Goal: Transaction & Acquisition: Purchase product/service

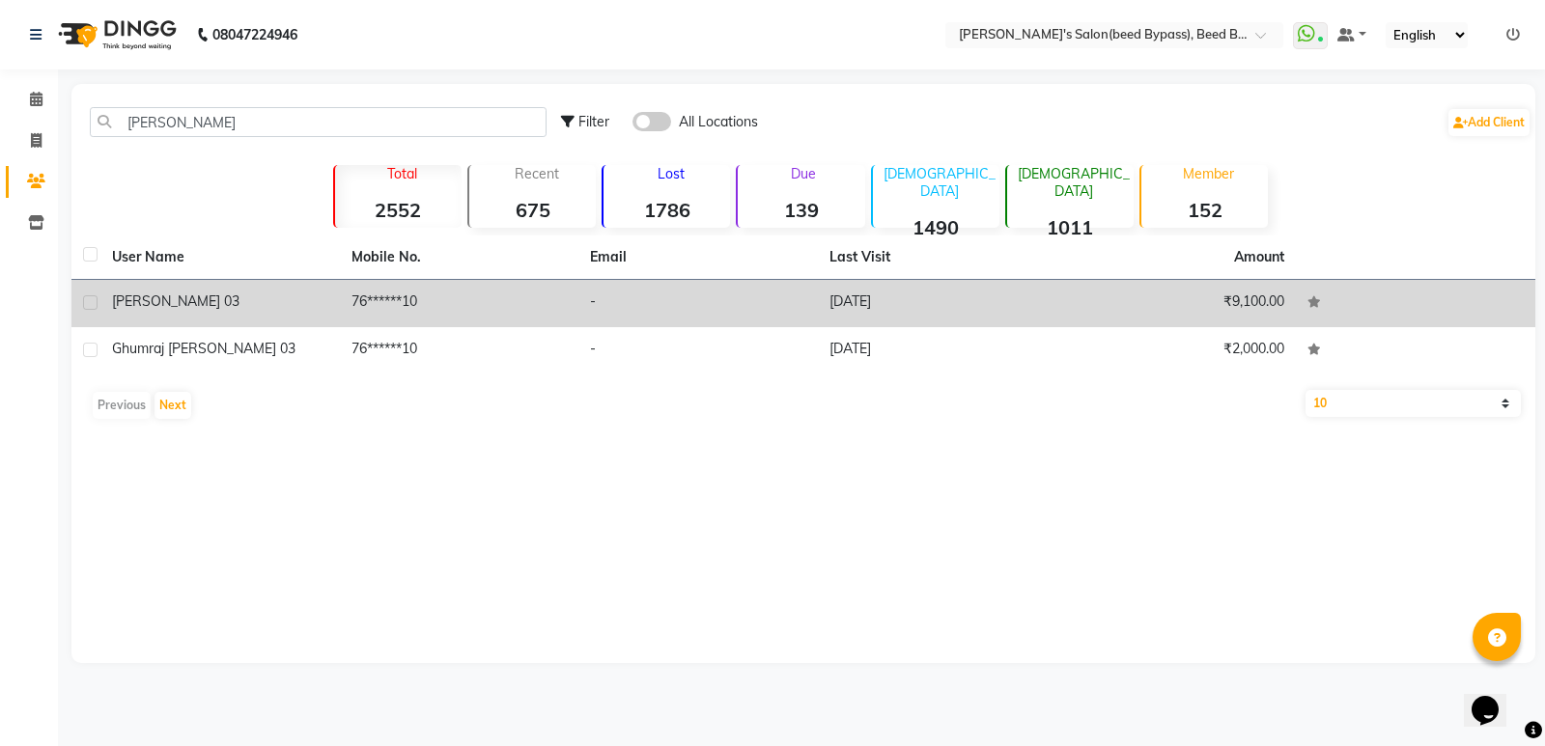
type input "[PERSON_NAME]"
click at [195, 297] on span "[PERSON_NAME] 03" at bounding box center [175, 300] width 127 height 17
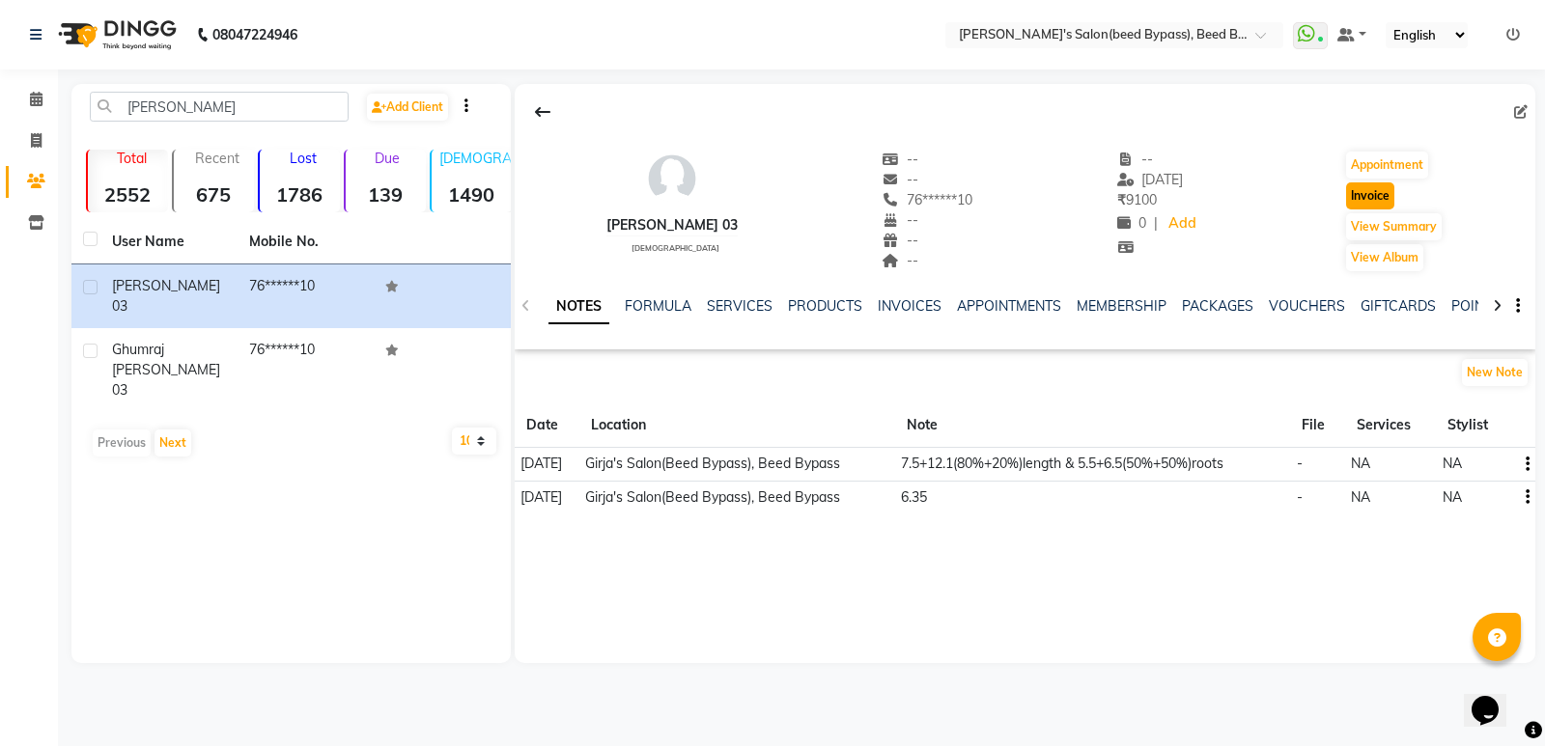
click at [1375, 193] on button "Invoice" at bounding box center [1370, 195] width 48 height 27
select select "service"
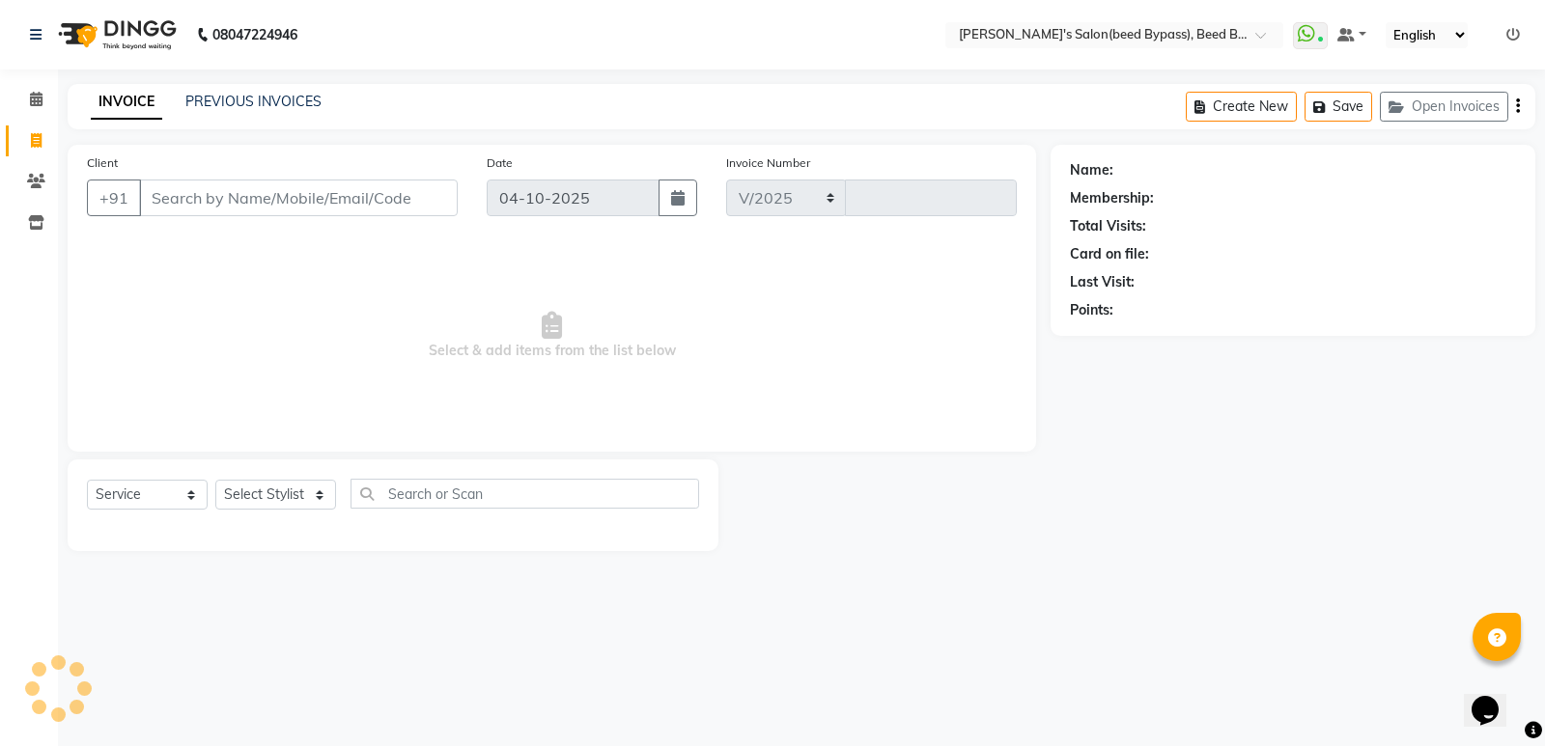
select select "4176"
type input "2878"
type input "76******10"
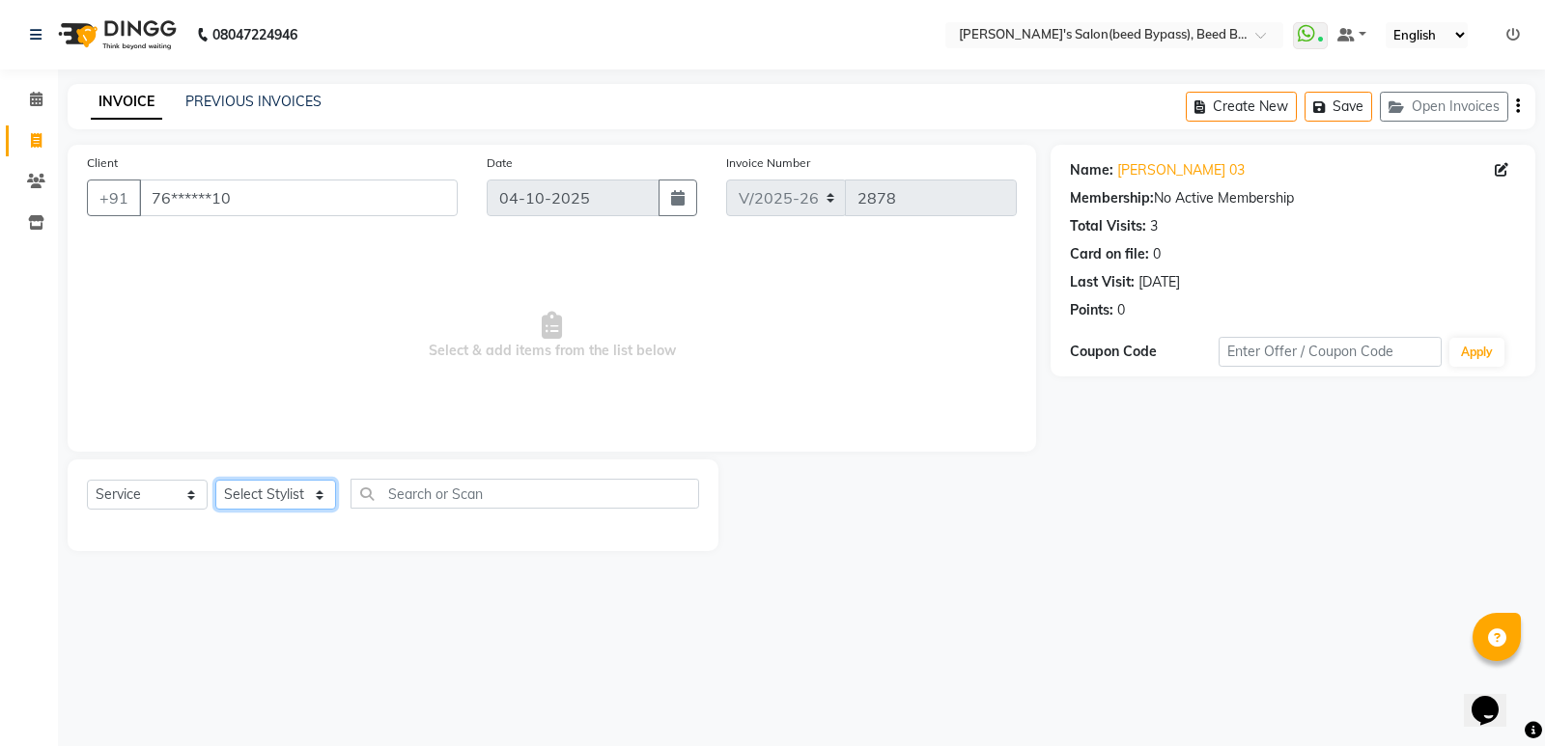
click at [308, 487] on select "Select Stylist [PERSON_NAME] manager [PERSON_NAME] V sagar [PERSON_NAME] [PERSO…" at bounding box center [275, 495] width 121 height 30
select select "28787"
click at [215, 480] on select "Select Stylist [PERSON_NAME] manager [PERSON_NAME] V sagar [PERSON_NAME] [PERSO…" at bounding box center [275, 495] width 121 height 30
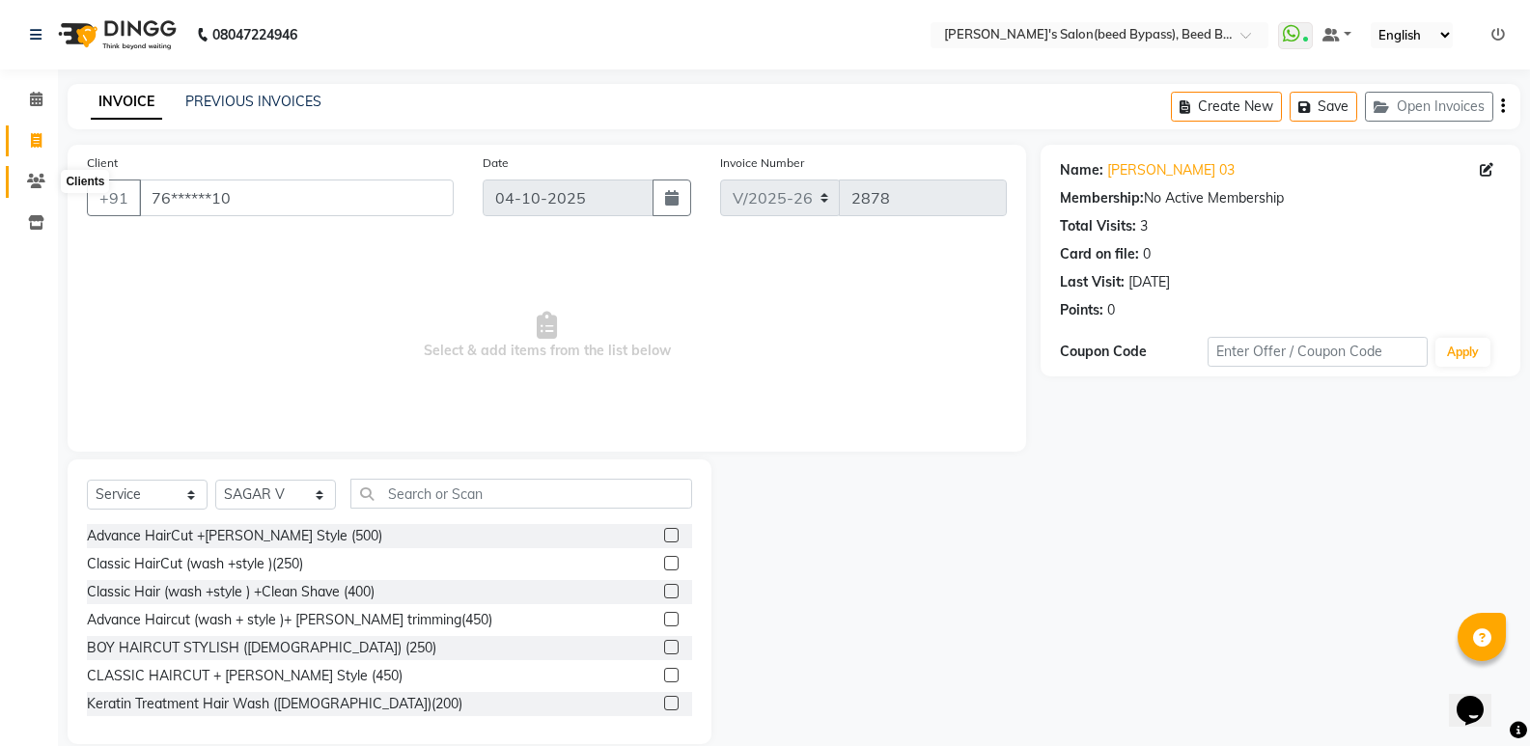
click at [39, 180] on icon at bounding box center [36, 181] width 18 height 14
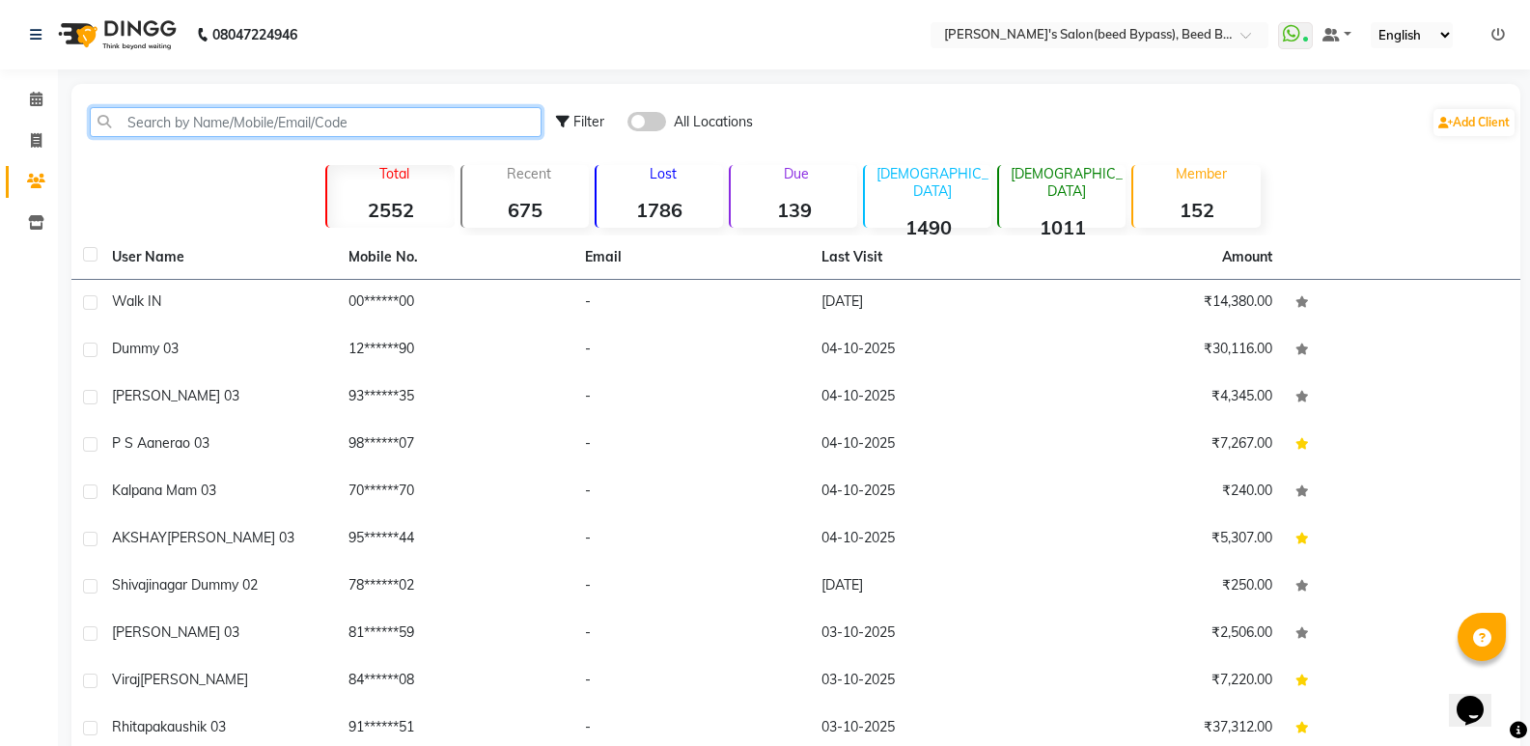
click at [229, 118] on input "text" at bounding box center [316, 122] width 452 height 30
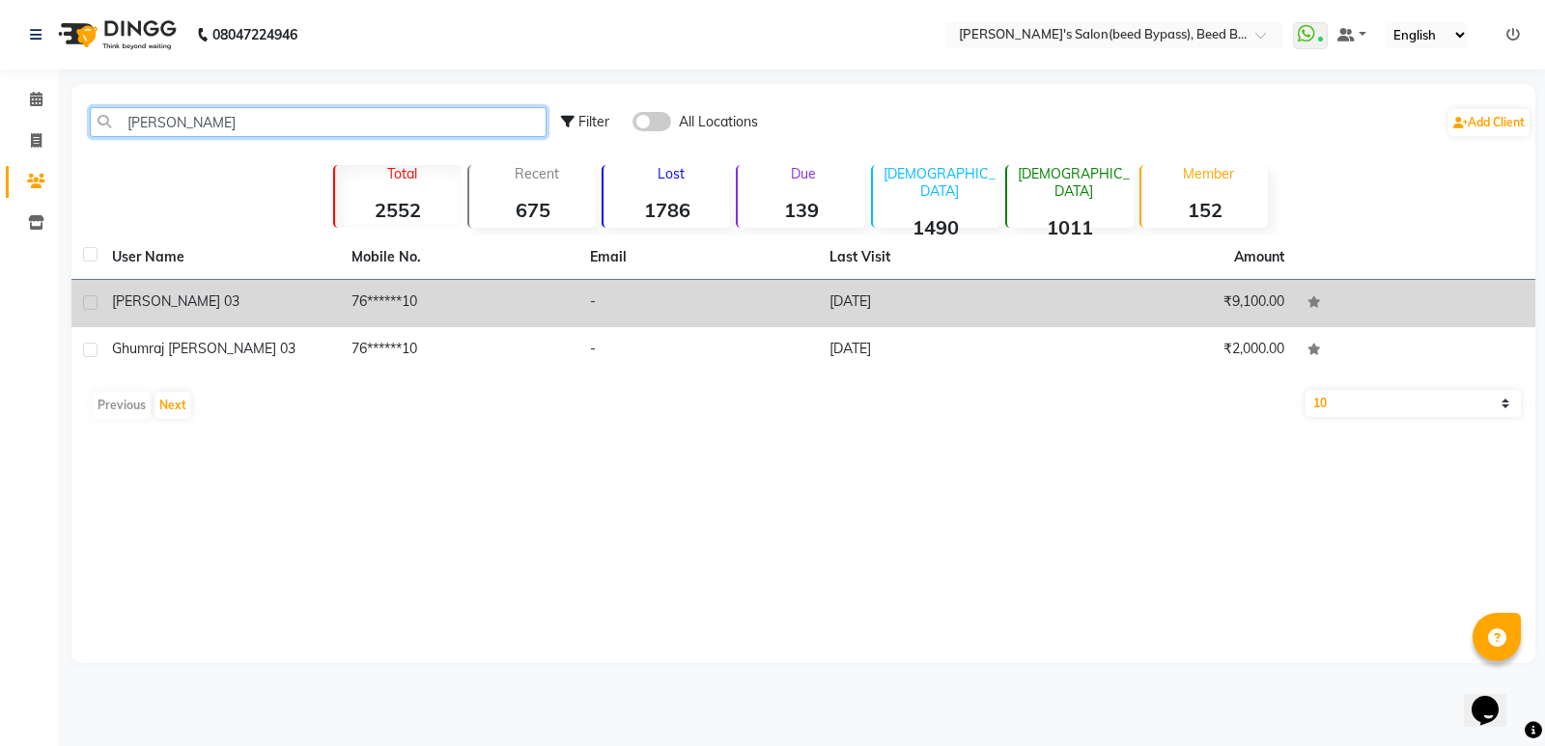
type input "[PERSON_NAME]"
click at [459, 309] on td "76******10" at bounding box center [459, 303] width 239 height 47
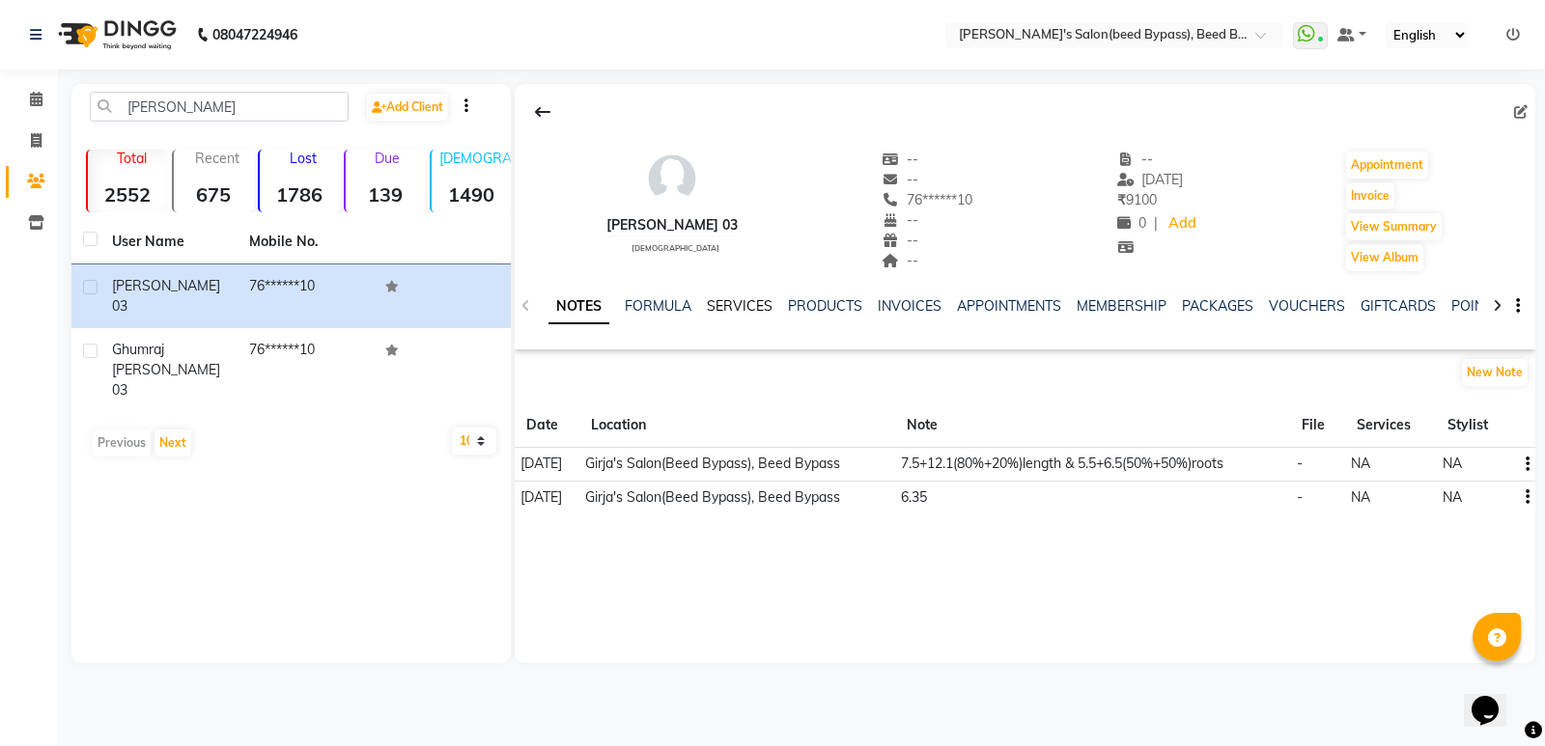
click at [752, 307] on link "SERVICES" at bounding box center [740, 305] width 66 height 17
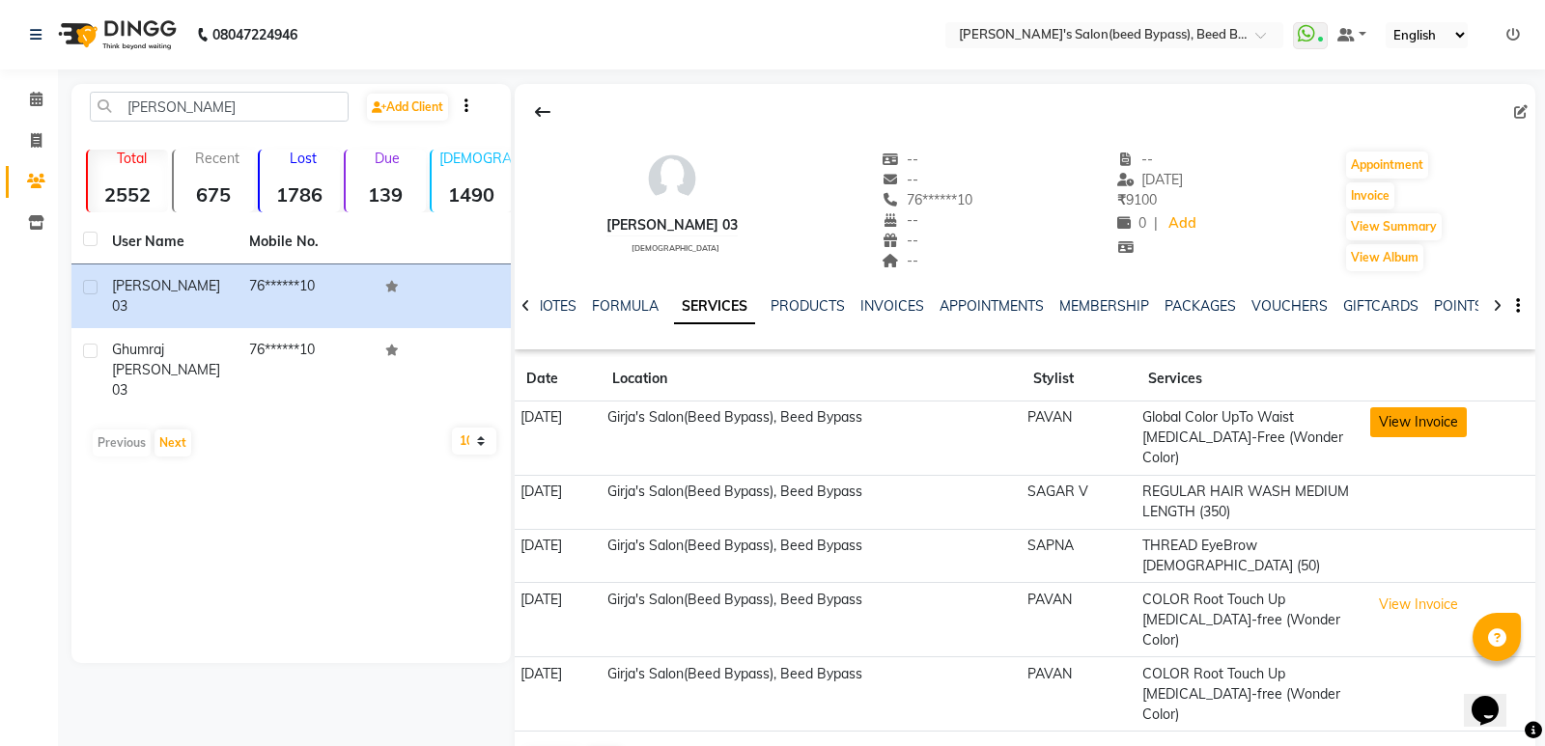
click at [1428, 422] on button "View Invoice" at bounding box center [1418, 422] width 97 height 30
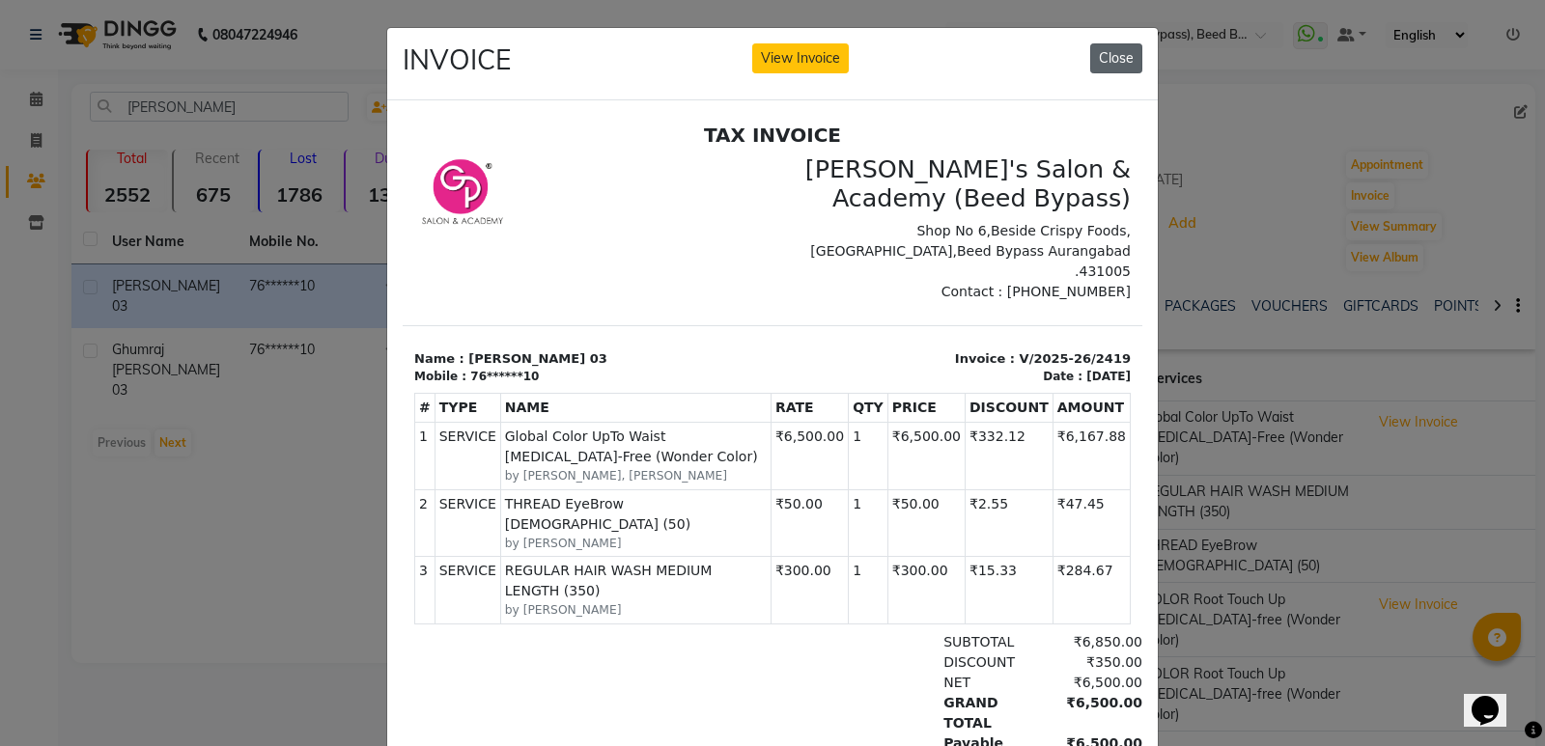
click at [1098, 50] on button "Close" at bounding box center [1116, 58] width 52 height 30
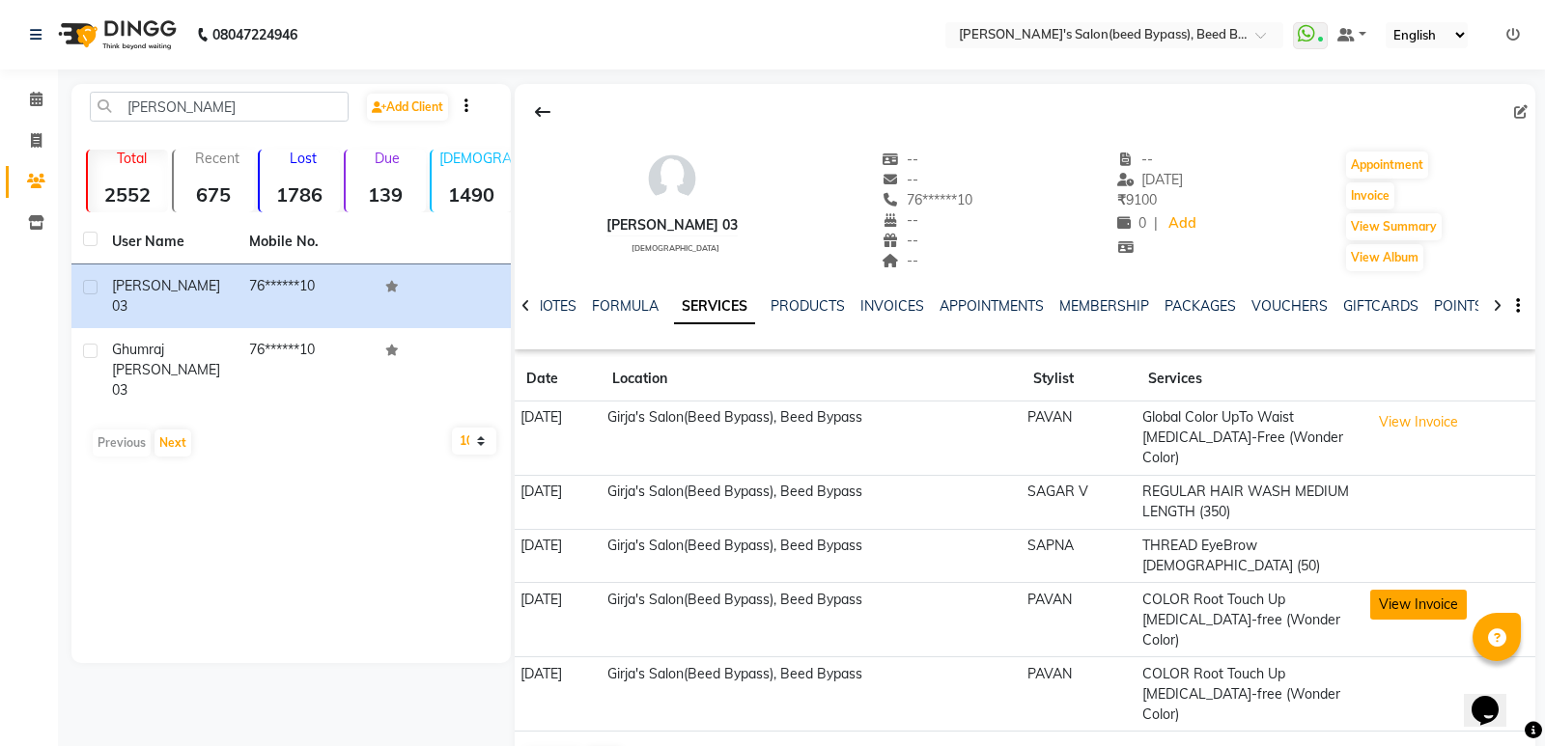
click at [1444, 590] on button "View Invoice" at bounding box center [1418, 605] width 97 height 30
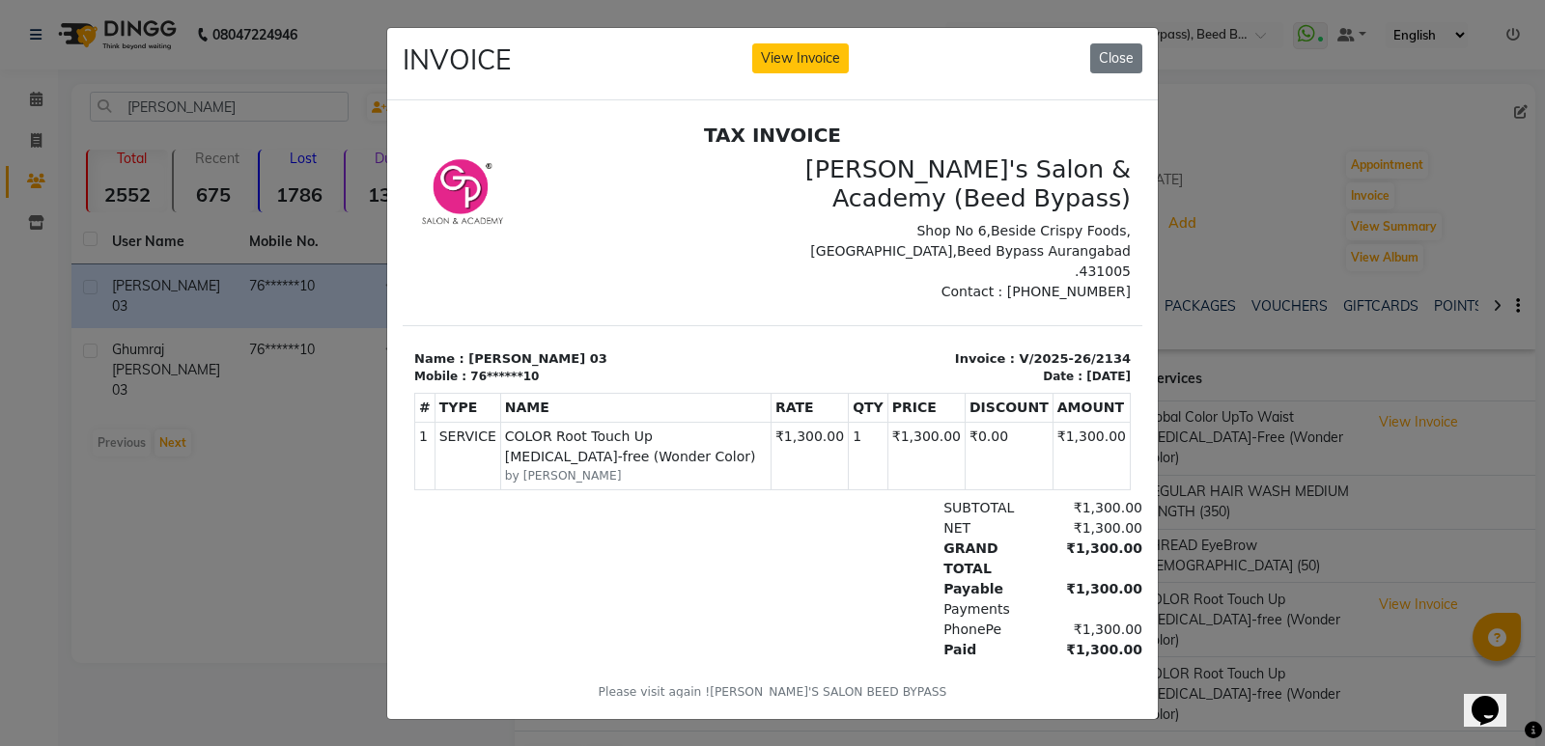
click at [1076, 29] on div "INVOICE View Invoice Close" at bounding box center [772, 64] width 770 height 72
click at [1097, 49] on button "Close" at bounding box center [1116, 58] width 52 height 30
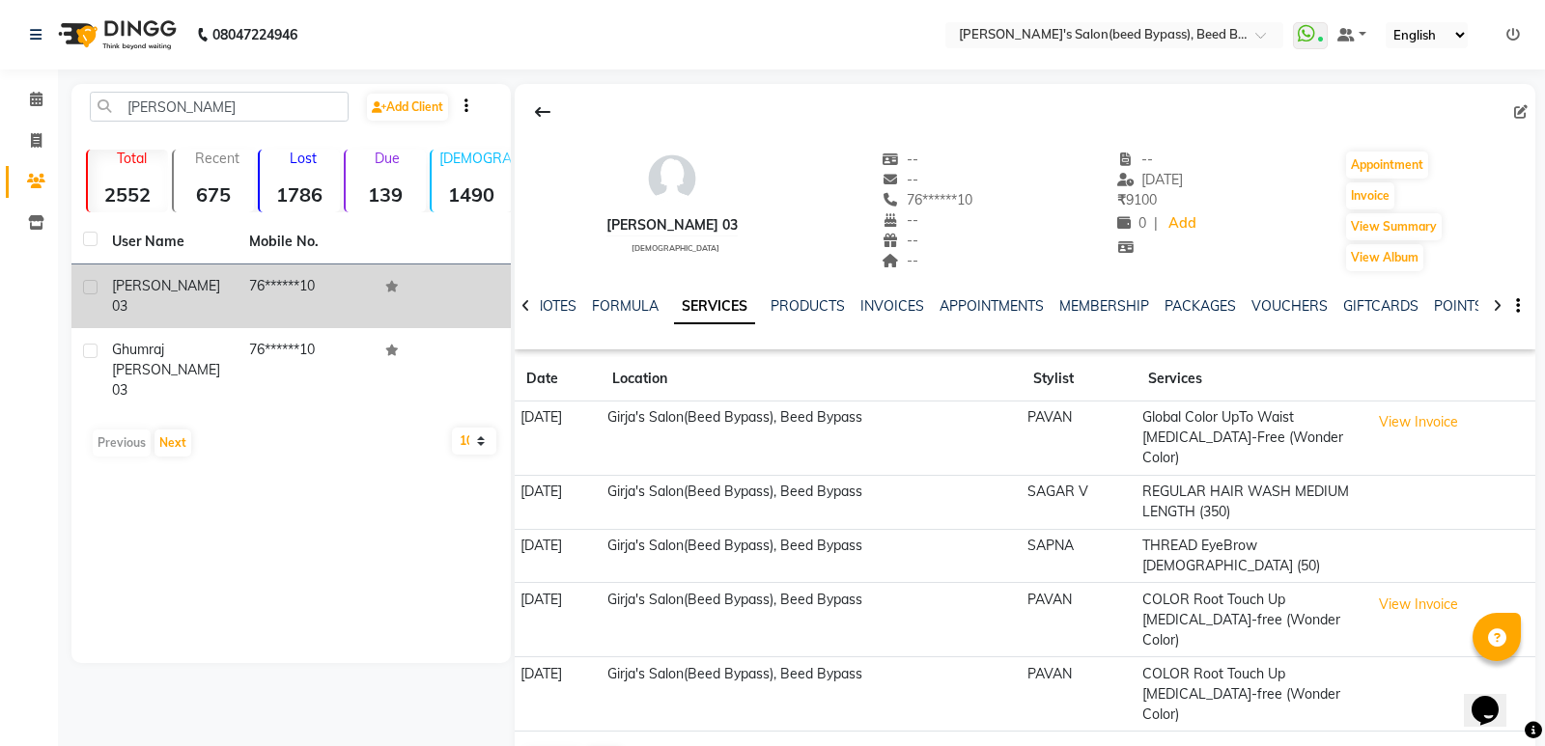
click at [210, 282] on div "[PERSON_NAME] 03" at bounding box center [169, 296] width 114 height 41
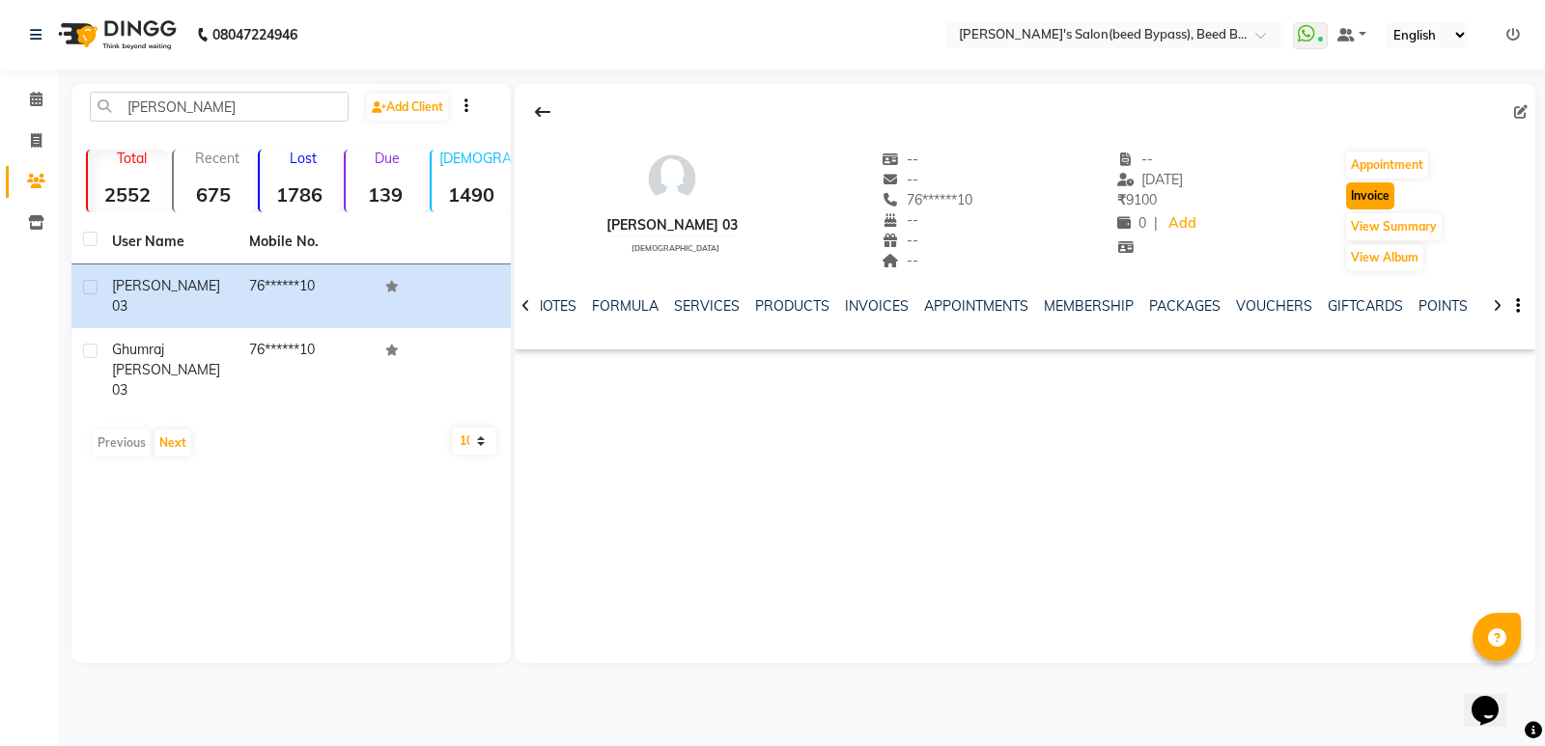
click at [1365, 199] on button "Invoice" at bounding box center [1370, 195] width 48 height 27
select select "service"
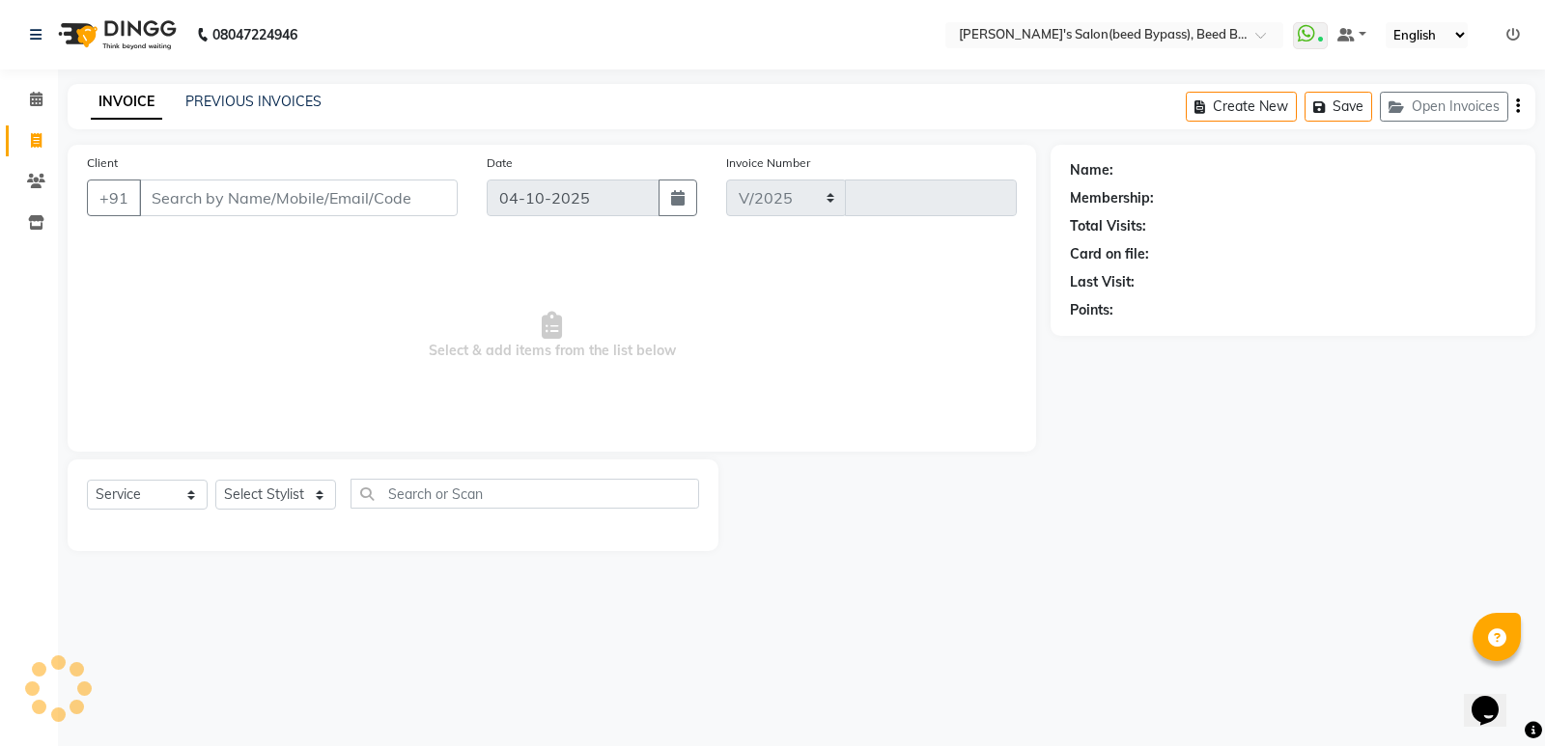
select select "4176"
type input "2878"
type input "76******10"
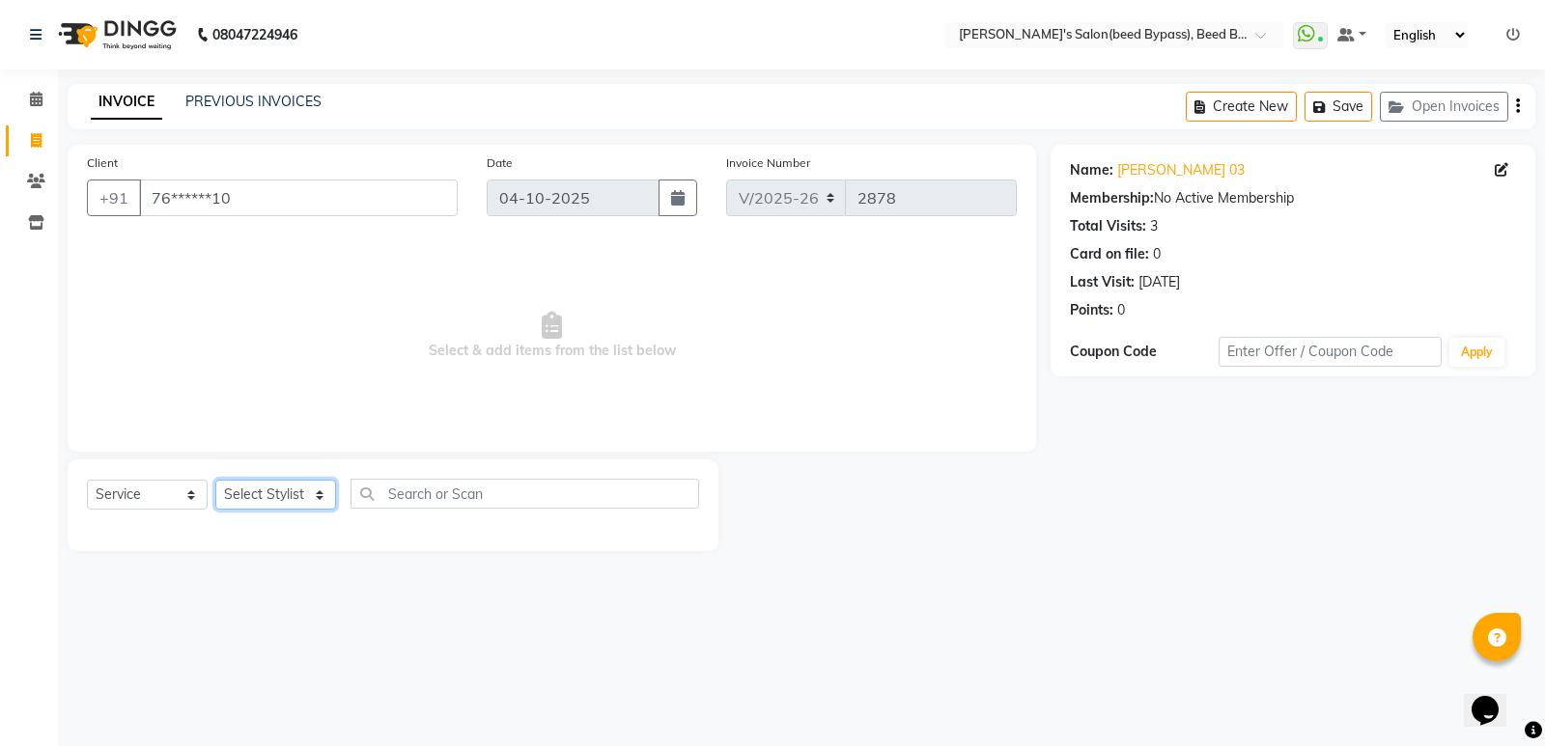
click at [305, 501] on select "Select Stylist [PERSON_NAME] manager [PERSON_NAME] V sagar [PERSON_NAME] [PERSO…" at bounding box center [275, 495] width 121 height 30
select select "28787"
click at [215, 480] on select "Select Stylist [PERSON_NAME] manager [PERSON_NAME] V sagar [PERSON_NAME] [PERSO…" at bounding box center [275, 495] width 121 height 30
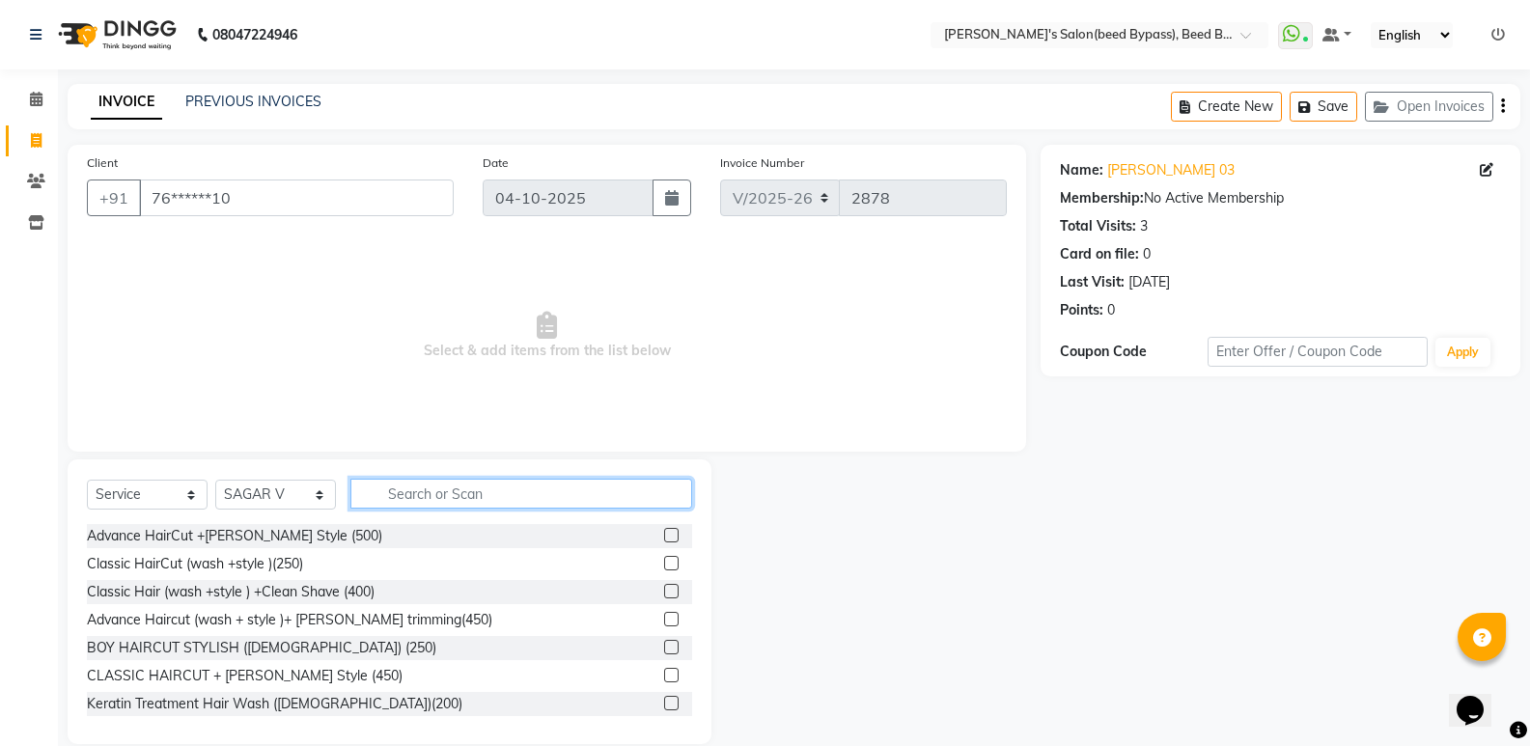
click at [490, 506] on input "text" at bounding box center [521, 494] width 342 height 30
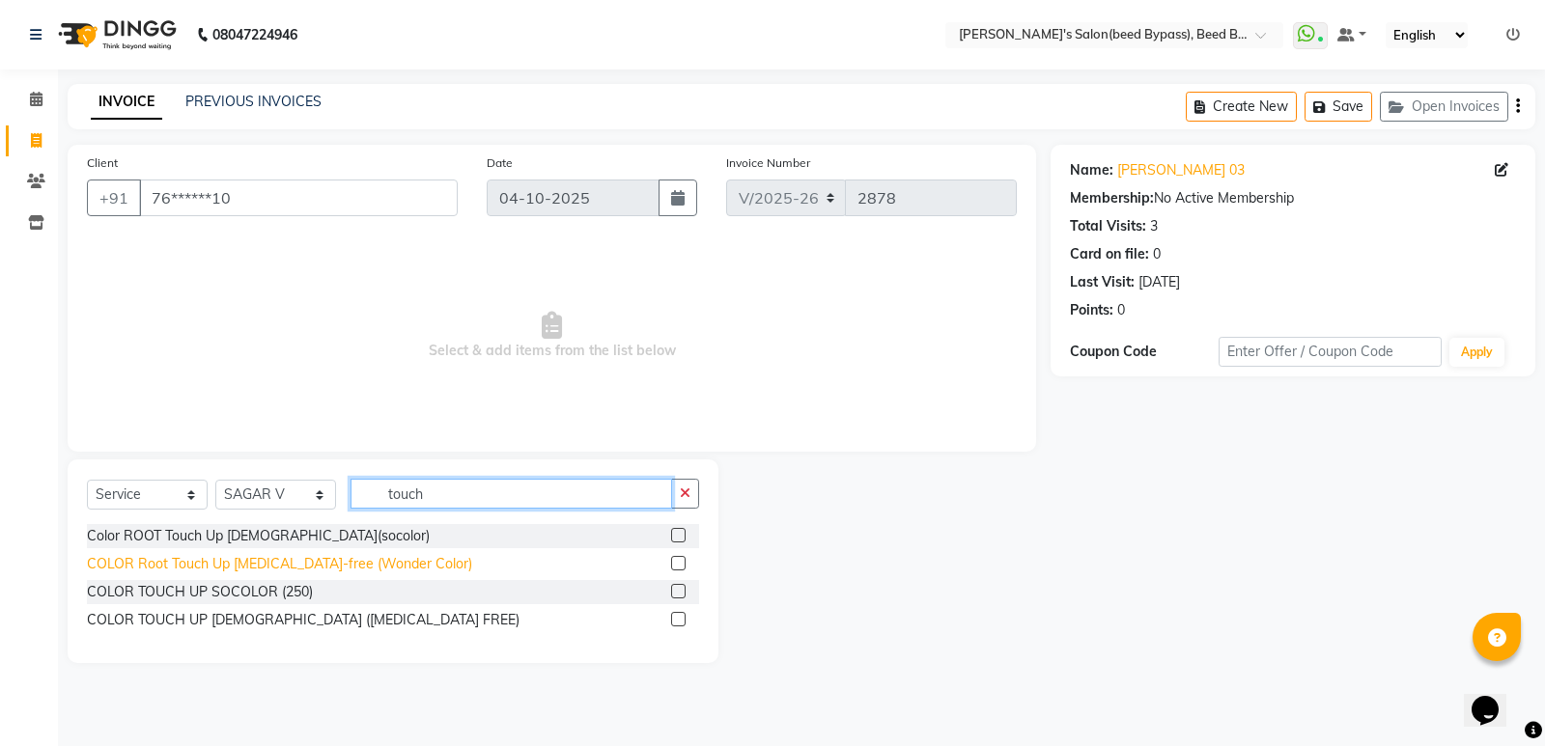
type input "touch"
click at [402, 562] on div "COLOR Root Touch Up [MEDICAL_DATA]-free (Wonder Color)" at bounding box center [279, 564] width 385 height 20
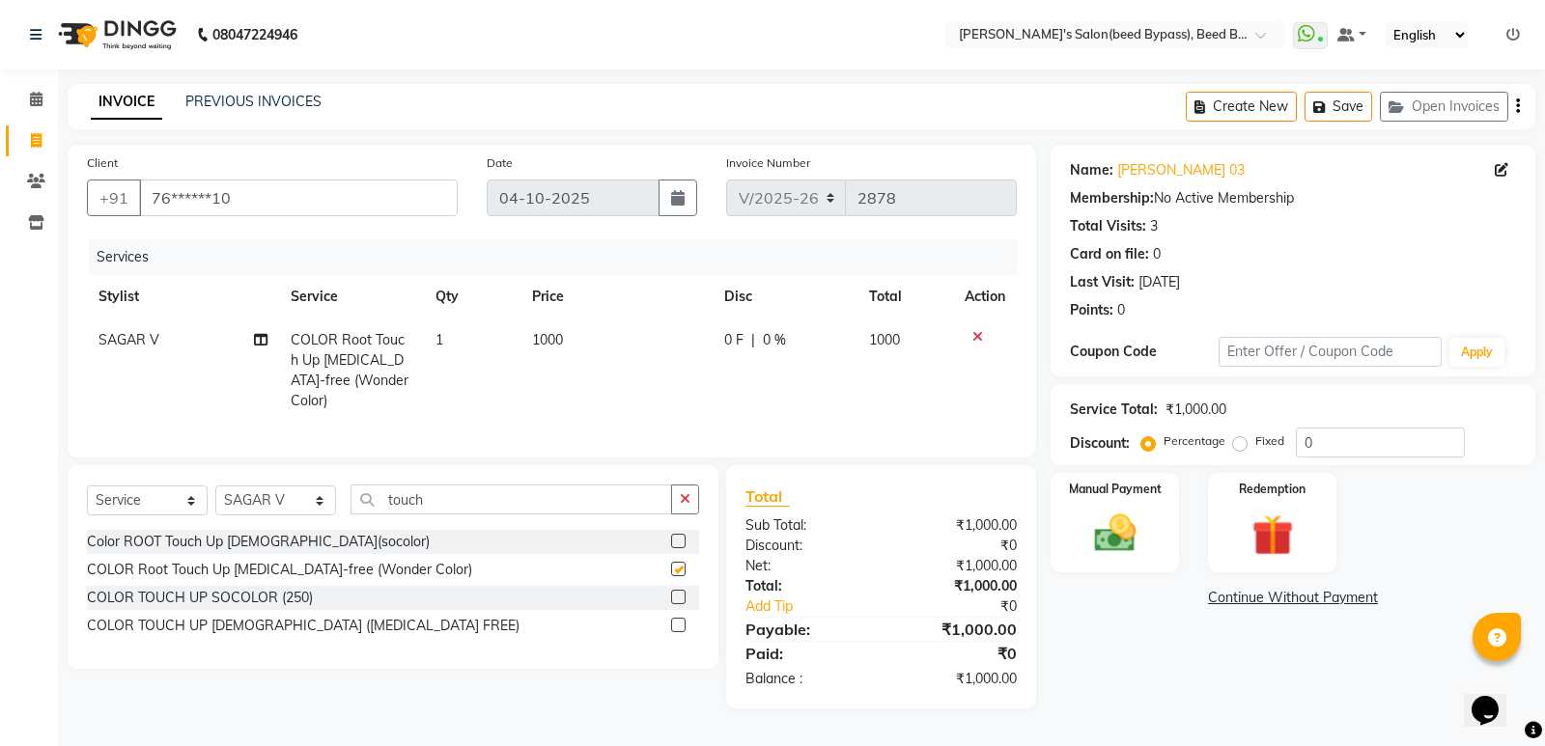
checkbox input "false"
click at [592, 333] on td "1000" at bounding box center [616, 371] width 192 height 104
select select "28787"
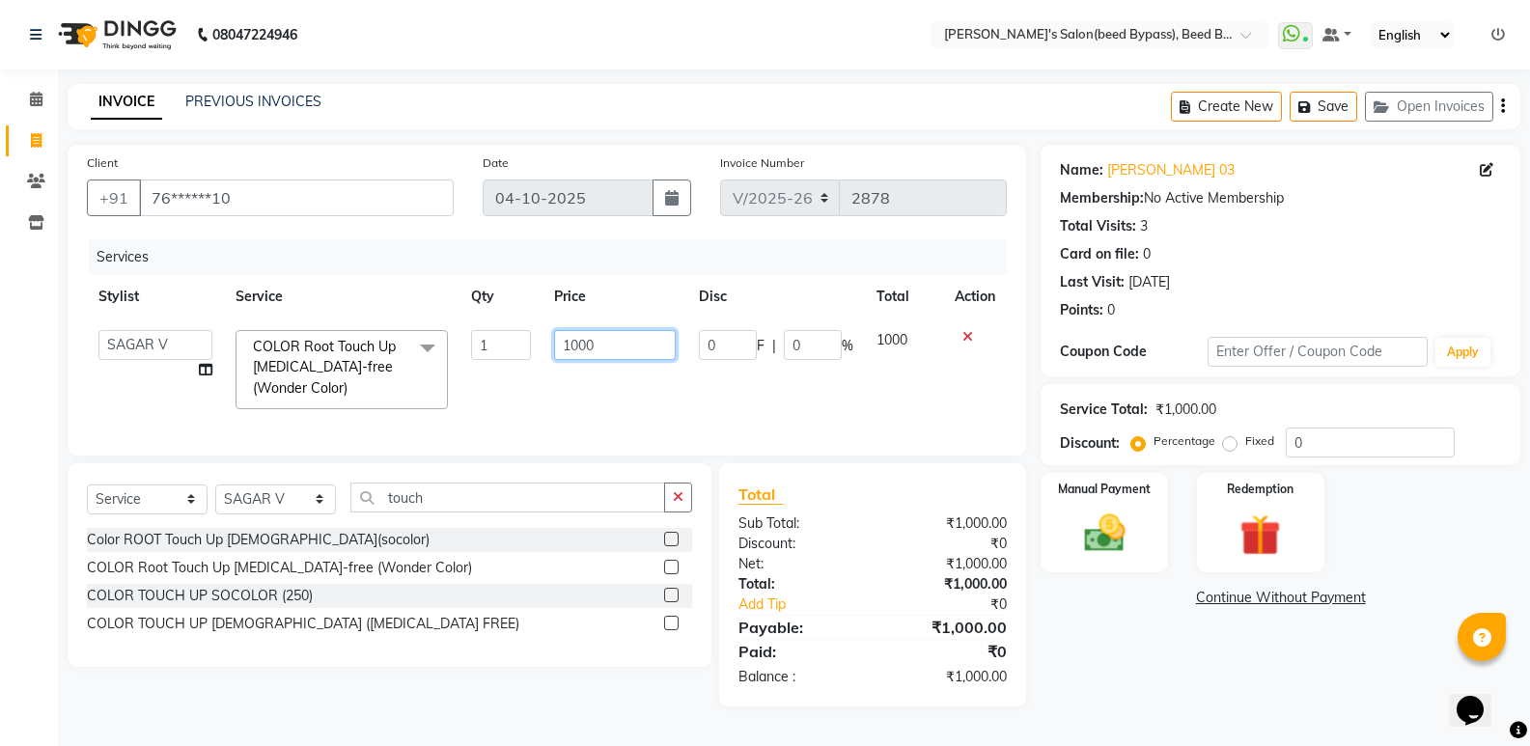
click at [611, 348] on input "1000" at bounding box center [614, 345] width 121 height 30
type input "1300"
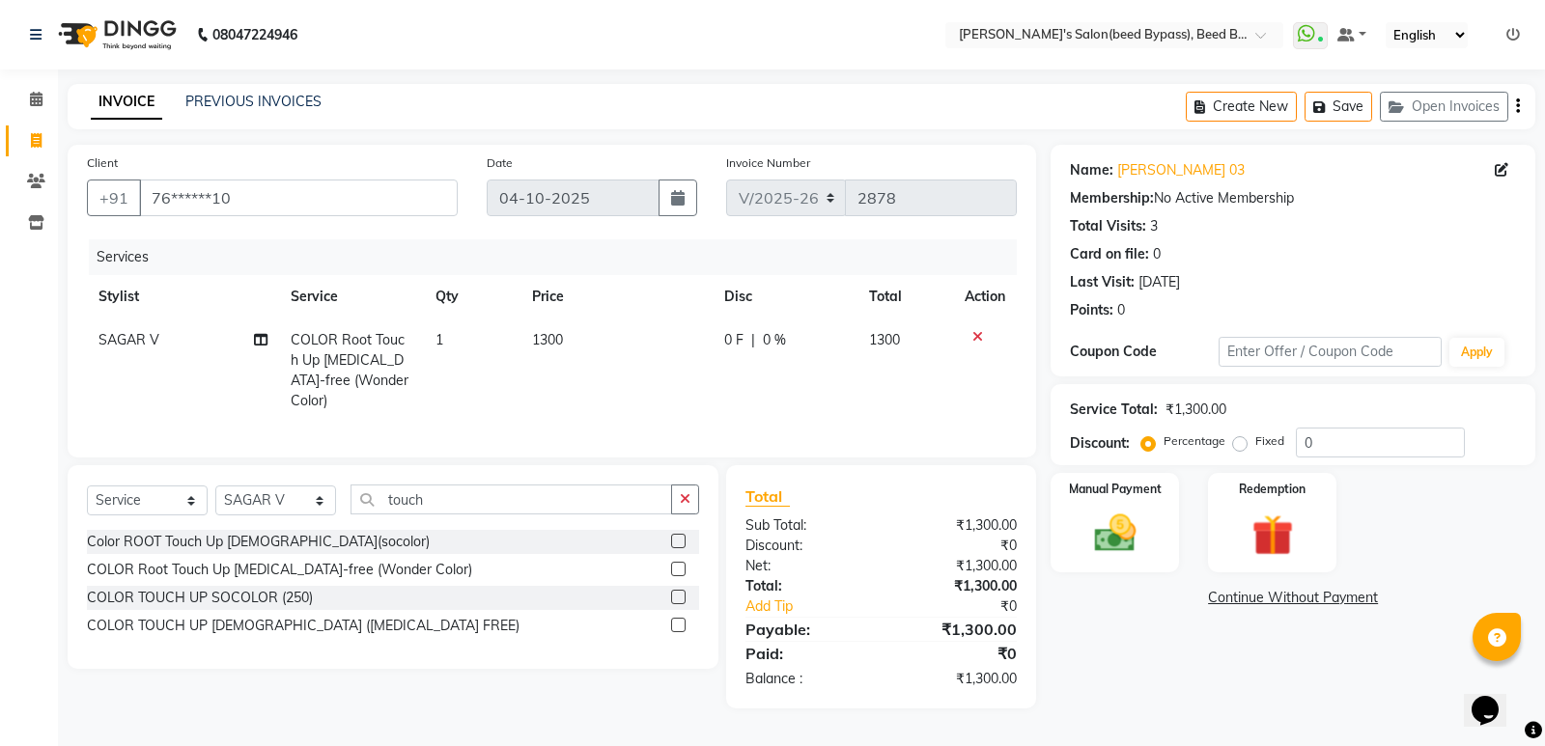
click at [943, 416] on div "Services Stylist Service Qty Price Disc Total Action SAGAR V COLOR Root Touch U…" at bounding box center [552, 338] width 930 height 199
click at [1121, 566] on div "Manual Payment" at bounding box center [1114, 522] width 133 height 103
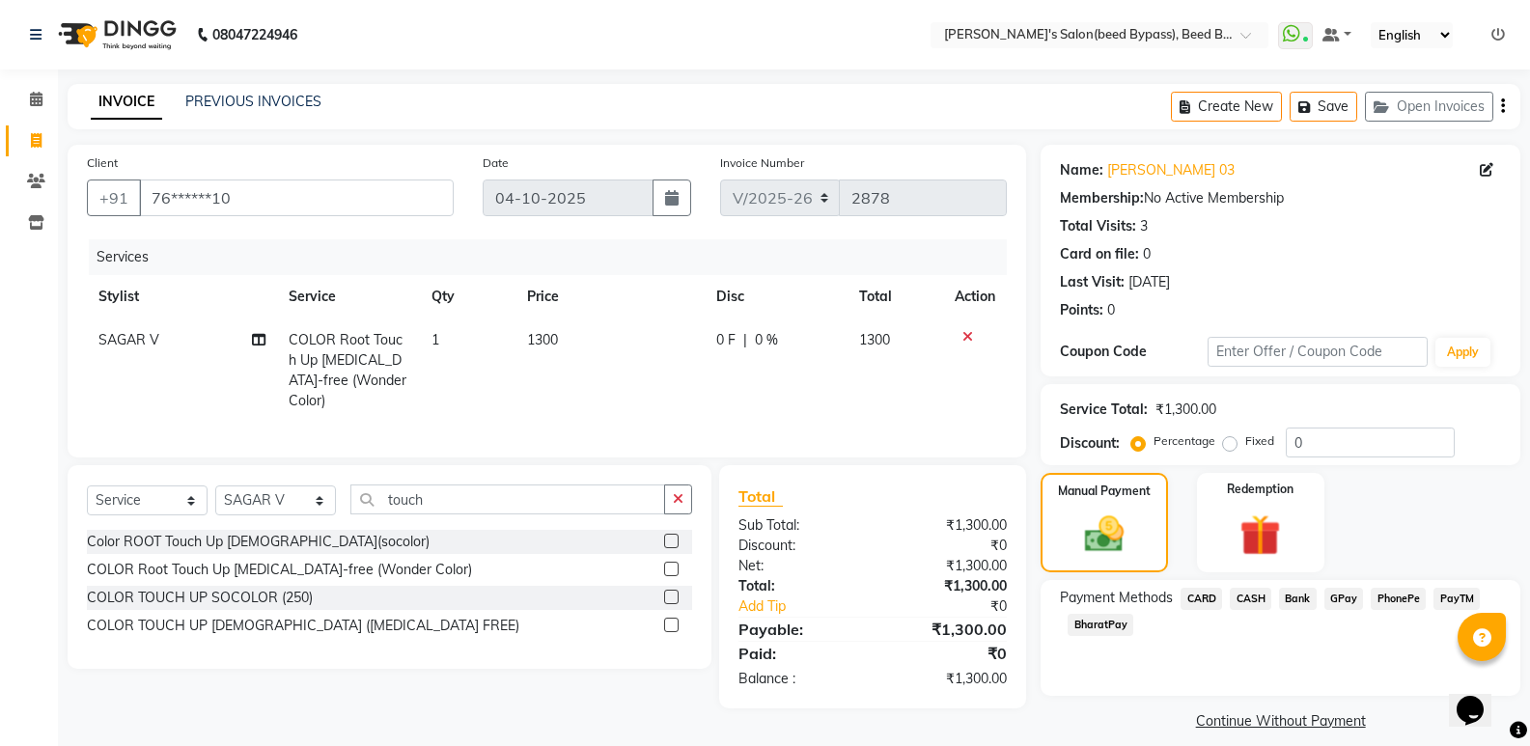
click at [1393, 595] on span "PhonePe" at bounding box center [1398, 599] width 55 height 22
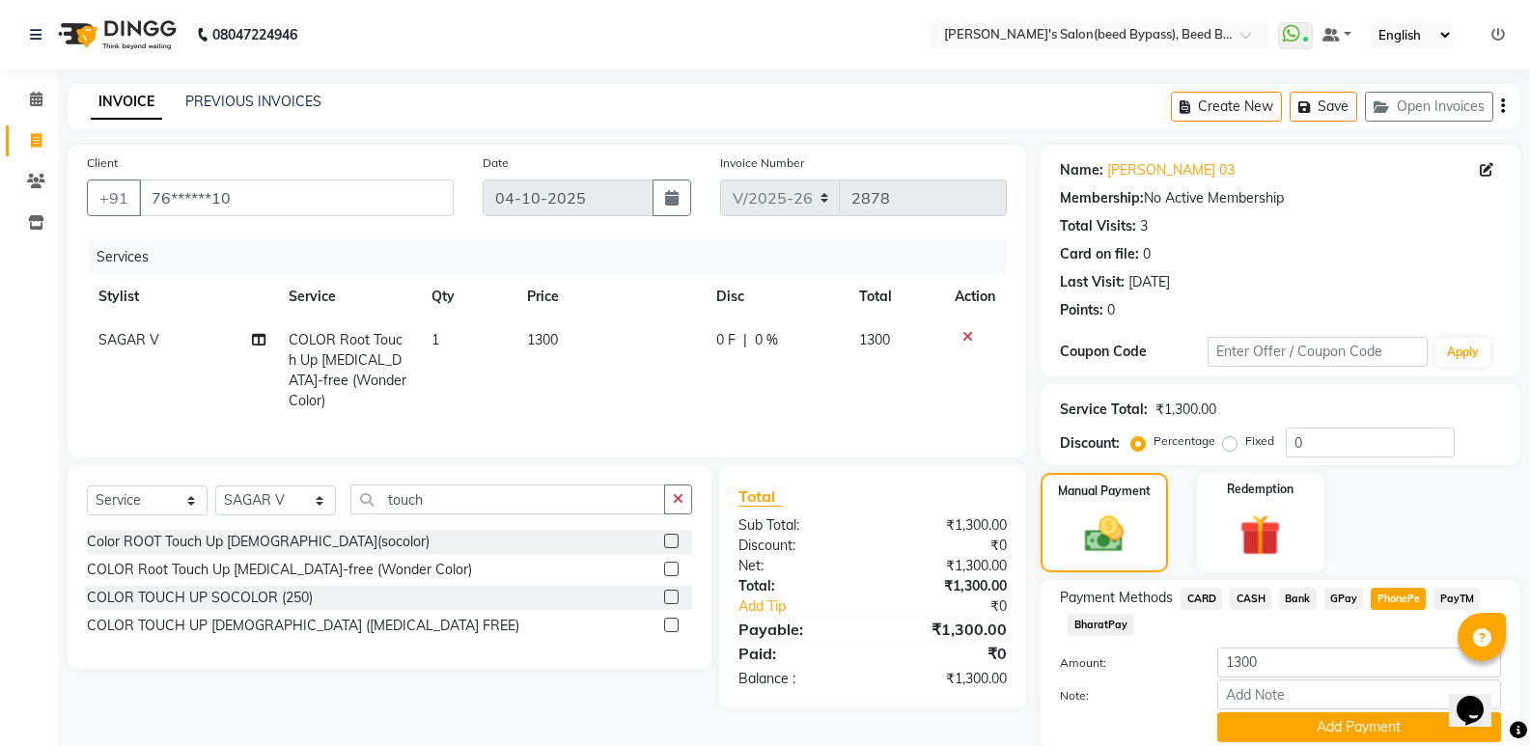
scroll to position [72, 0]
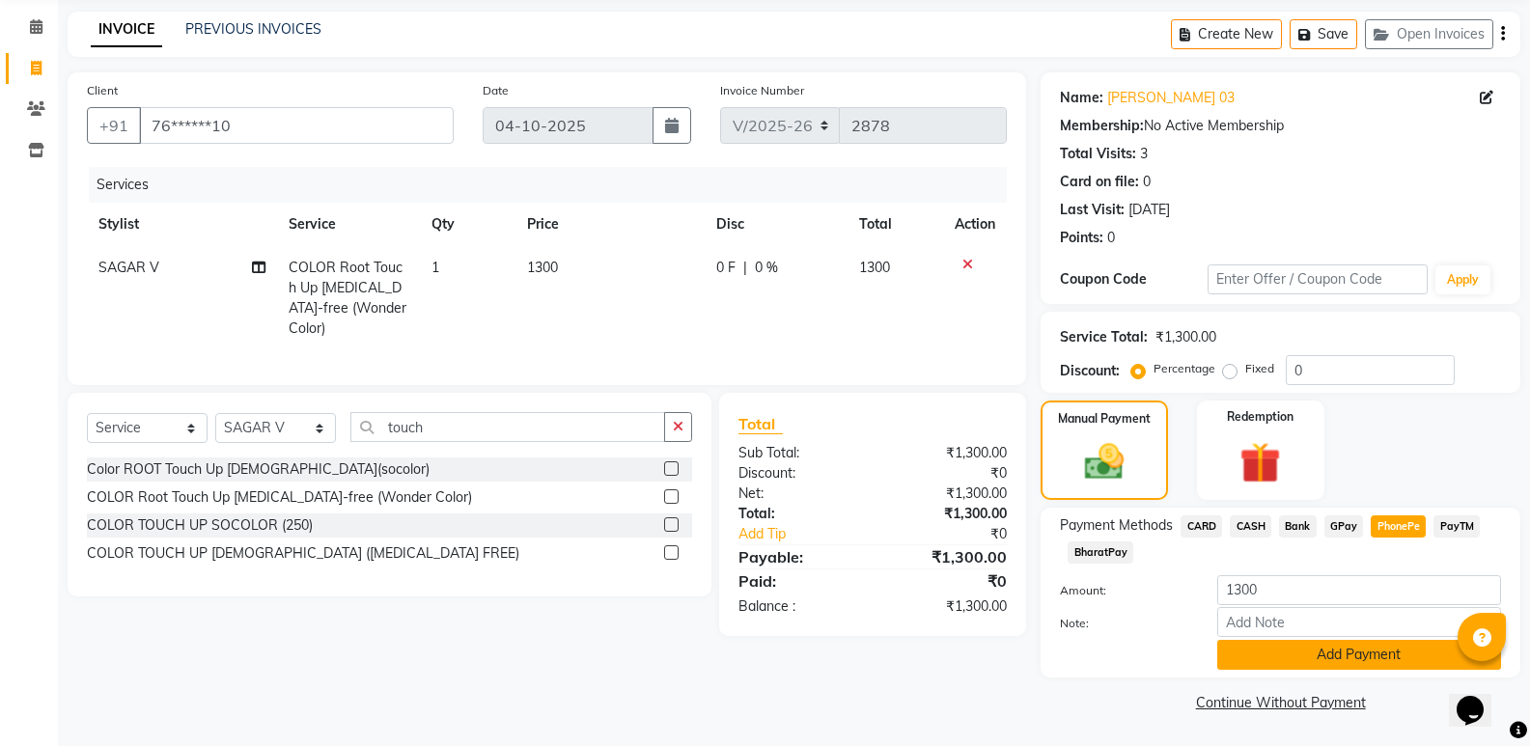
click at [1325, 647] on button "Add Payment" at bounding box center [1359, 655] width 284 height 30
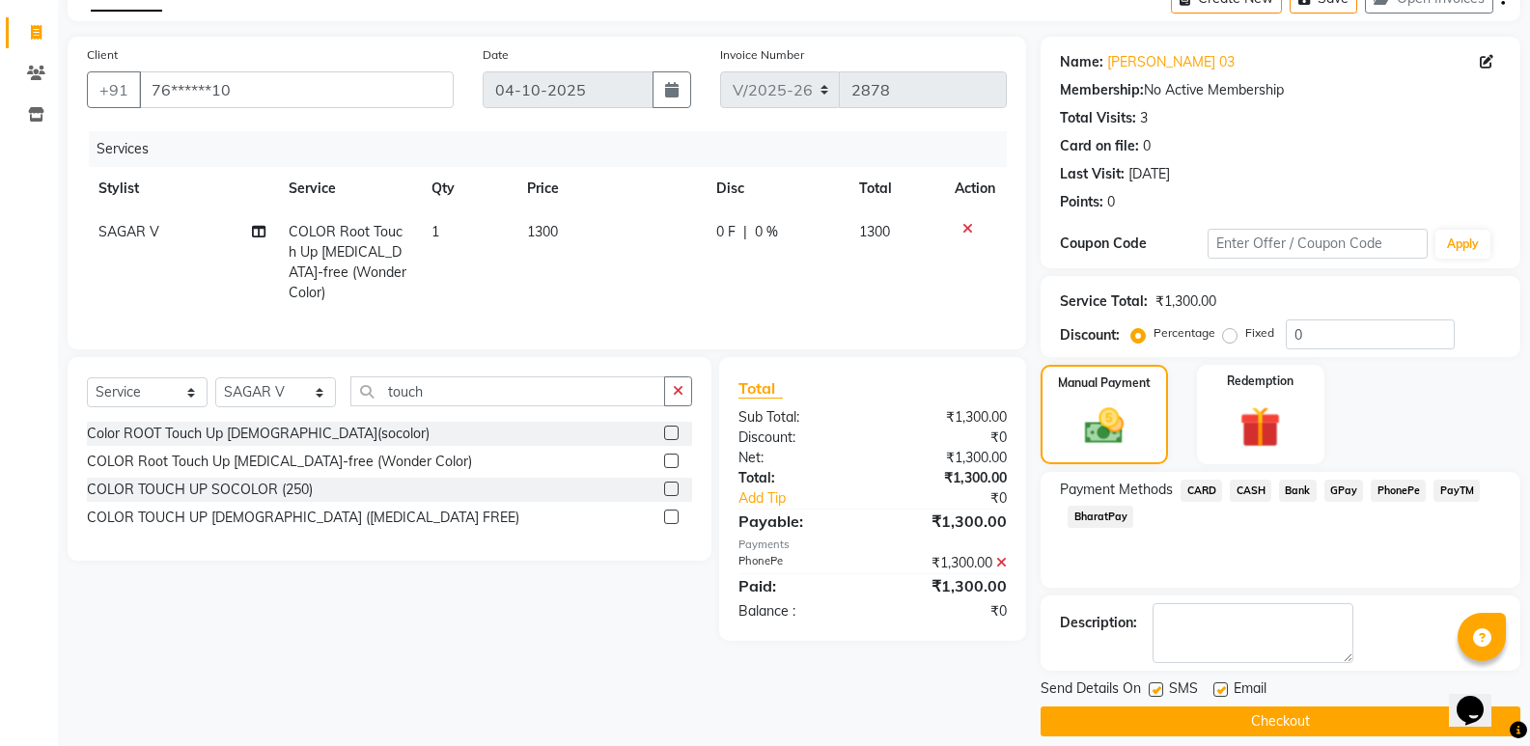
scroll to position [127, 0]
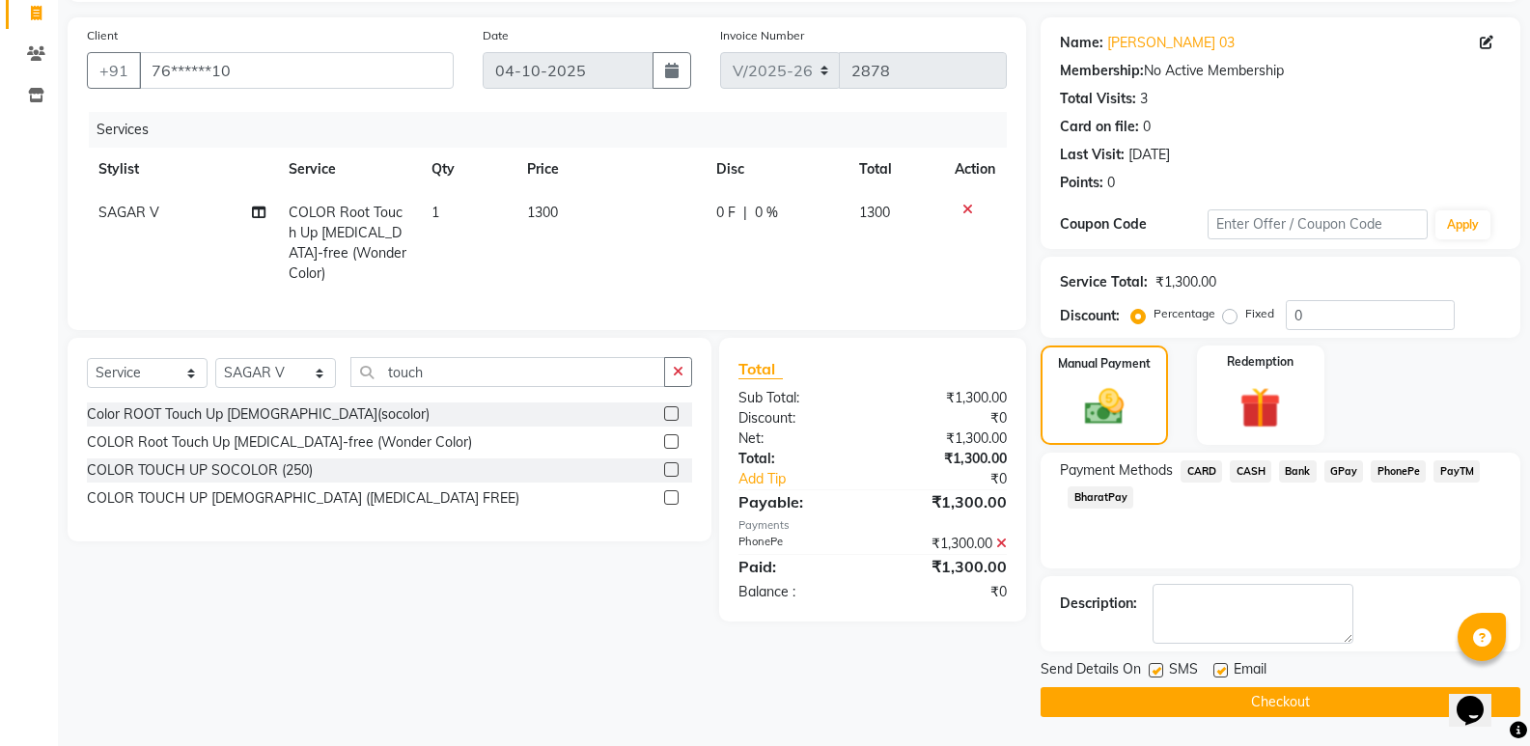
click at [1303, 694] on button "Checkout" at bounding box center [1281, 702] width 480 height 30
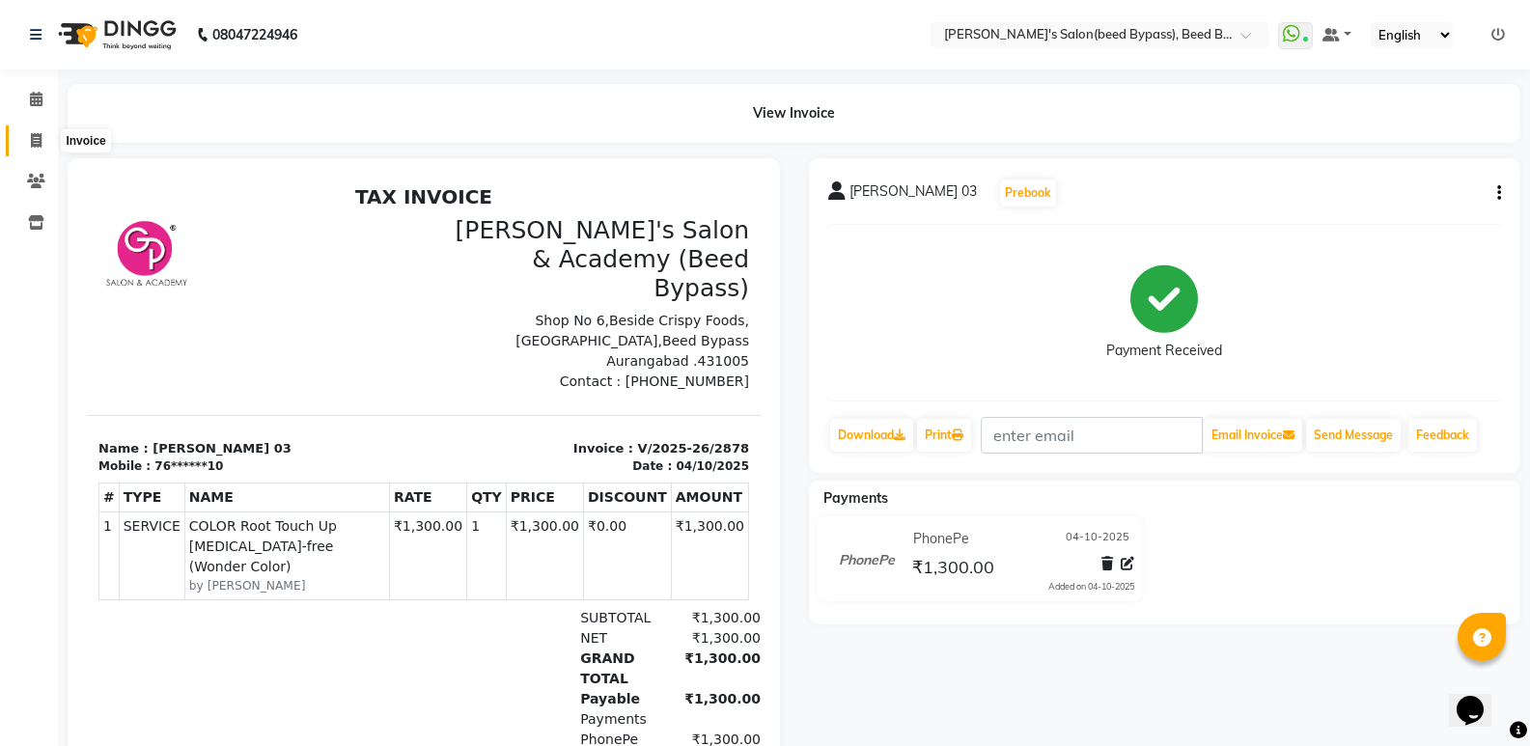
click at [46, 137] on span at bounding box center [36, 141] width 34 height 22
select select "service"
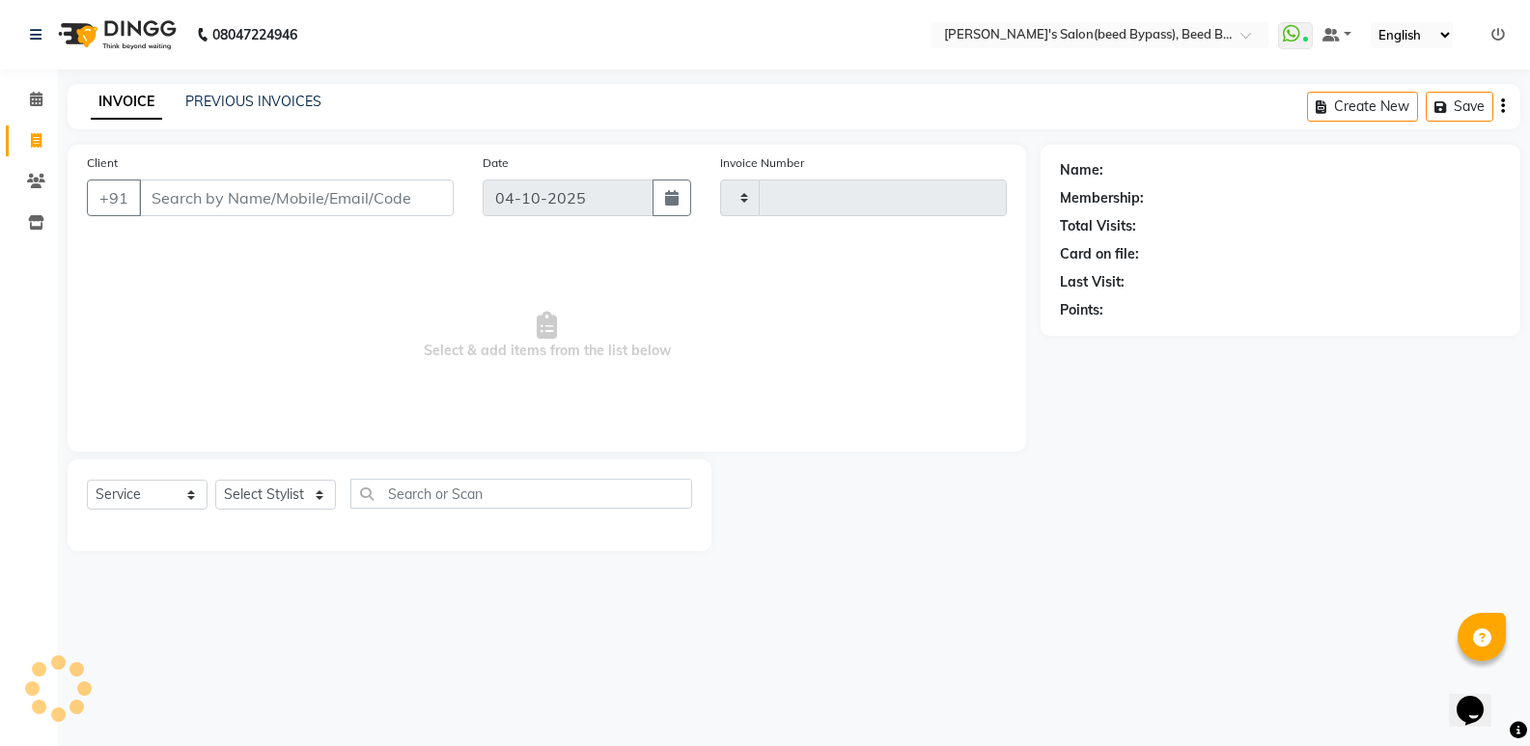
type input "2879"
select select "4176"
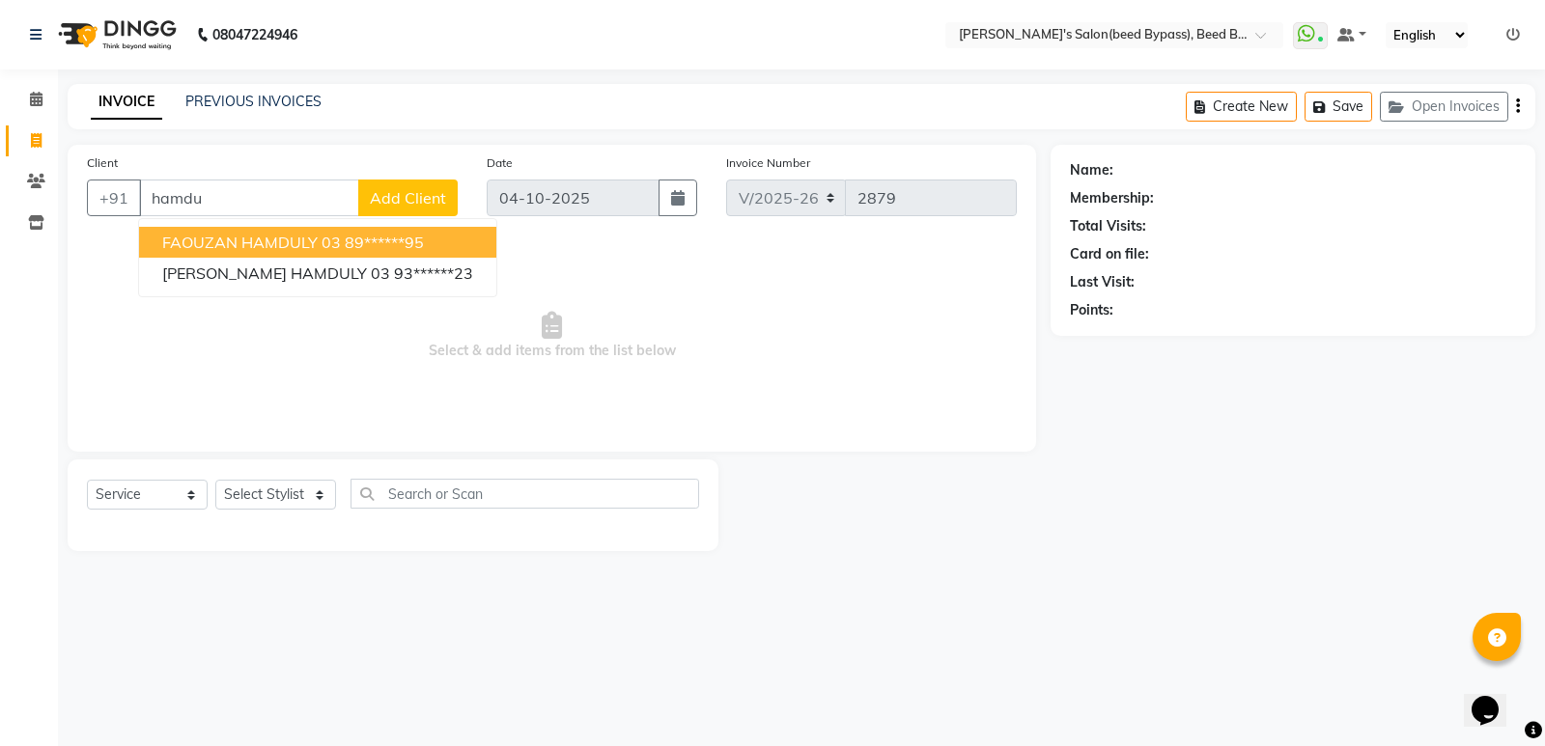
click at [315, 241] on span "FAOUZAN HAMDULY 03" at bounding box center [251, 242] width 179 height 19
type input "89******95"
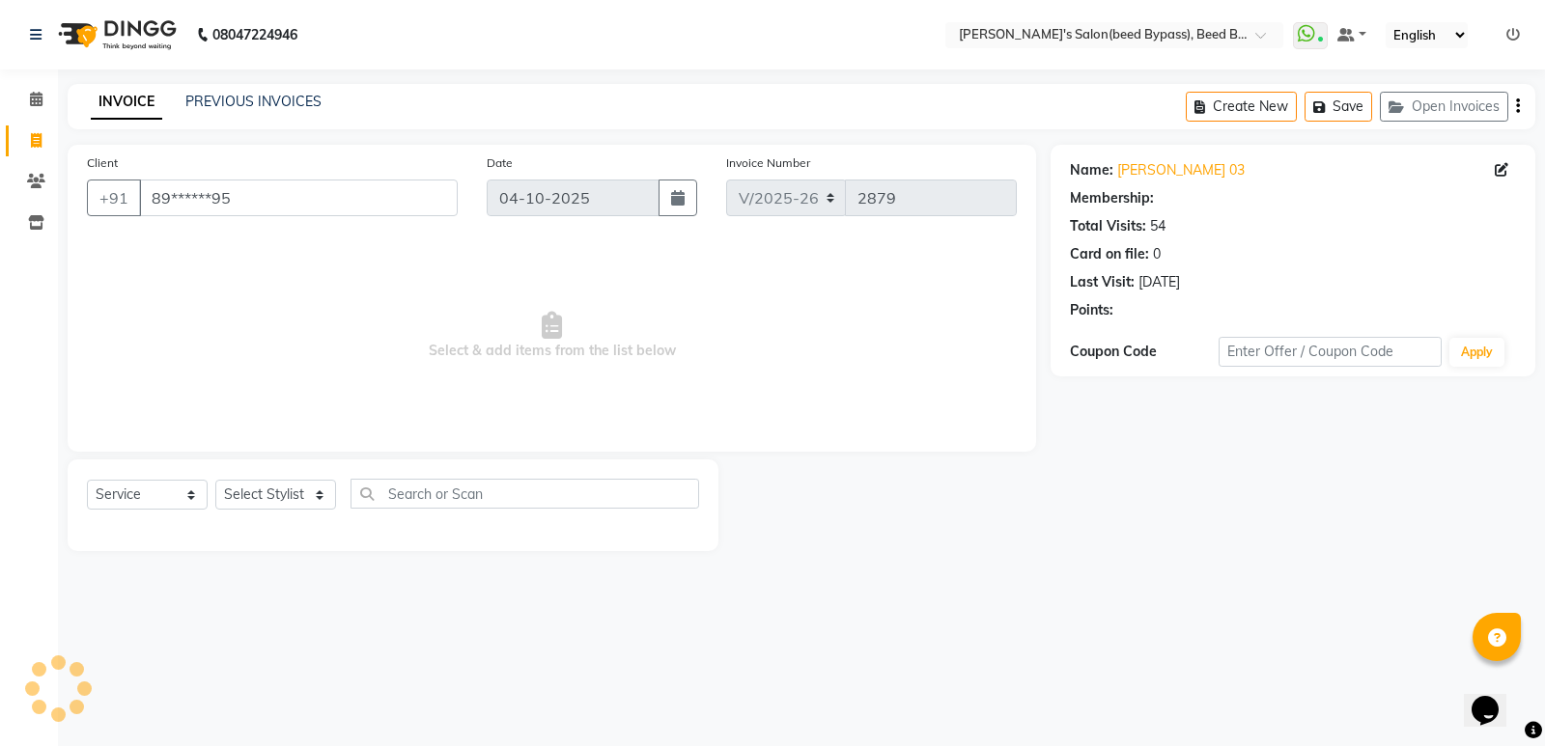
select select "1: Object"
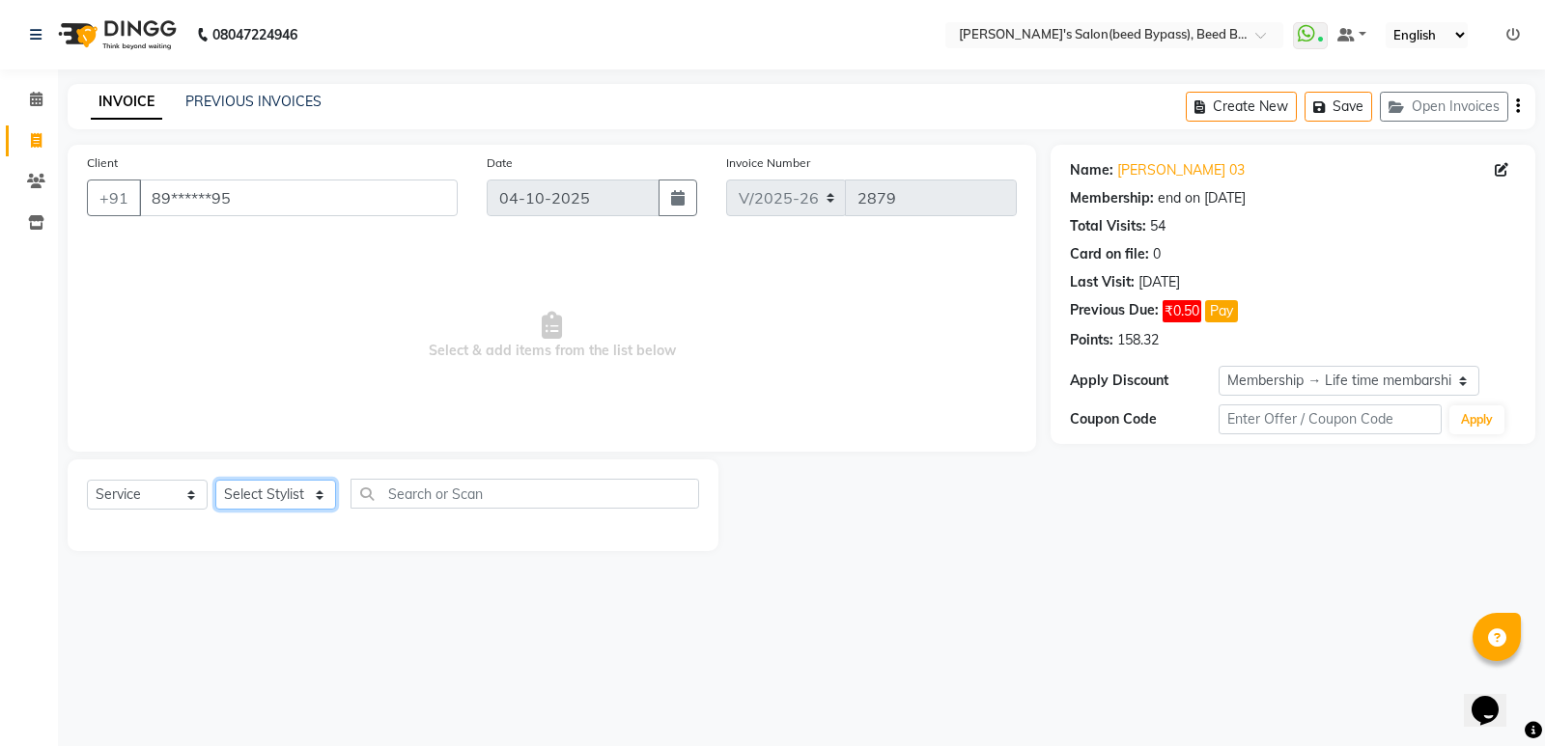
click at [306, 499] on select "Select Stylist [PERSON_NAME] manager [PERSON_NAME] V sagar [PERSON_NAME] [PERSO…" at bounding box center [275, 495] width 121 height 30
select select "22808"
click at [215, 480] on select "Select Stylist [PERSON_NAME] manager [PERSON_NAME] V sagar [PERSON_NAME] [PERSO…" at bounding box center [275, 495] width 121 height 30
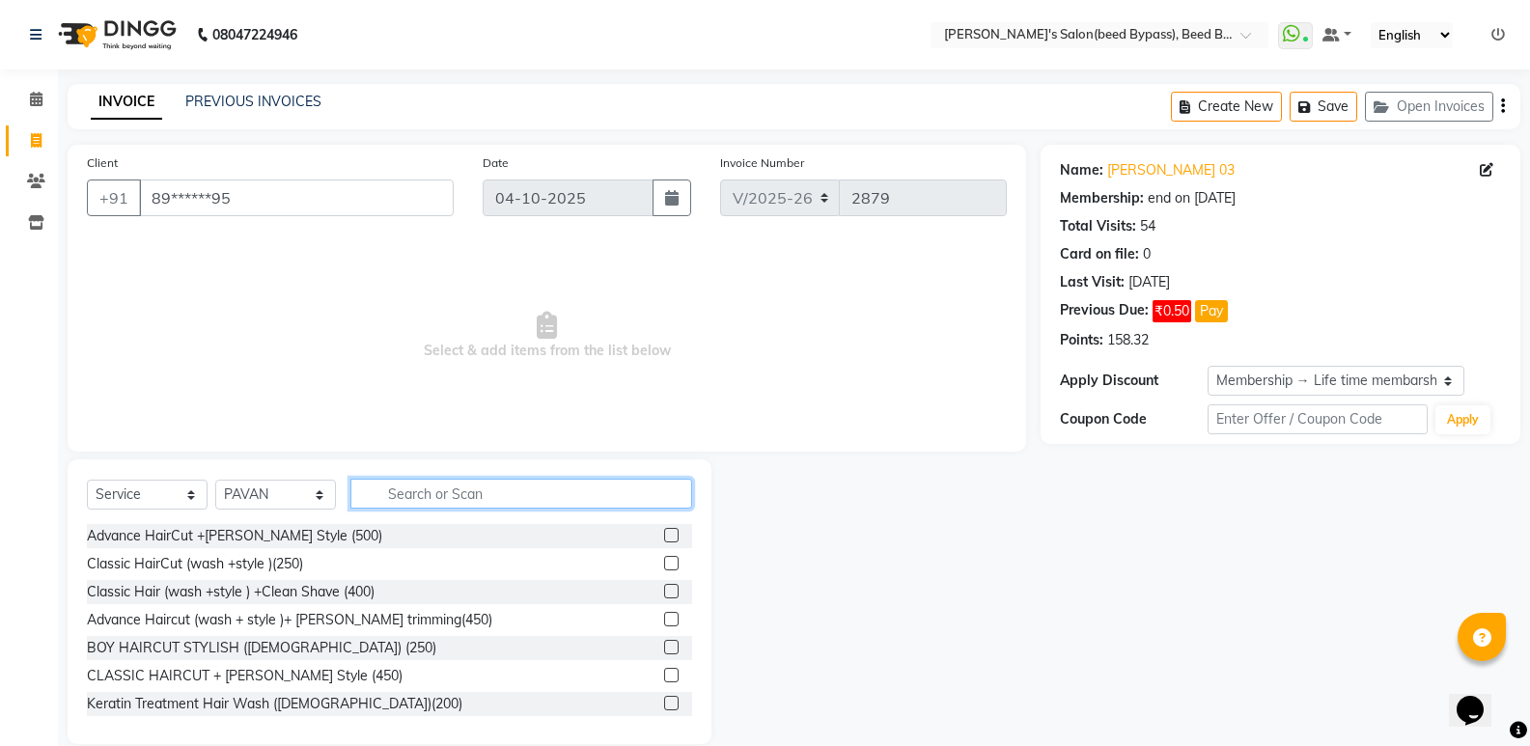
click at [481, 496] on input "text" at bounding box center [521, 494] width 342 height 30
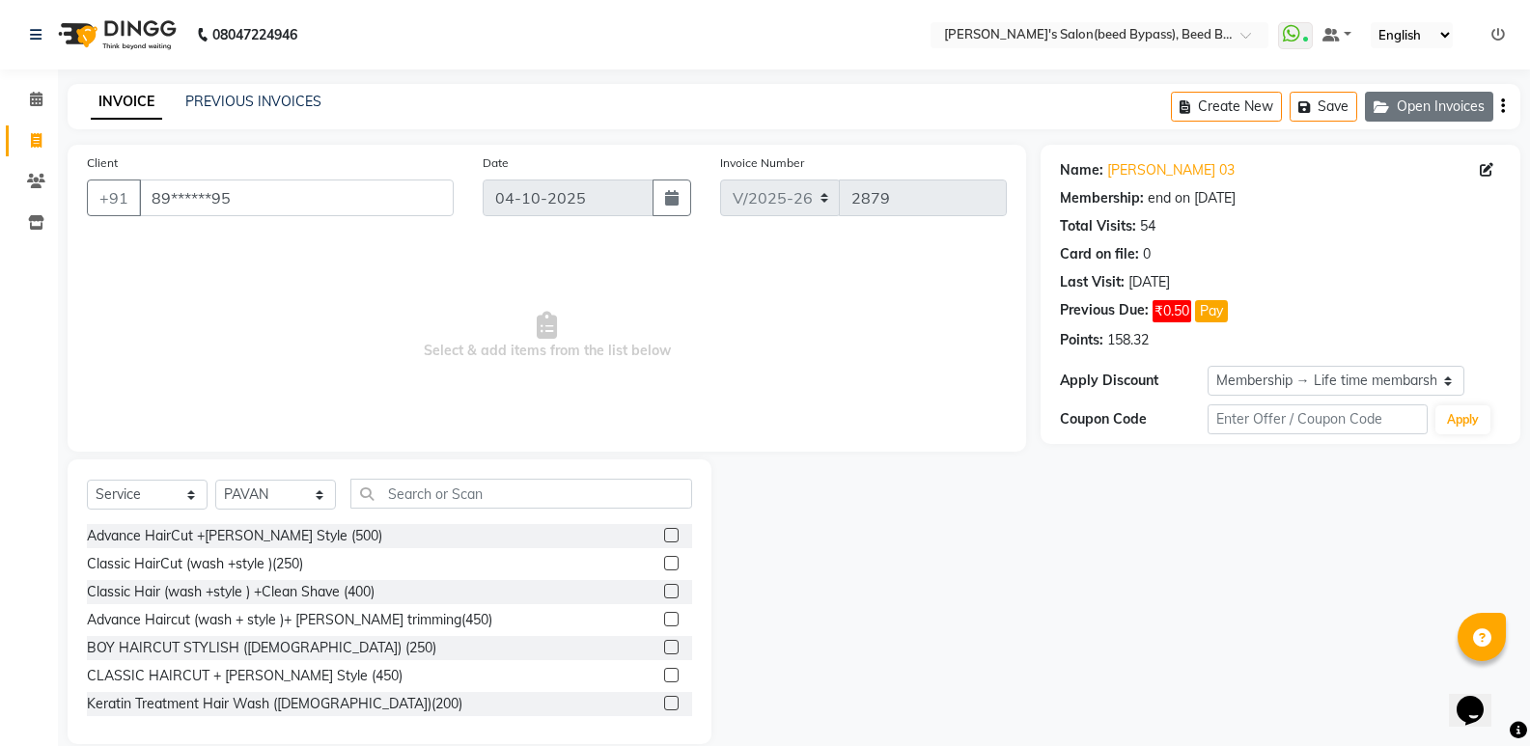
click at [1457, 100] on button "Open Invoices" at bounding box center [1429, 107] width 128 height 30
click at [1447, 111] on icon "button" at bounding box center [1443, 107] width 19 height 14
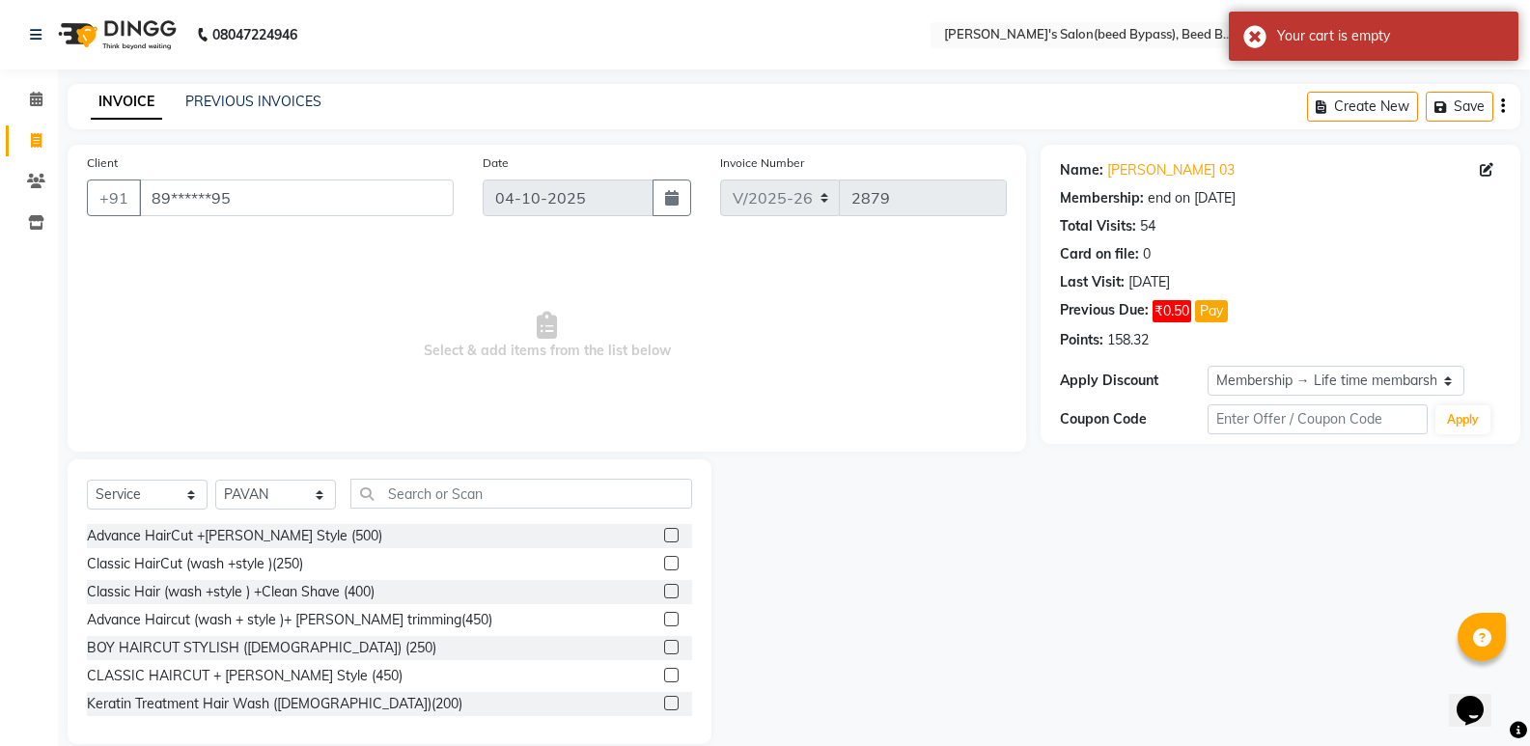
click at [1154, 127] on div "INVOICE PREVIOUS INVOICES Create New Save" at bounding box center [794, 106] width 1453 height 45
click at [1143, 115] on div "INVOICE PREVIOUS INVOICES Create New Save" at bounding box center [794, 106] width 1453 height 45
click at [1254, 36] on div "Your cart is empty" at bounding box center [1374, 36] width 290 height 49
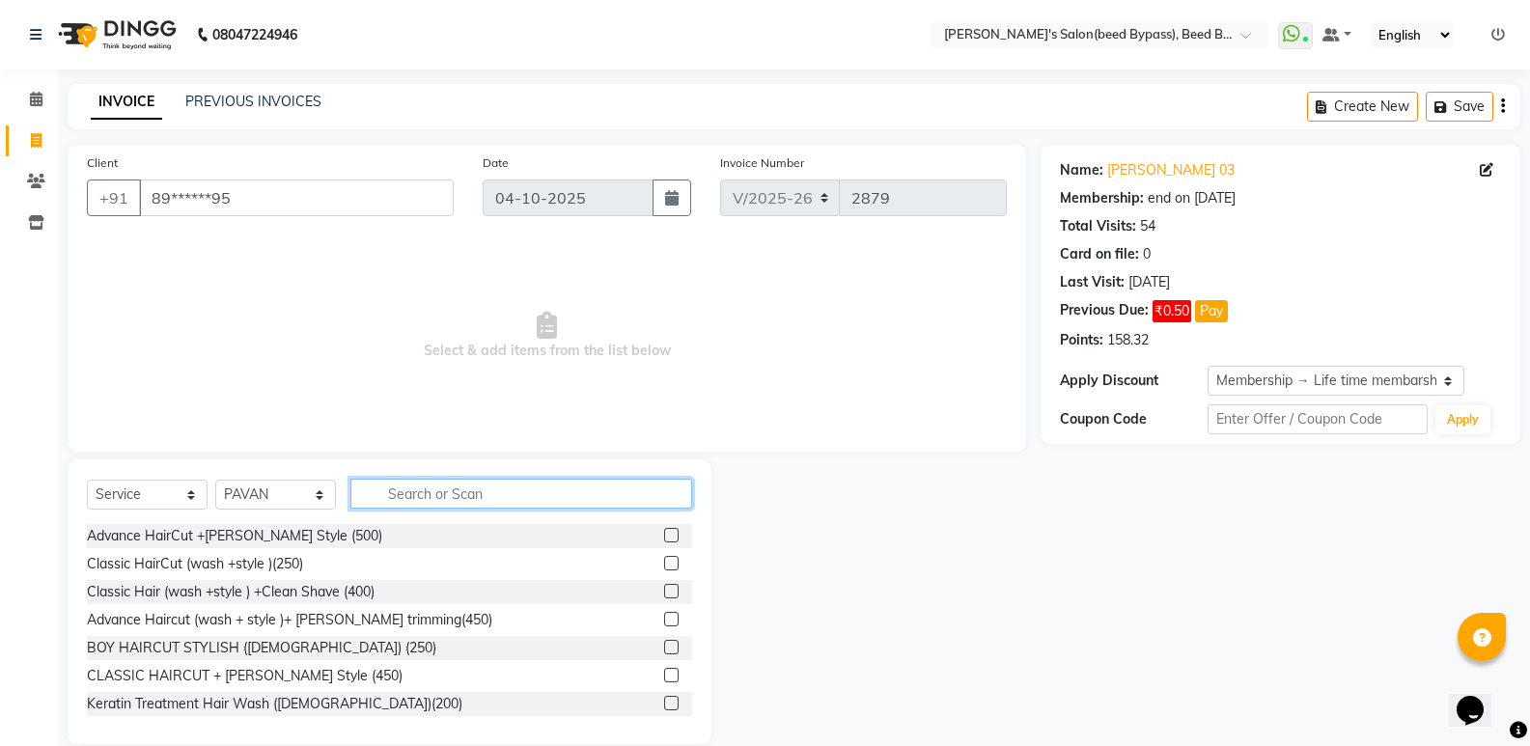
click at [433, 500] on input "text" at bounding box center [521, 494] width 342 height 30
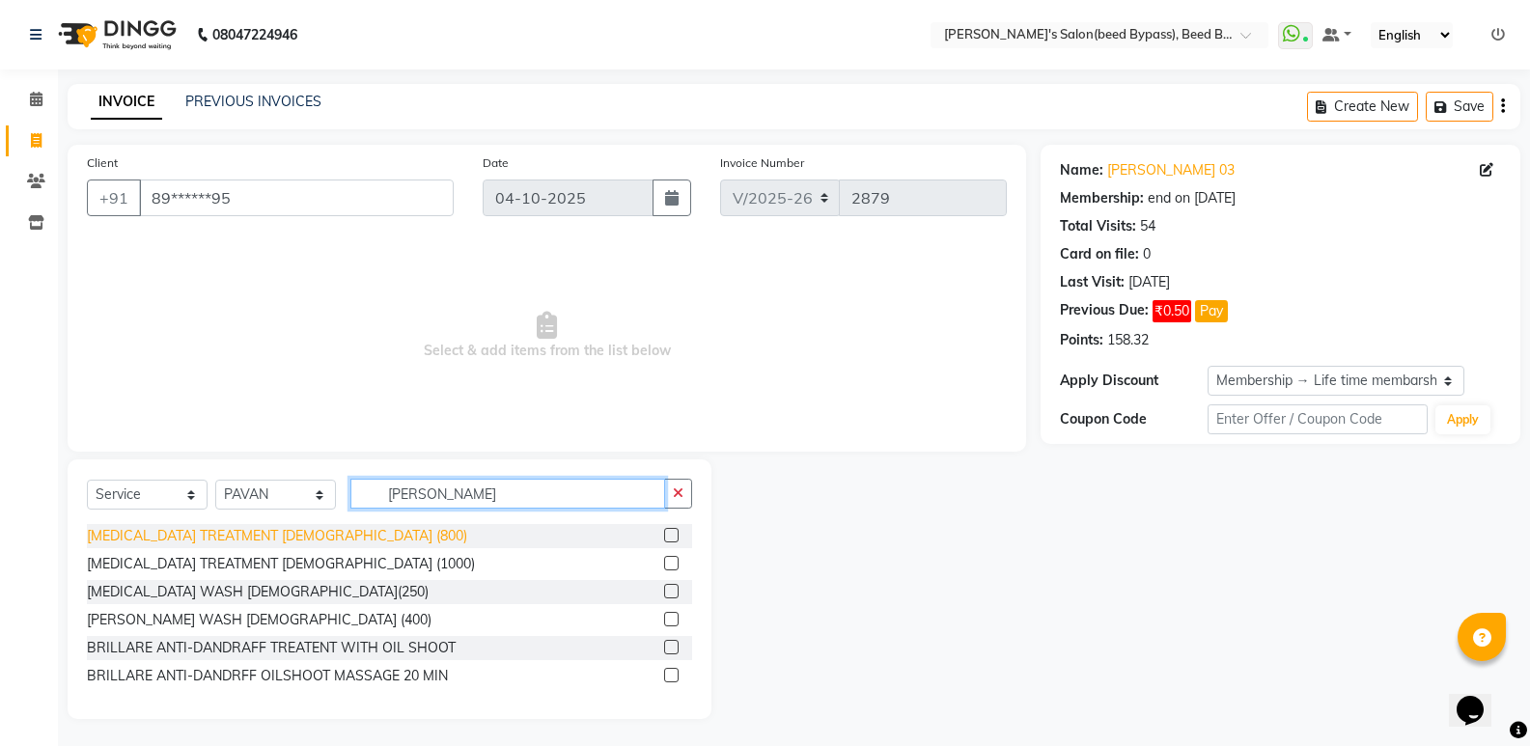
type input "[PERSON_NAME]"
click at [246, 537] on div "[MEDICAL_DATA] TREATMENT [DEMOGRAPHIC_DATA] (800)" at bounding box center [277, 536] width 380 height 20
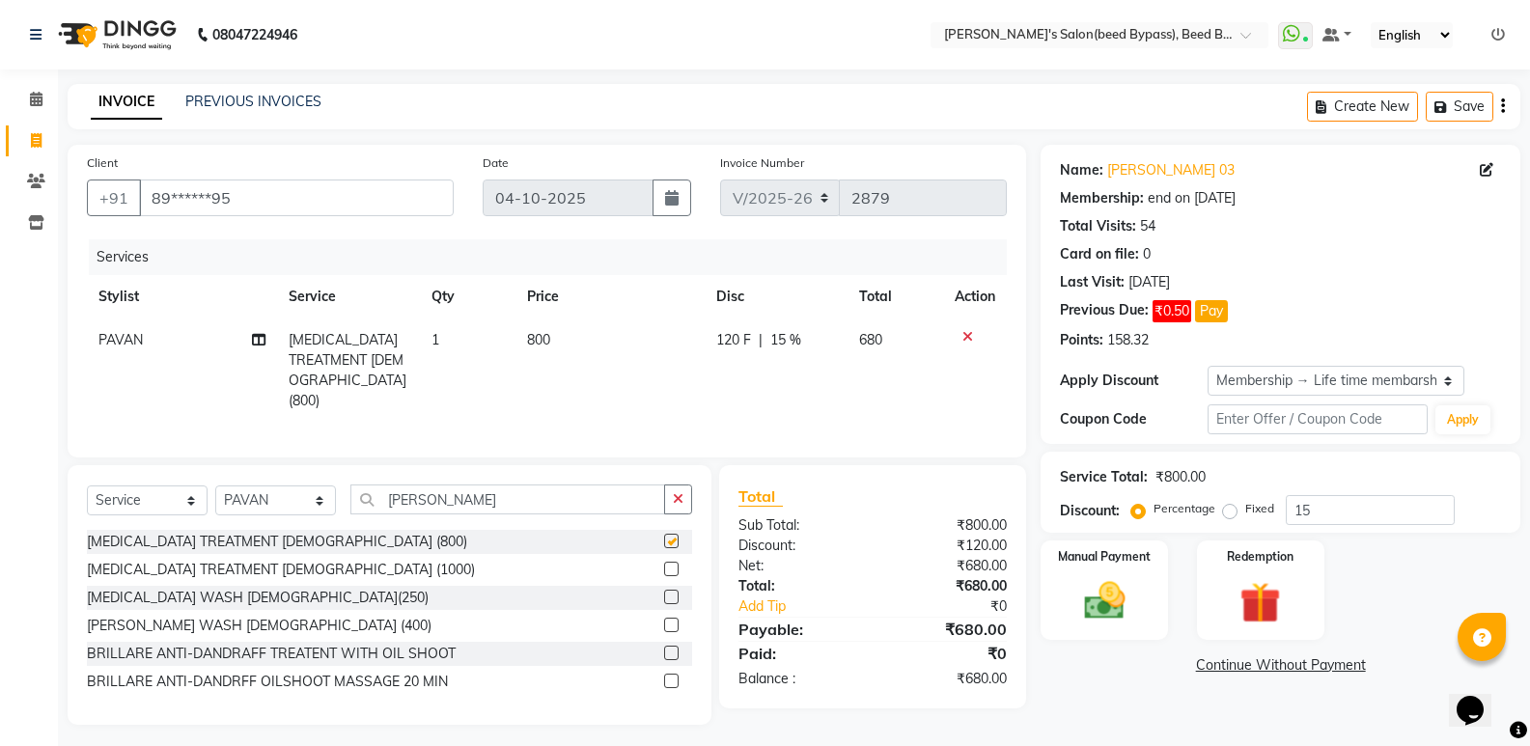
checkbox input "false"
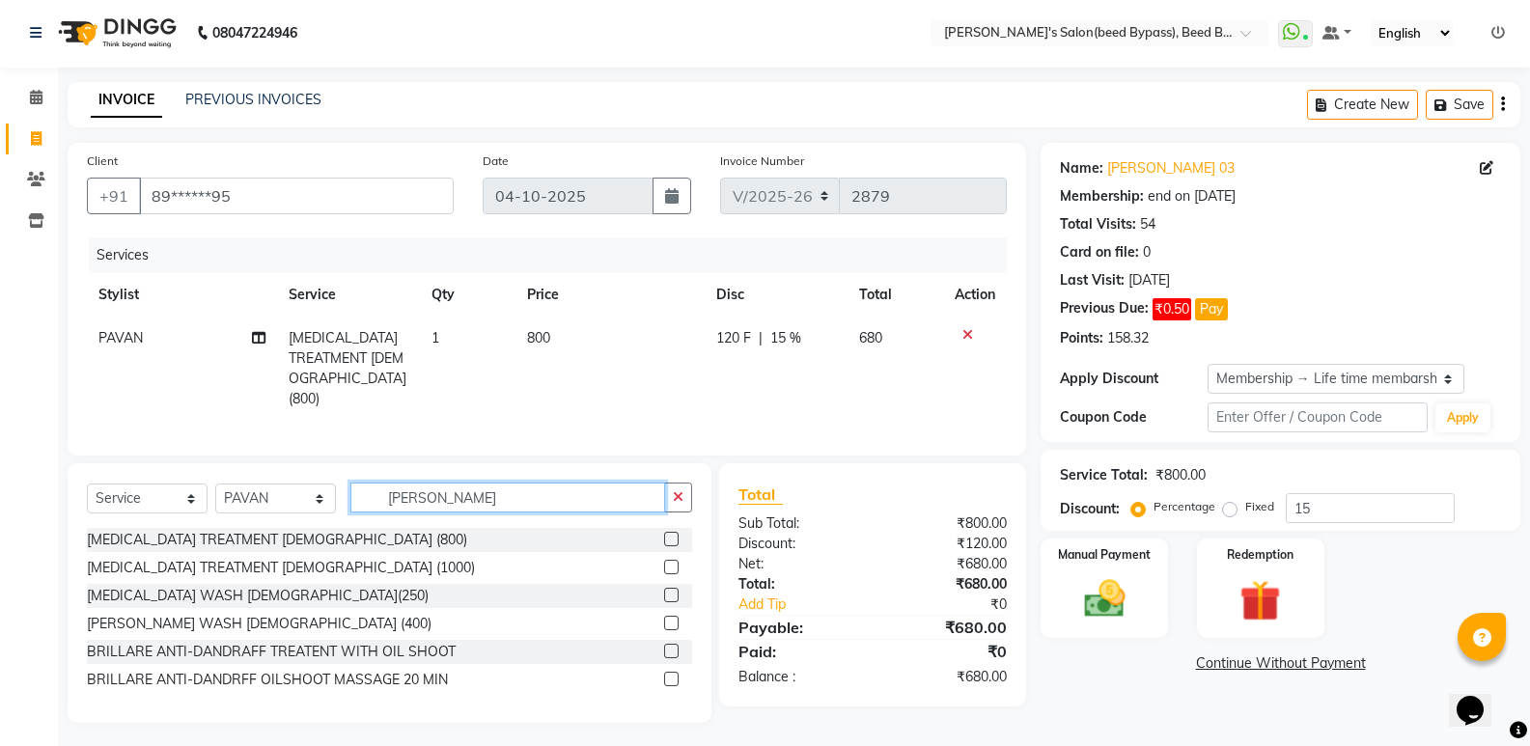
click at [439, 497] on input "[PERSON_NAME]" at bounding box center [507, 498] width 315 height 30
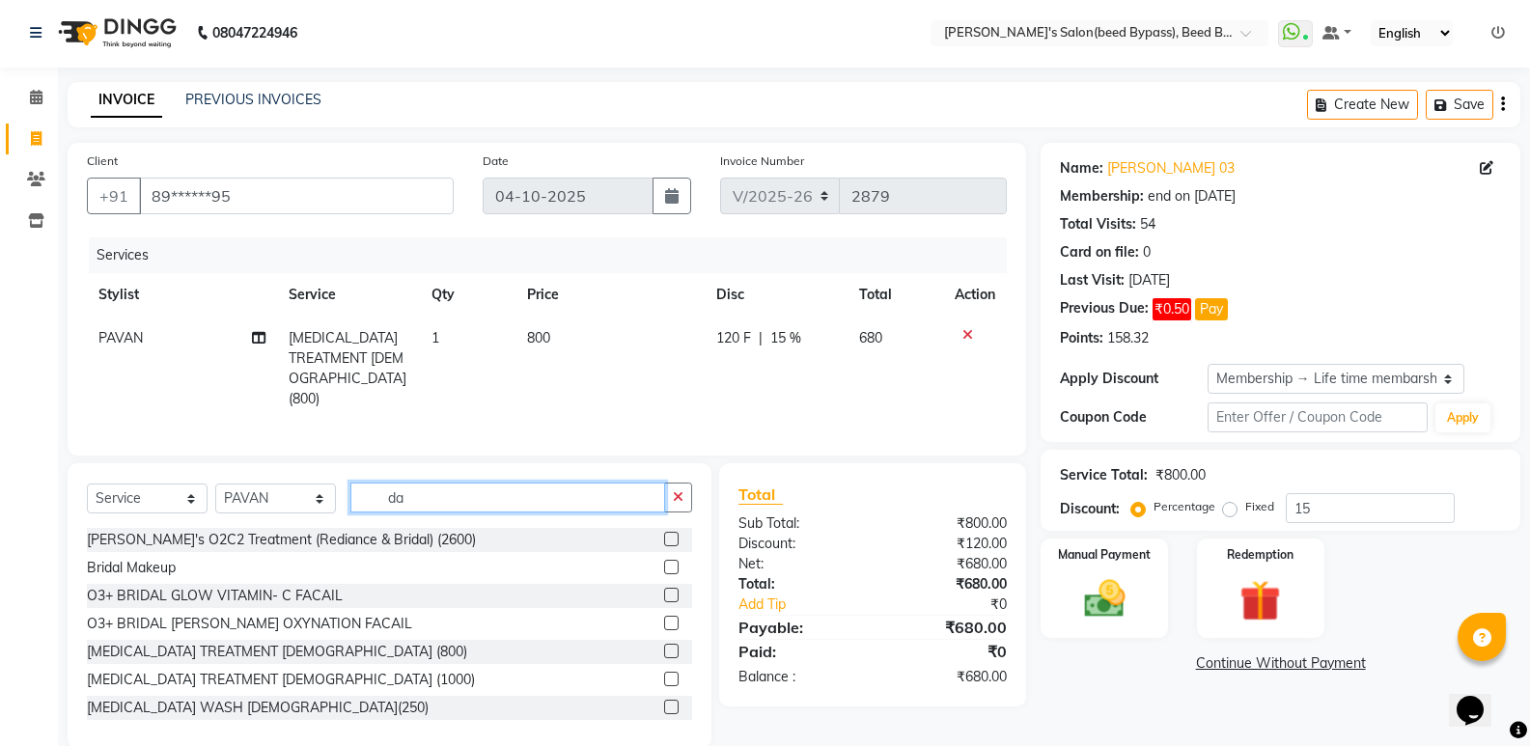
type input "d"
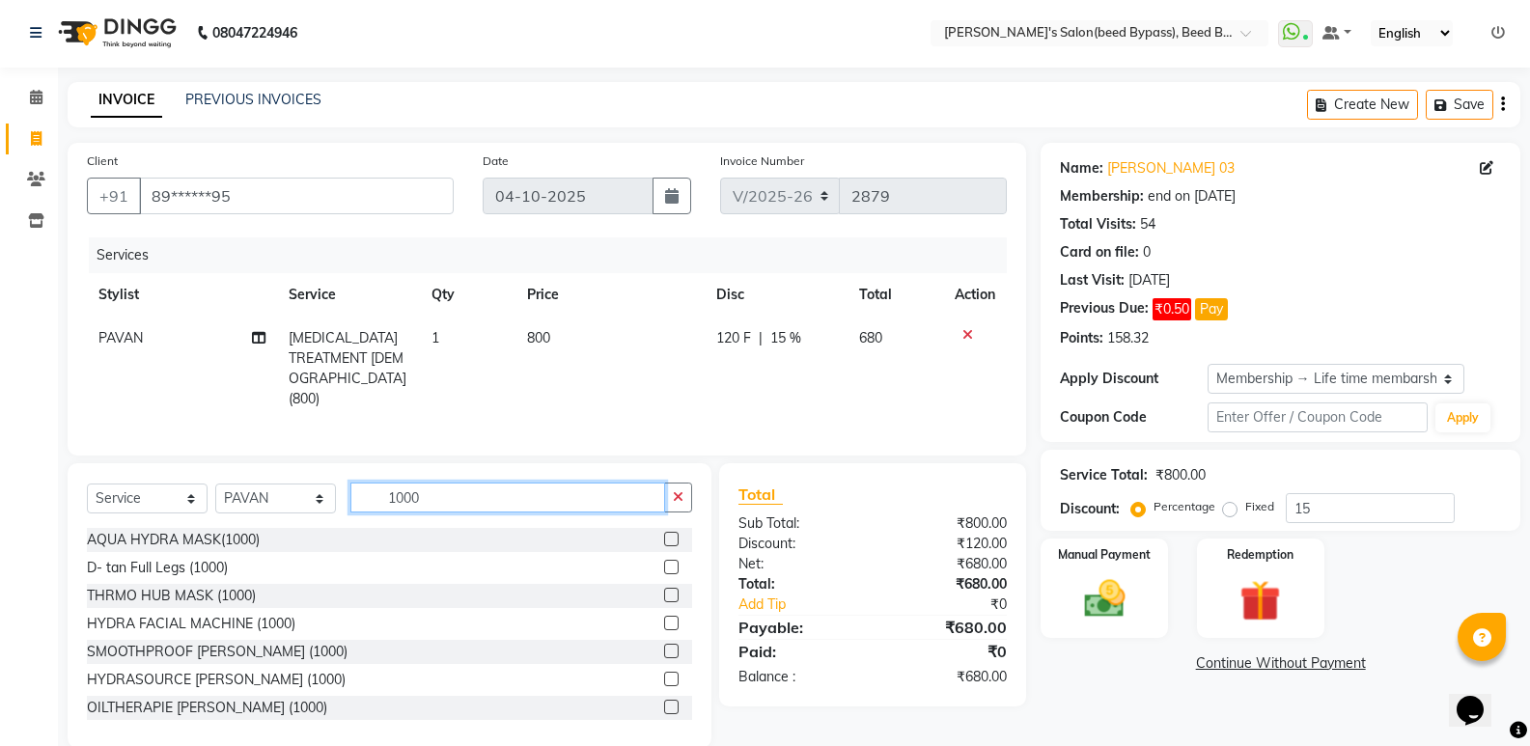
scroll to position [0, 0]
type input "1"
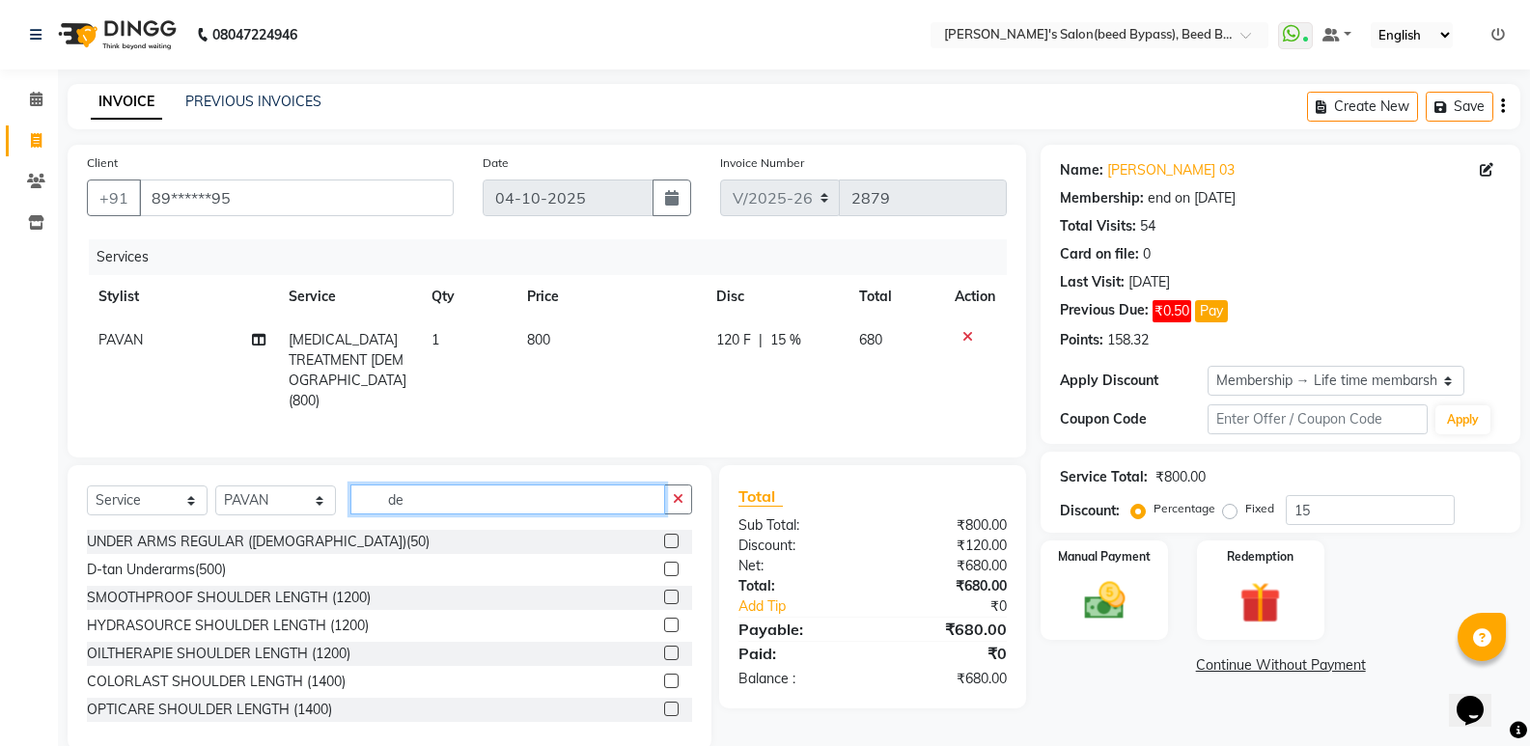
type input "d"
type input "h"
type input "d"
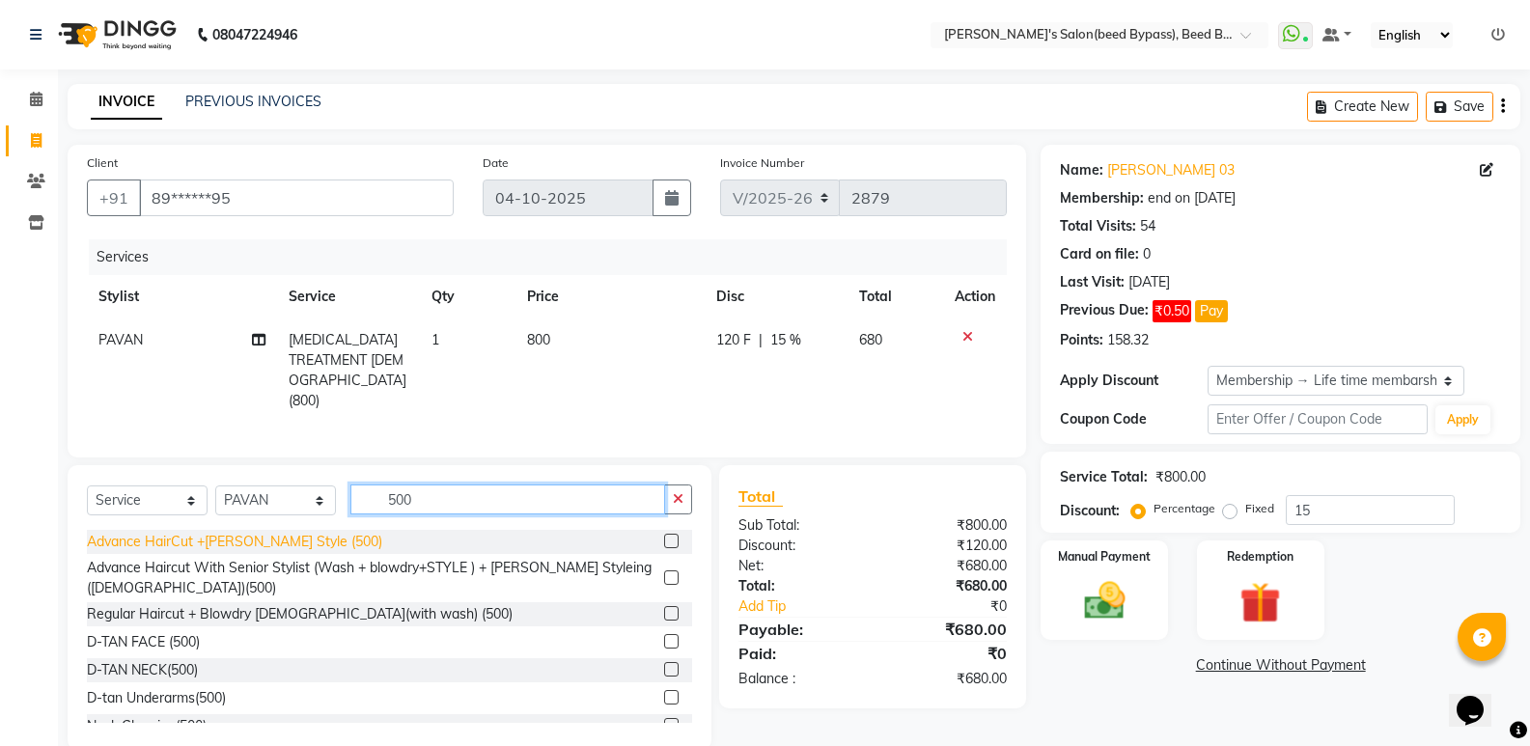
type input "500"
click at [219, 535] on div "Advance HairCut +[PERSON_NAME] Style (500)" at bounding box center [234, 542] width 295 height 20
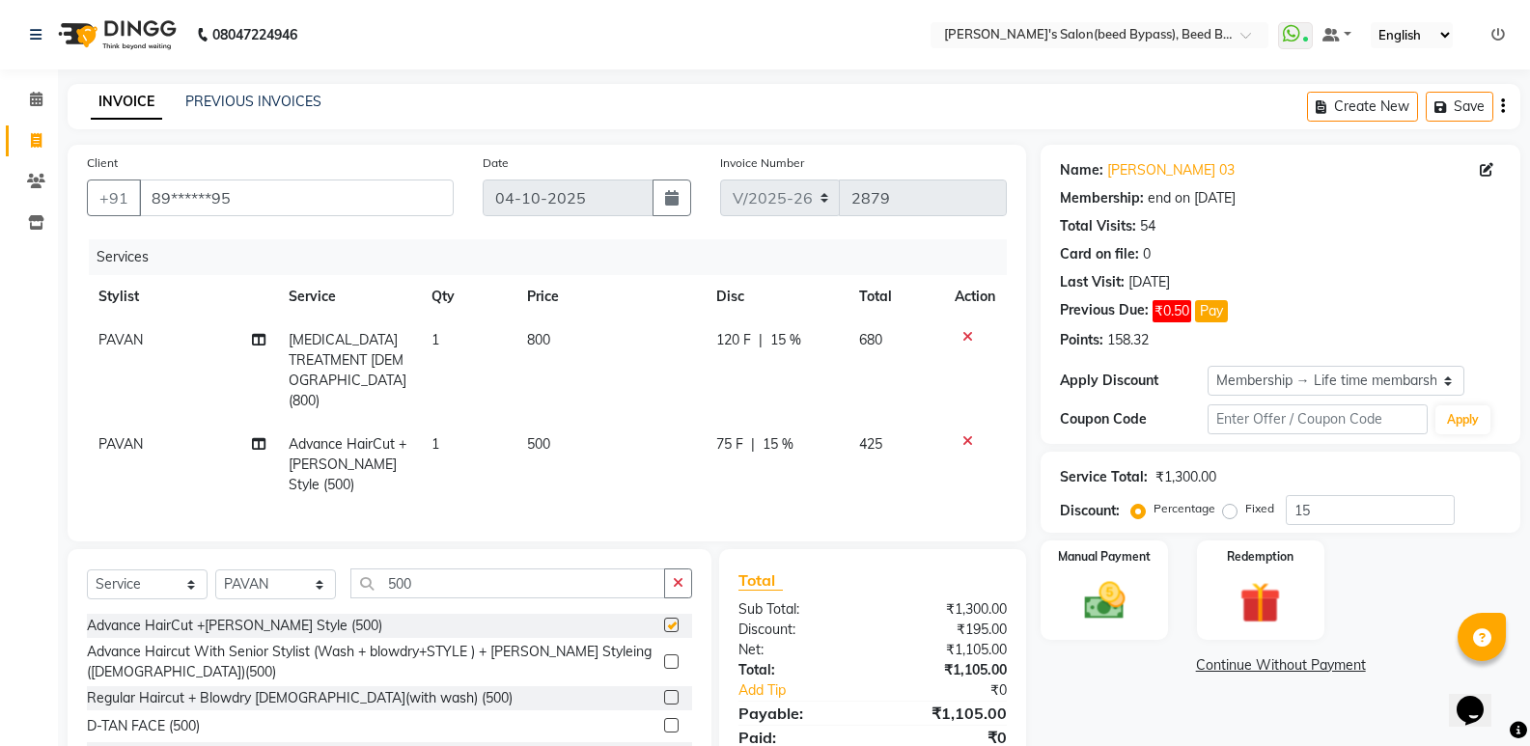
checkbox input "false"
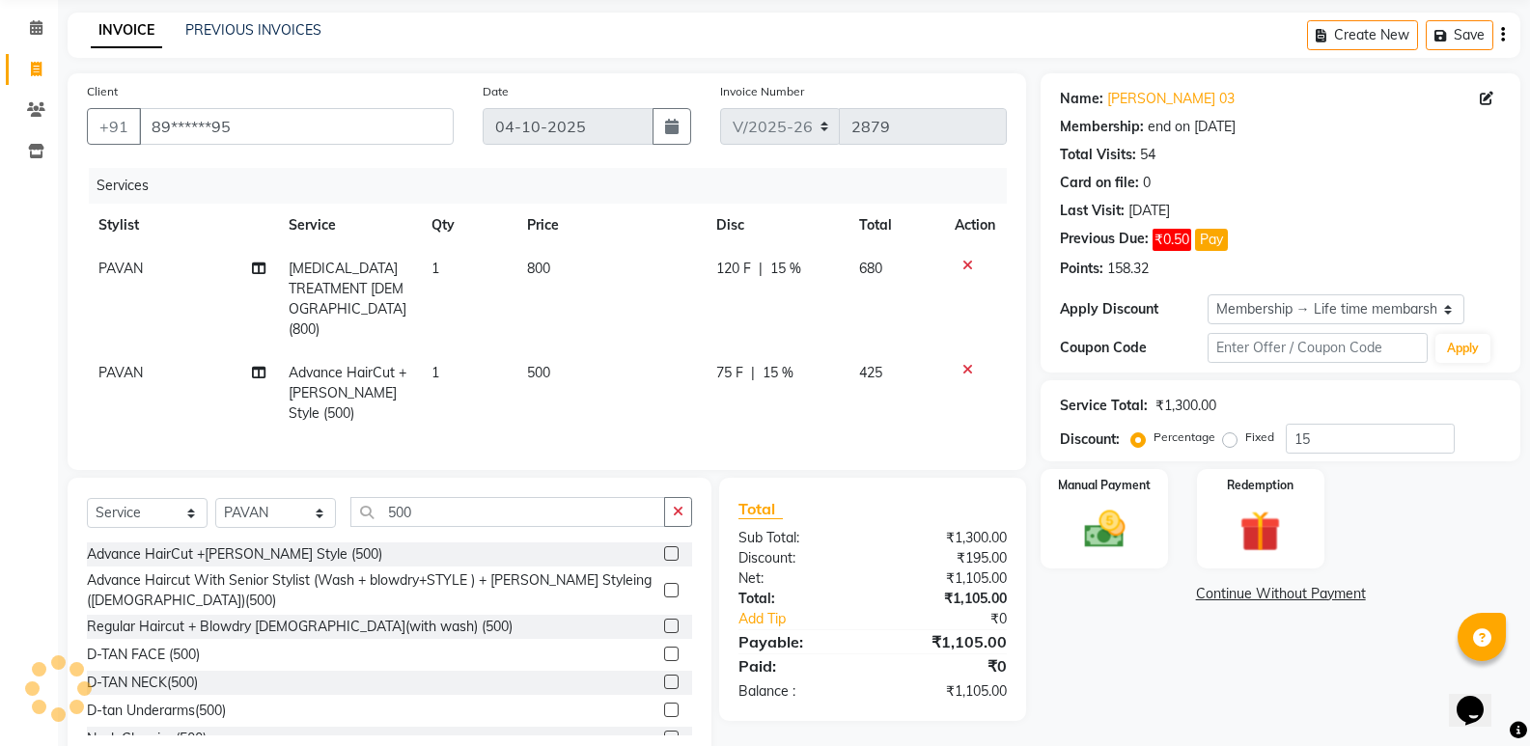
scroll to position [91, 0]
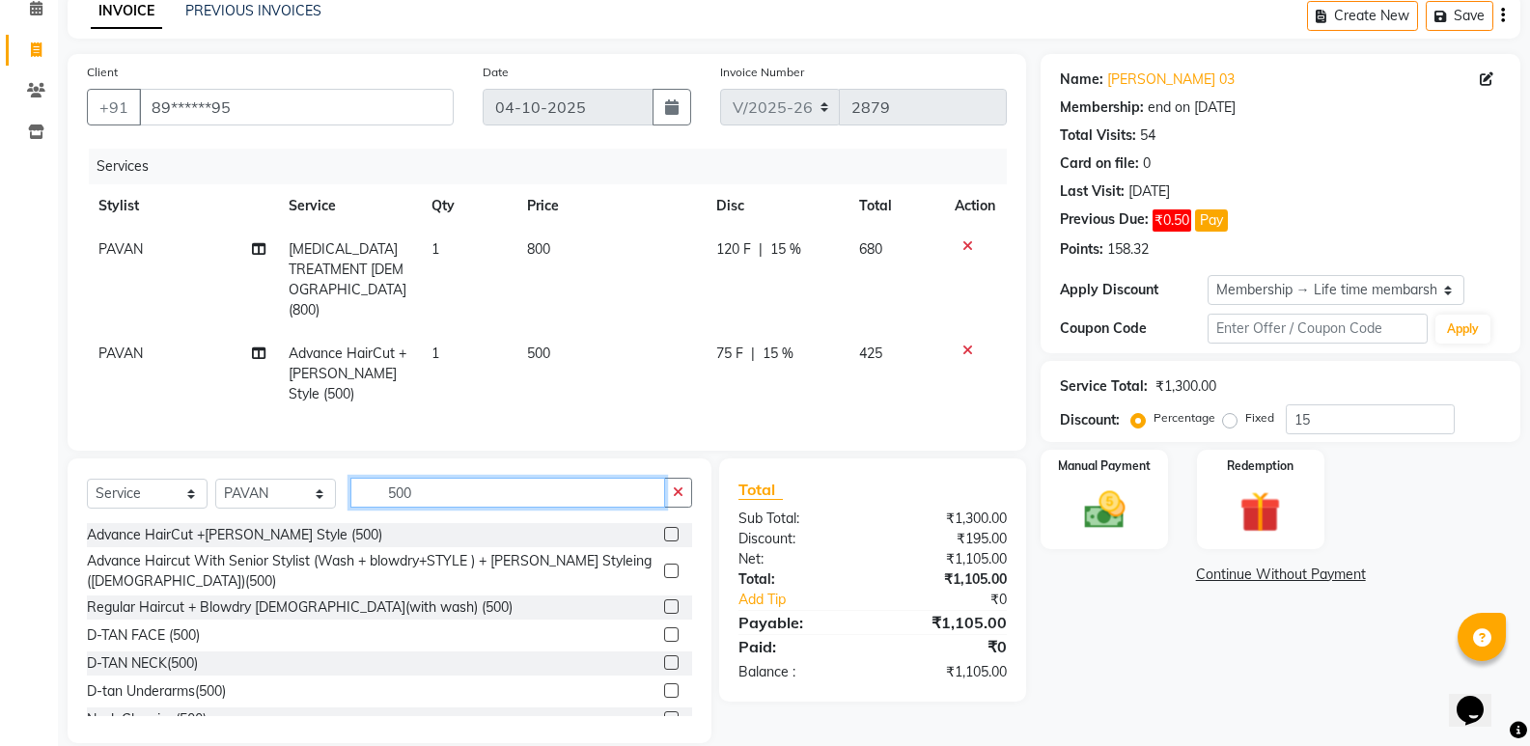
click at [430, 478] on input "500" at bounding box center [507, 493] width 315 height 30
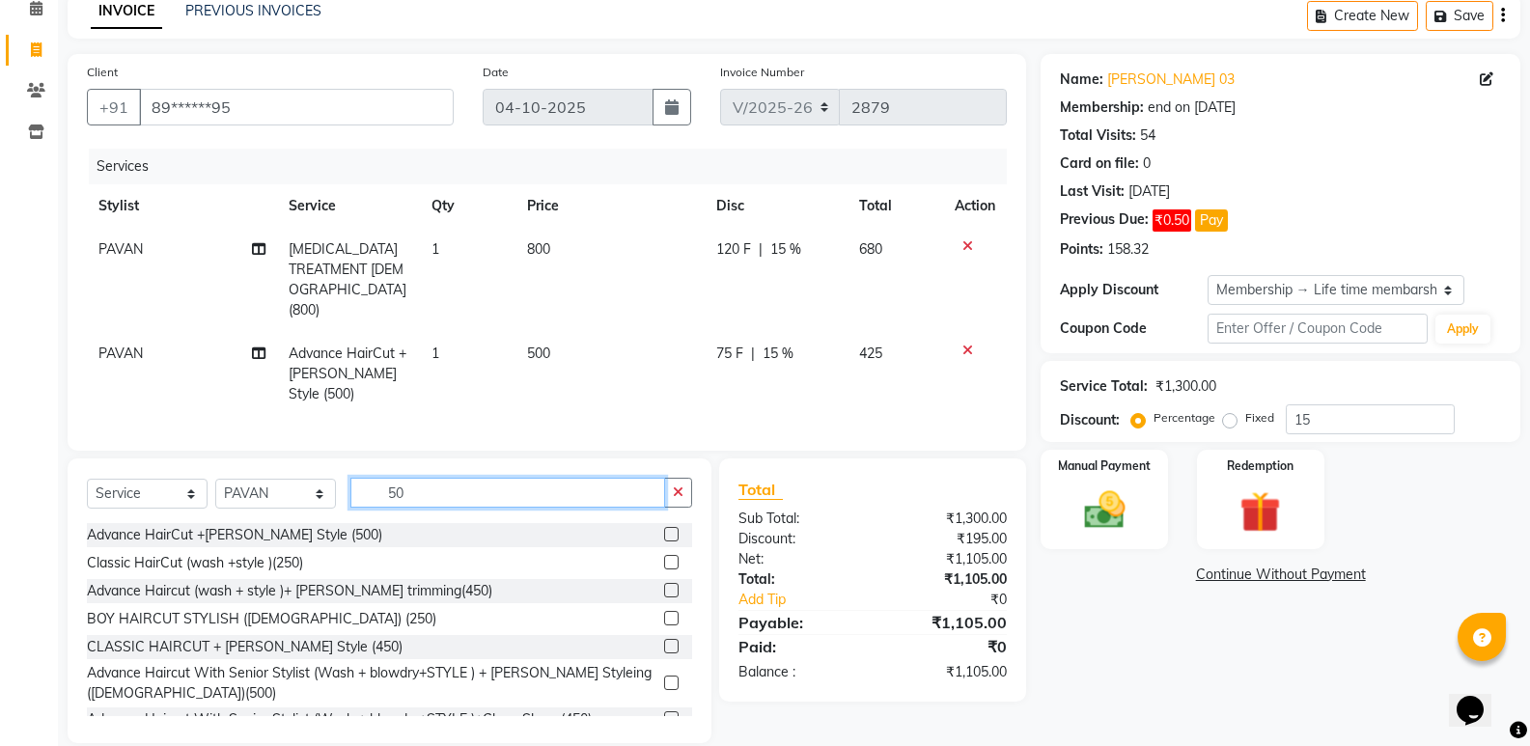
type input "5"
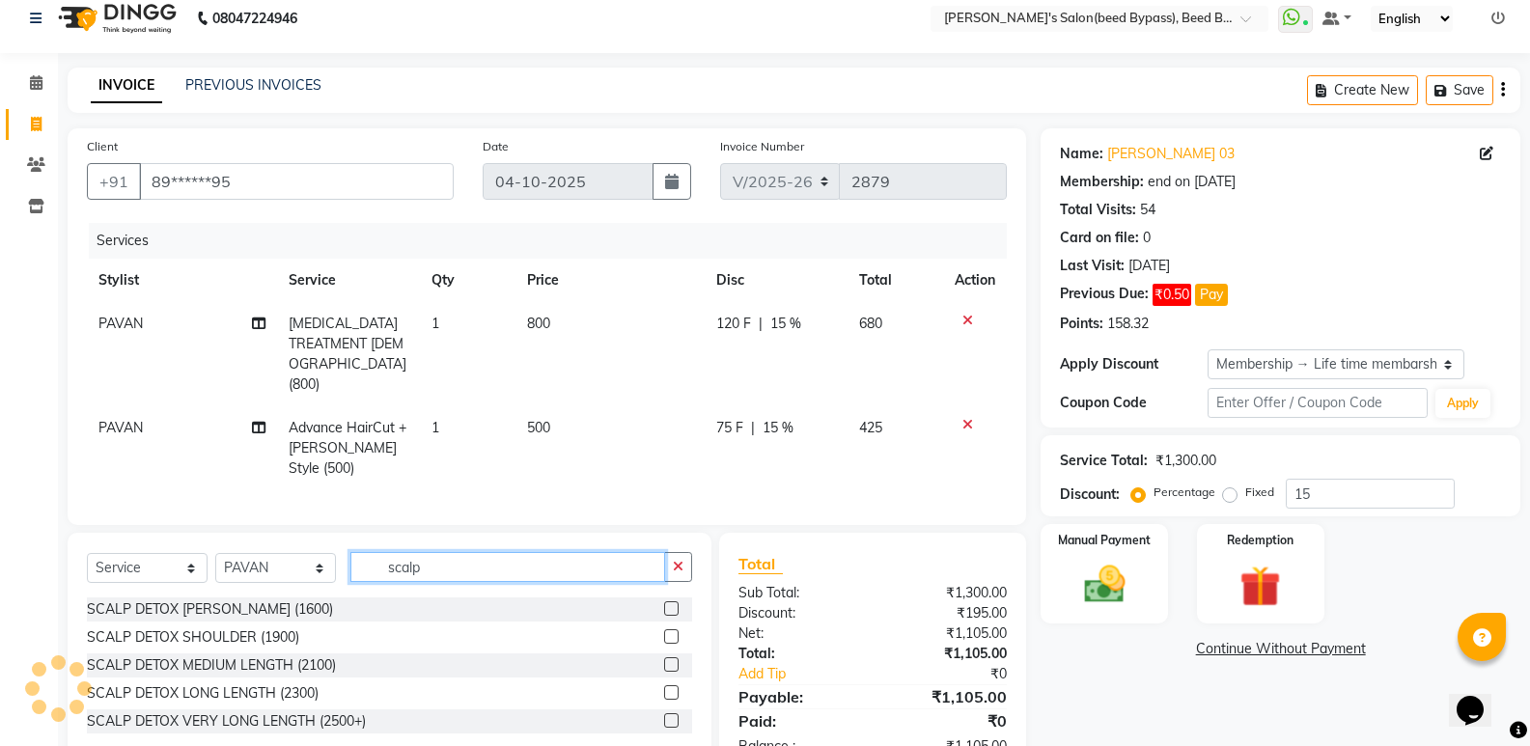
scroll to position [0, 0]
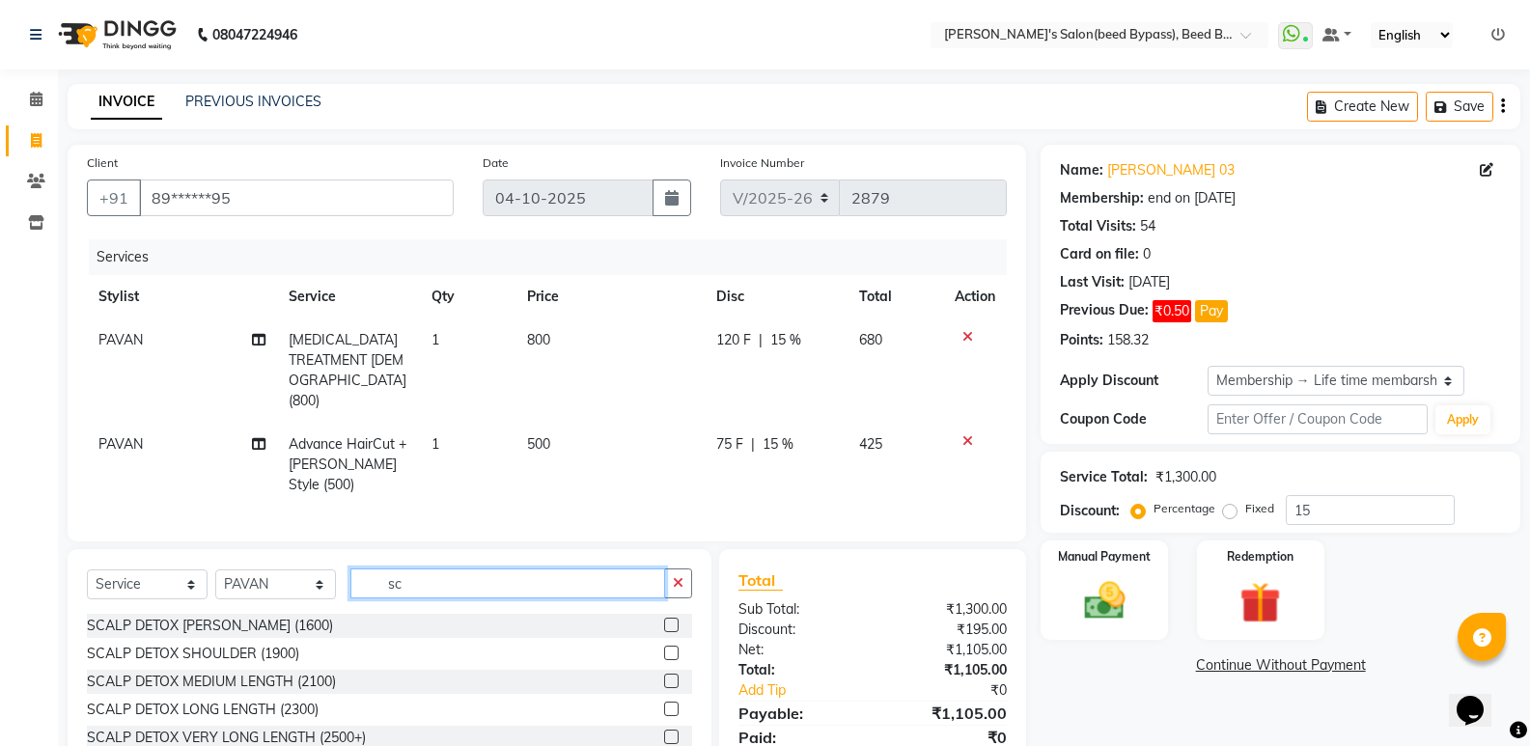
type input "s"
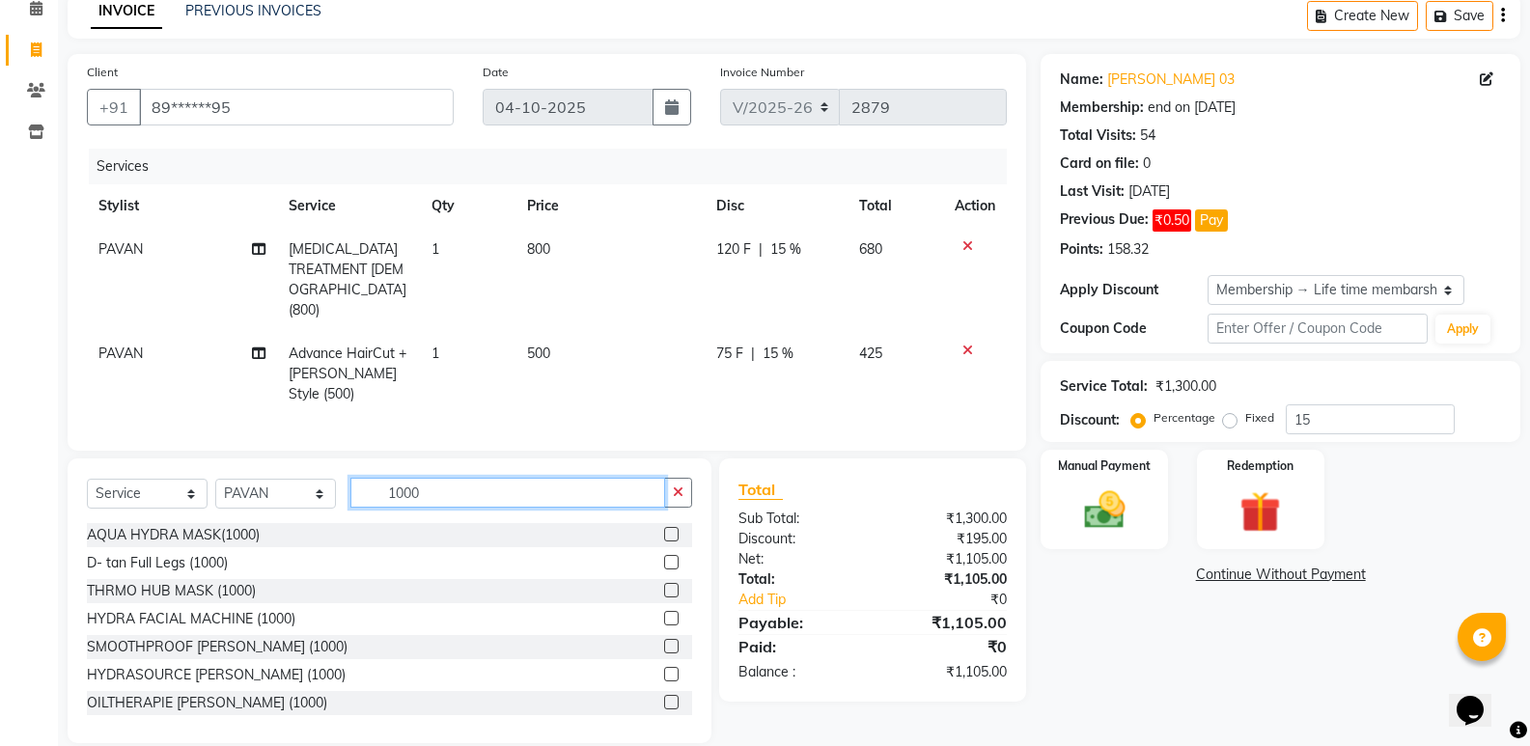
click at [514, 478] on input "1000" at bounding box center [507, 493] width 315 height 30
type input "1"
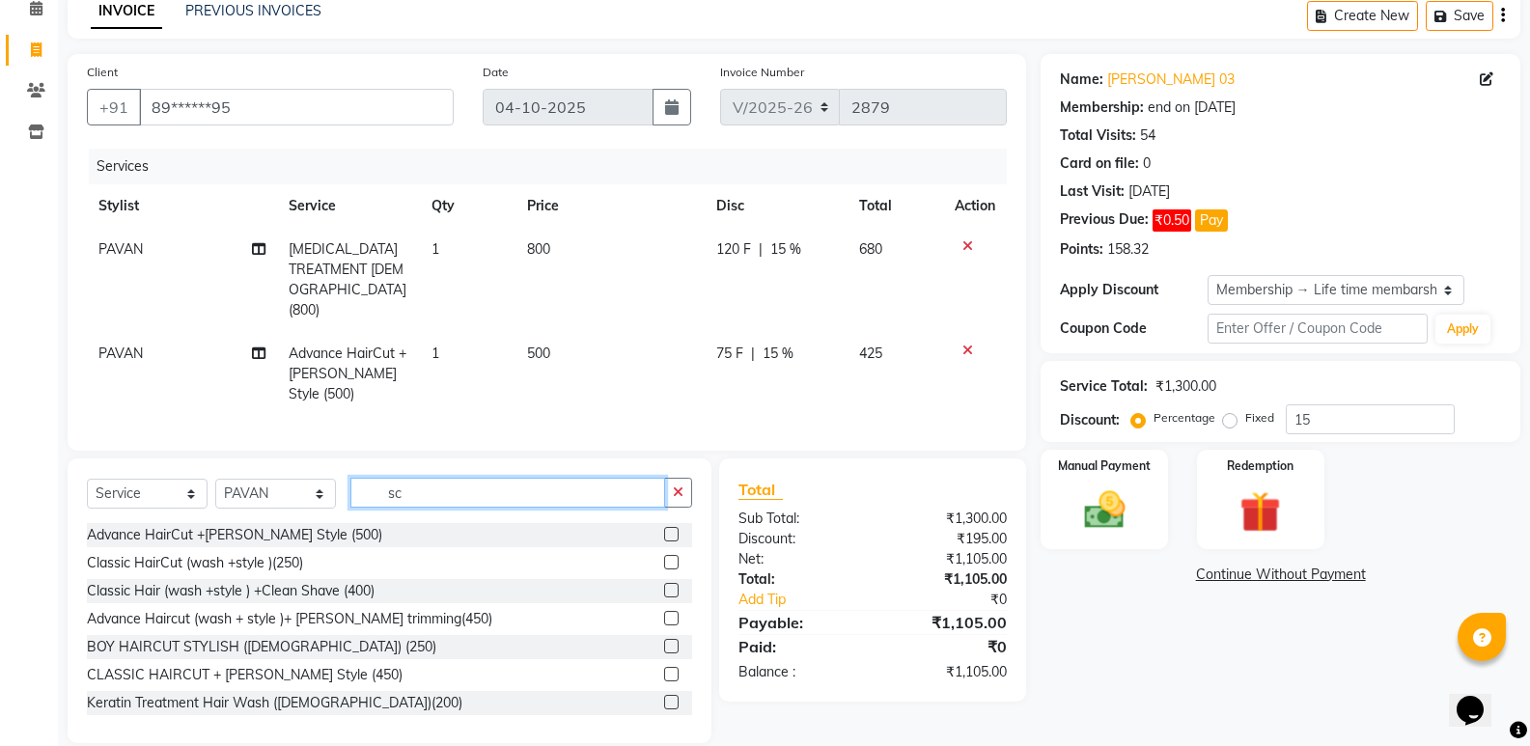
scroll to position [49, 0]
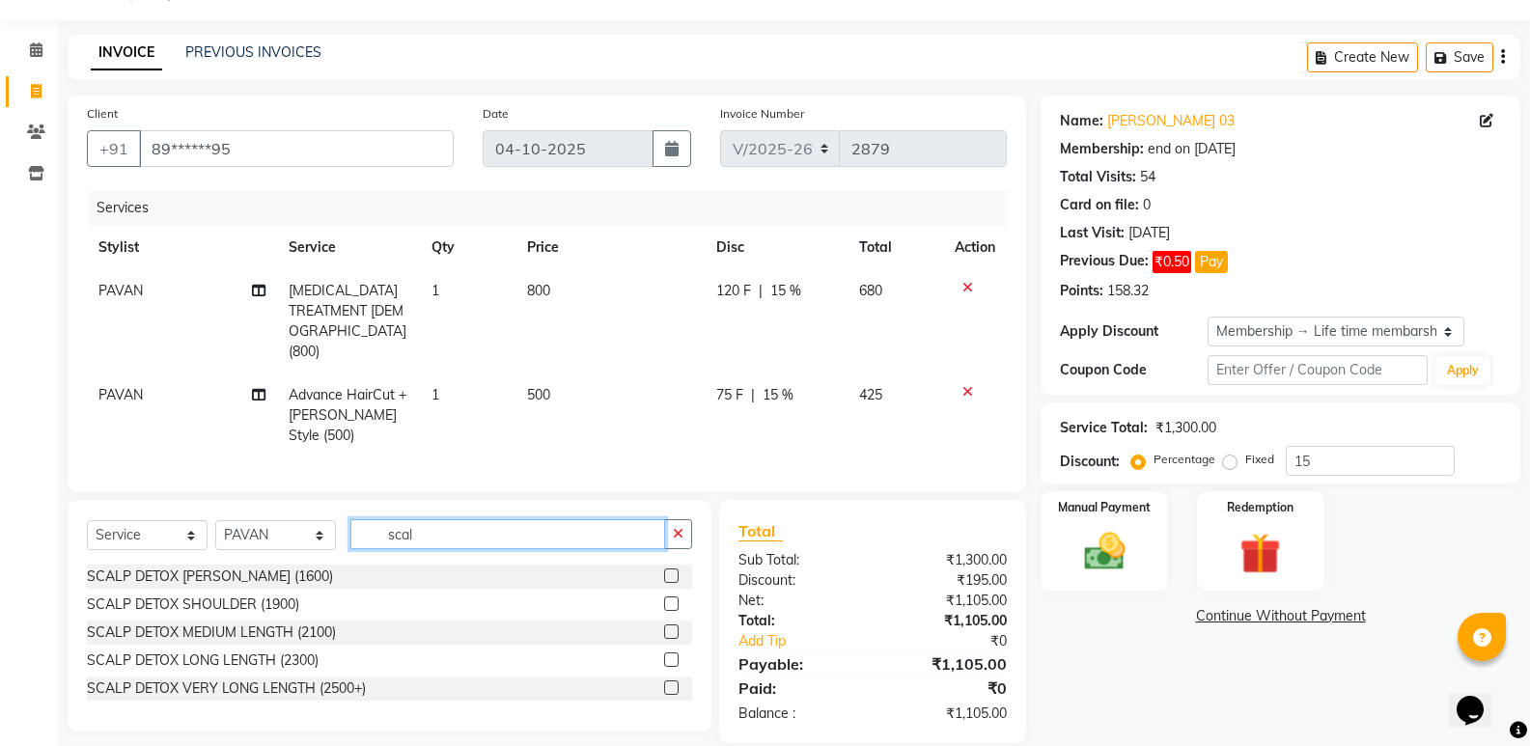
click at [527, 519] on input "scal" at bounding box center [507, 534] width 315 height 30
type input "scal"
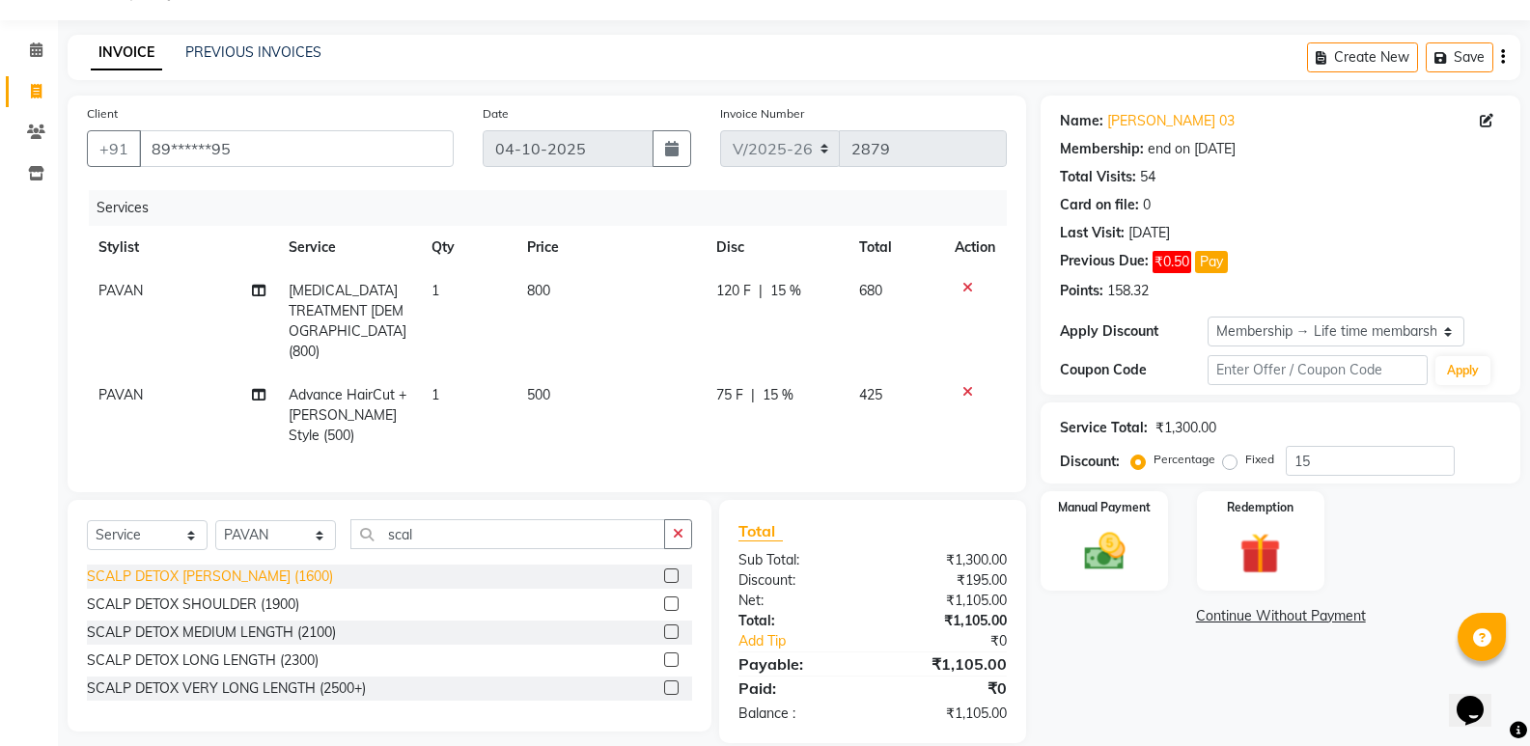
click at [150, 567] on div "SCALP DETOX [PERSON_NAME] (1600)" at bounding box center [210, 577] width 246 height 20
checkbox input "false"
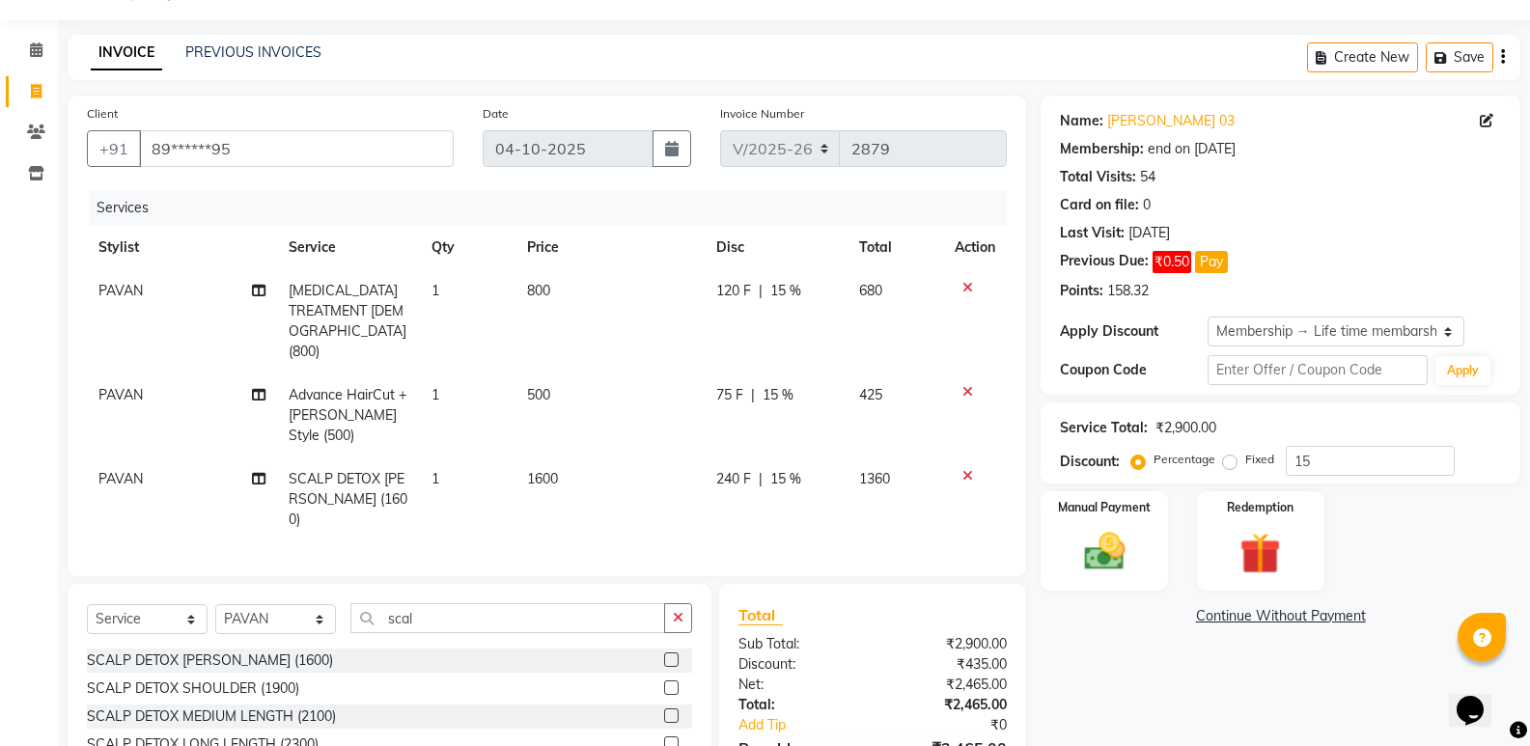
click at [542, 470] on span "1600" at bounding box center [542, 478] width 31 height 17
select select "22808"
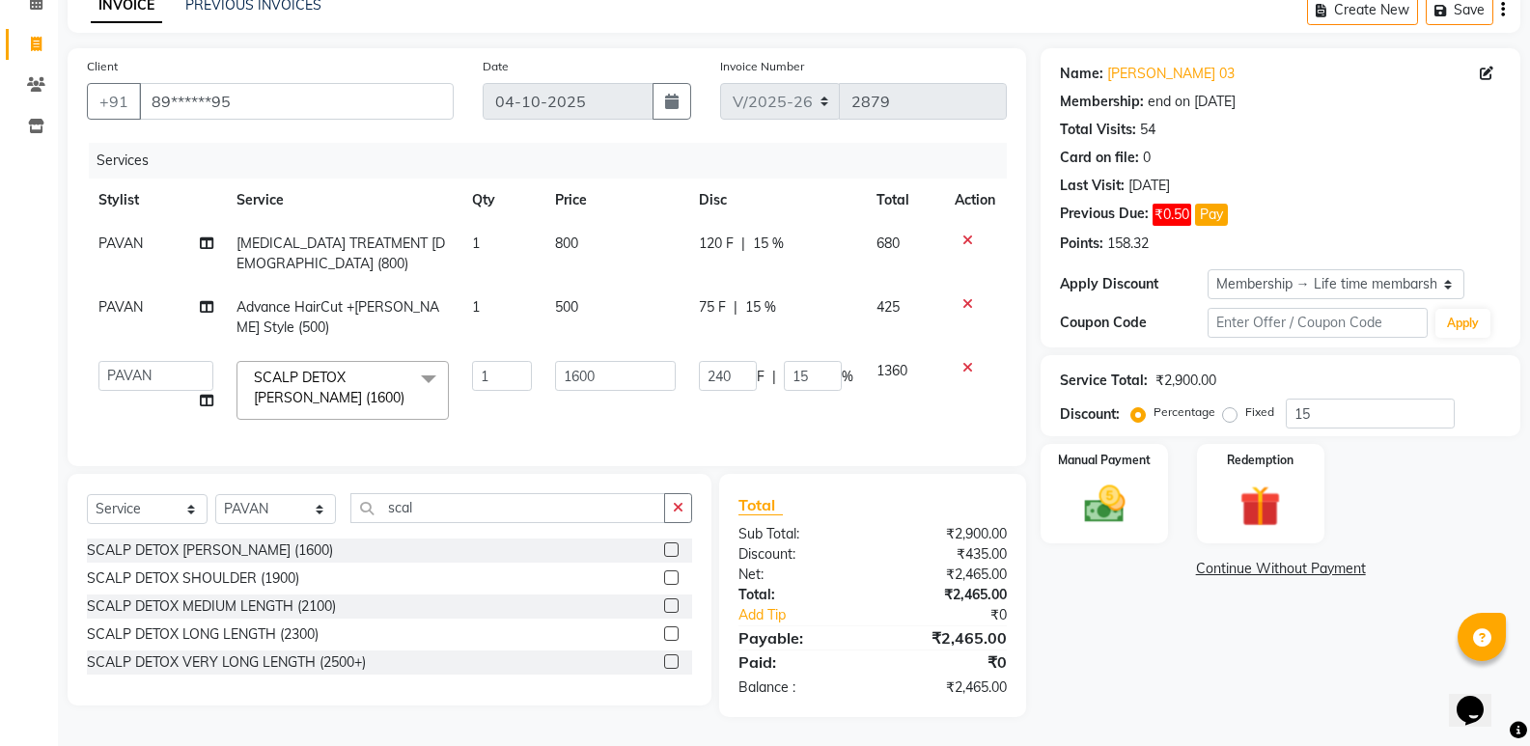
scroll to position [111, 0]
click at [575, 364] on input "1600" at bounding box center [615, 376] width 121 height 30
click at [573, 364] on input "1600" at bounding box center [615, 376] width 121 height 30
click at [582, 366] on input "1600" at bounding box center [615, 376] width 121 height 30
type input "1000"
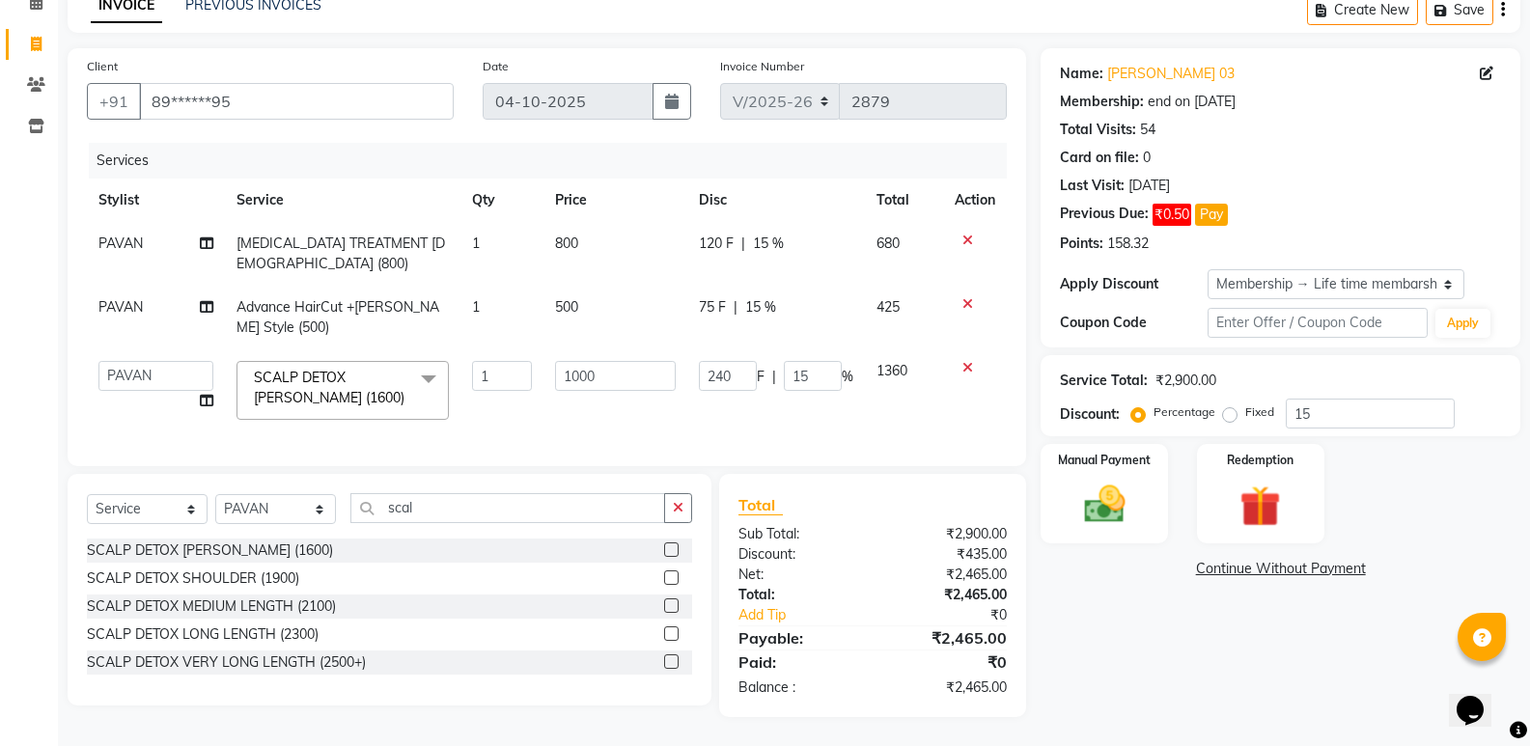
click at [572, 404] on td "1000" at bounding box center [615, 390] width 144 height 82
select select "22808"
click at [960, 297] on div at bounding box center [975, 304] width 41 height 14
click at [962, 297] on icon at bounding box center [967, 304] width 11 height 14
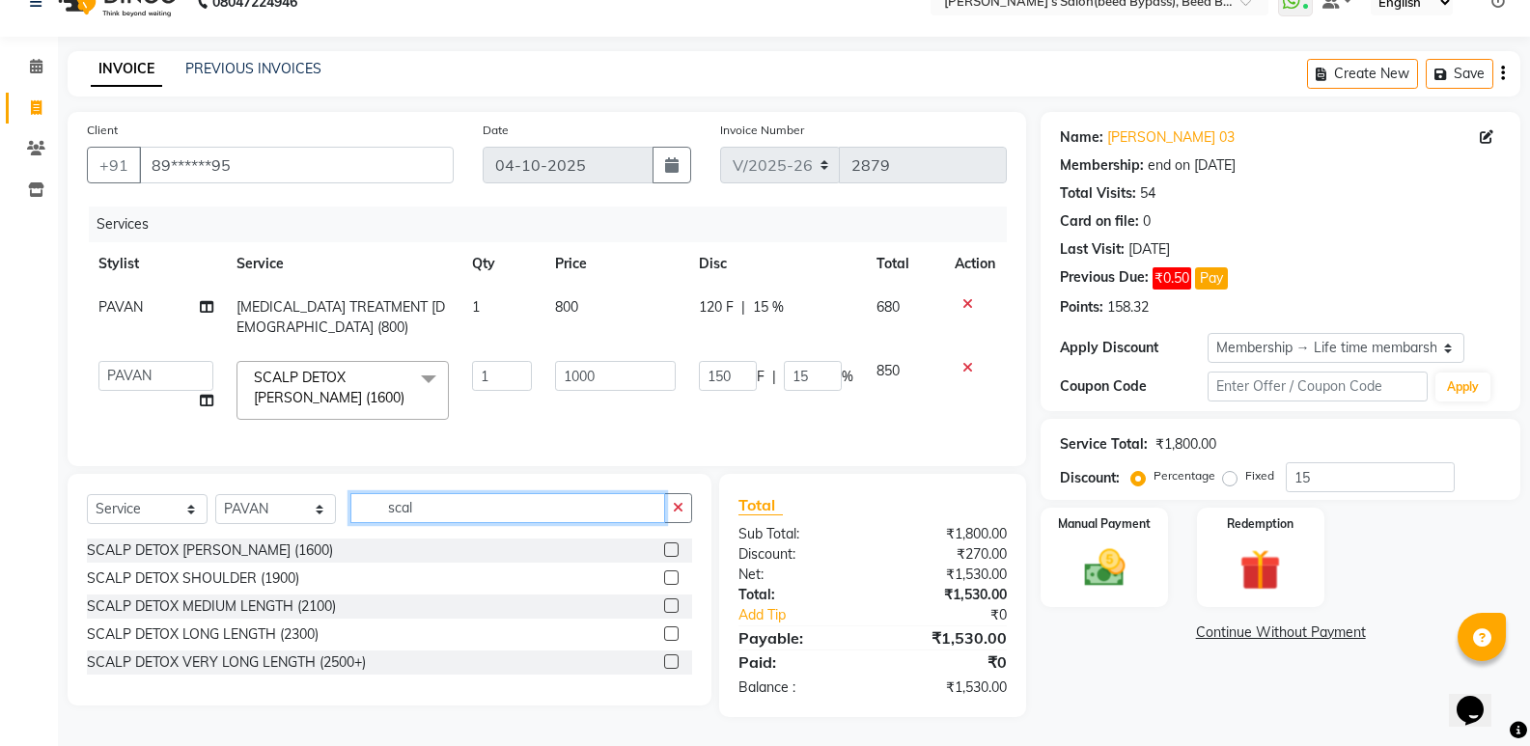
click at [439, 515] on input "scal" at bounding box center [507, 508] width 315 height 30
type input "s"
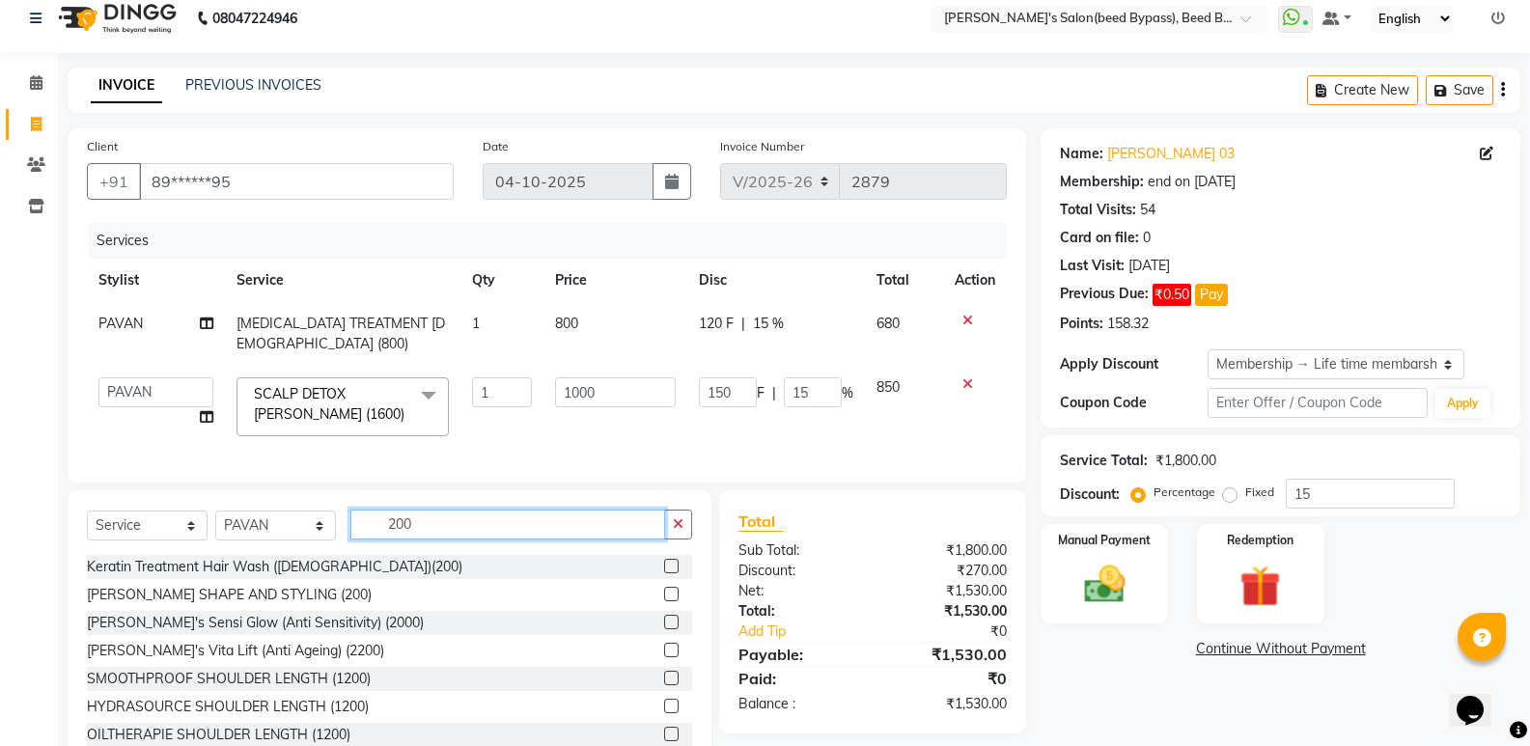
scroll to position [0, 0]
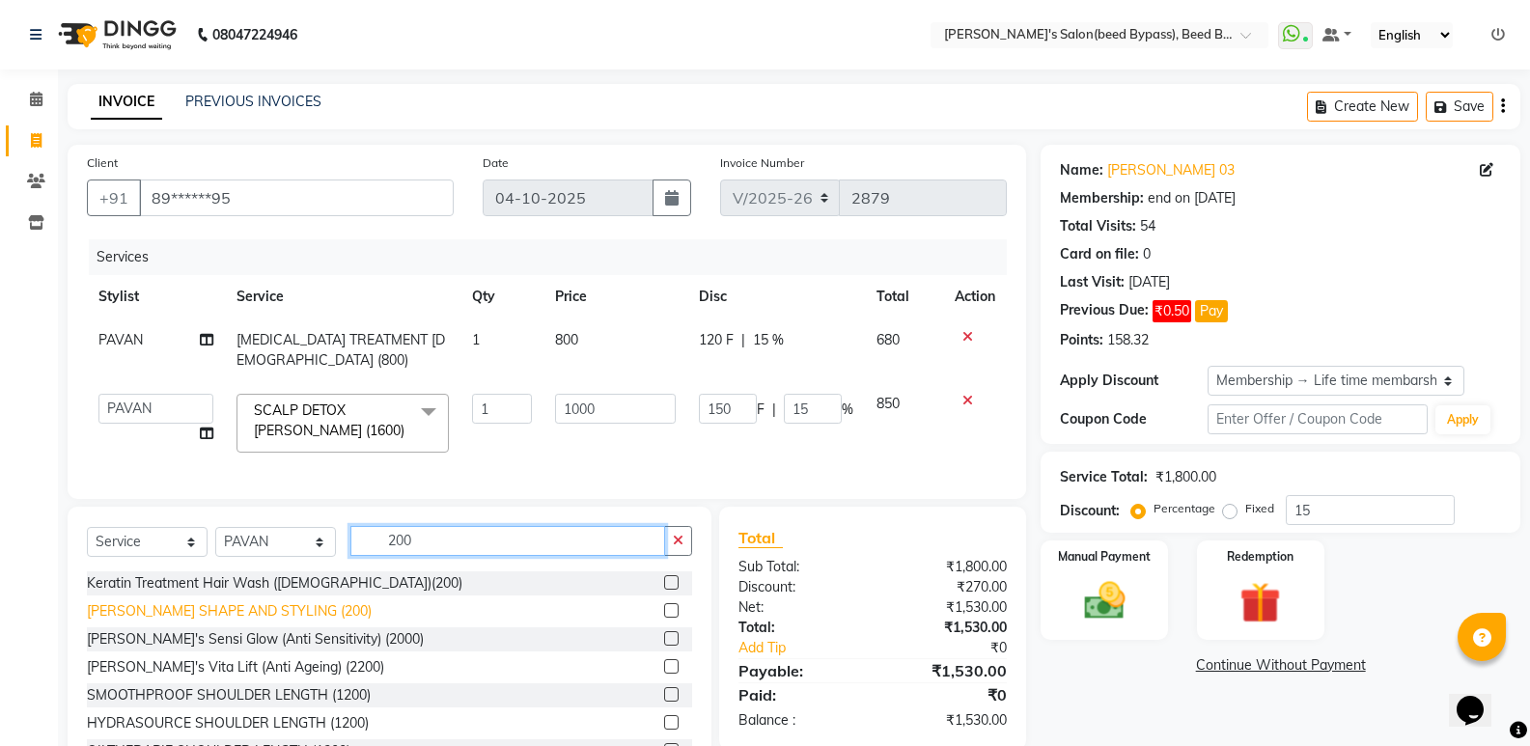
type input "200"
click at [175, 622] on div "[PERSON_NAME] SHAPE AND STYLING (200)" at bounding box center [229, 611] width 285 height 20
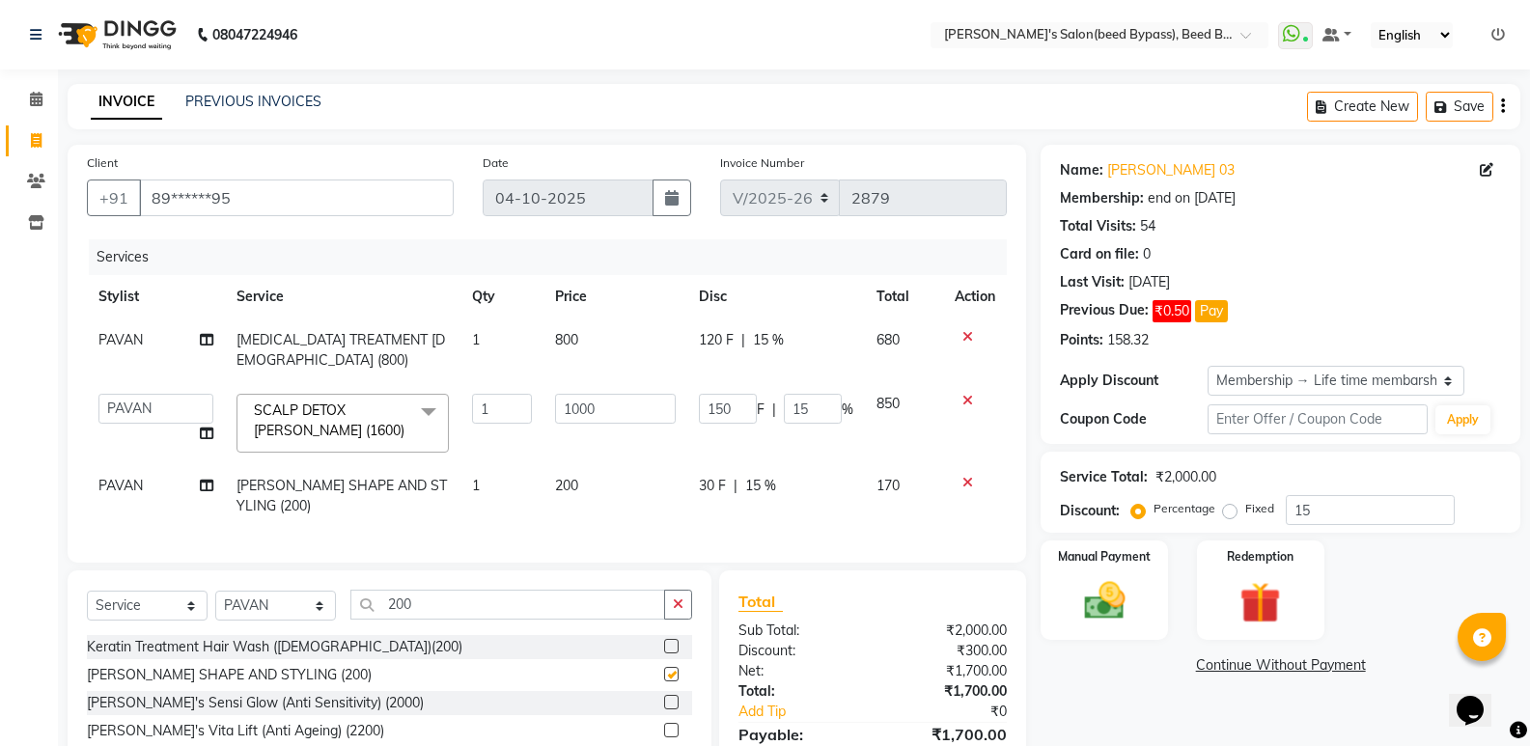
checkbox input "false"
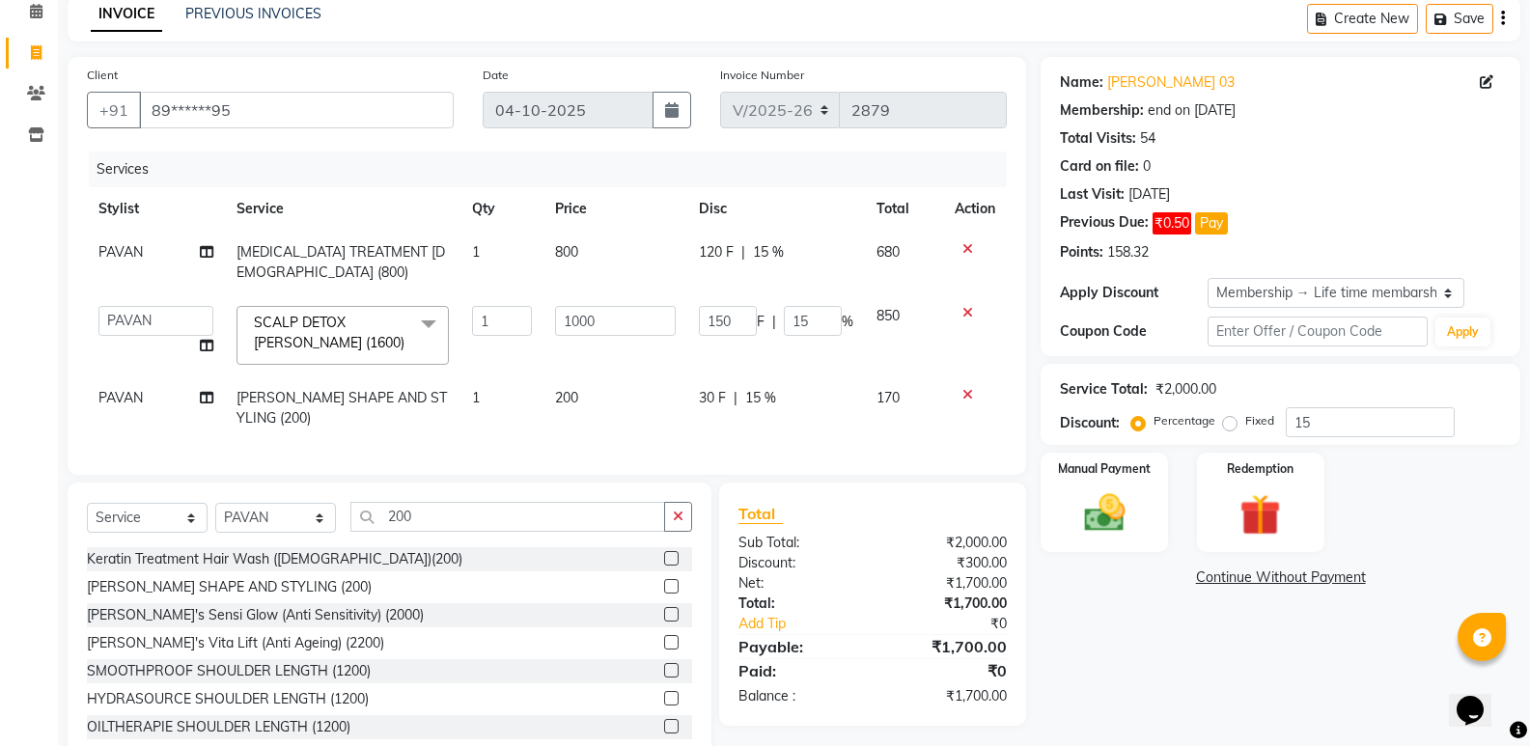
scroll to position [153, 0]
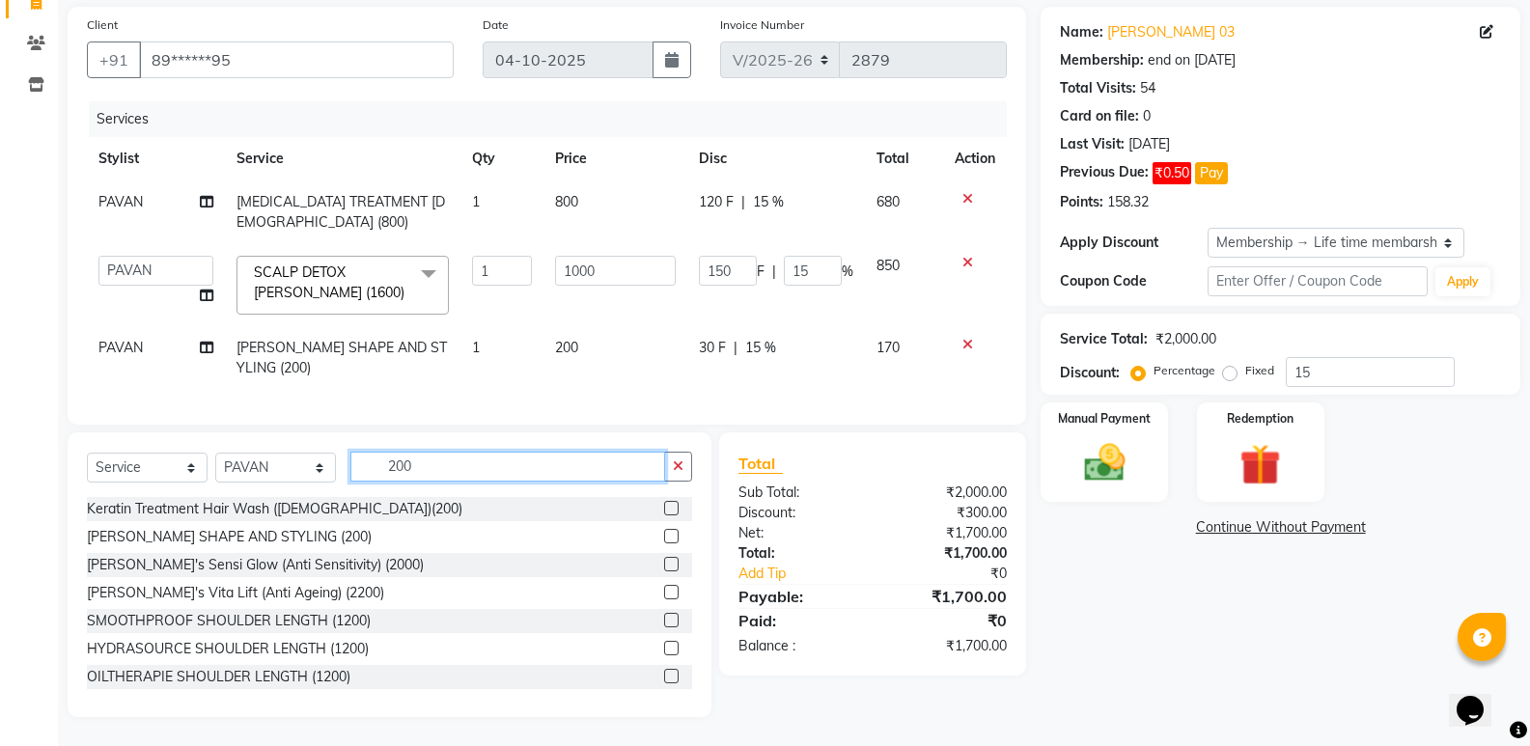
click at [470, 462] on input "200" at bounding box center [507, 467] width 315 height 30
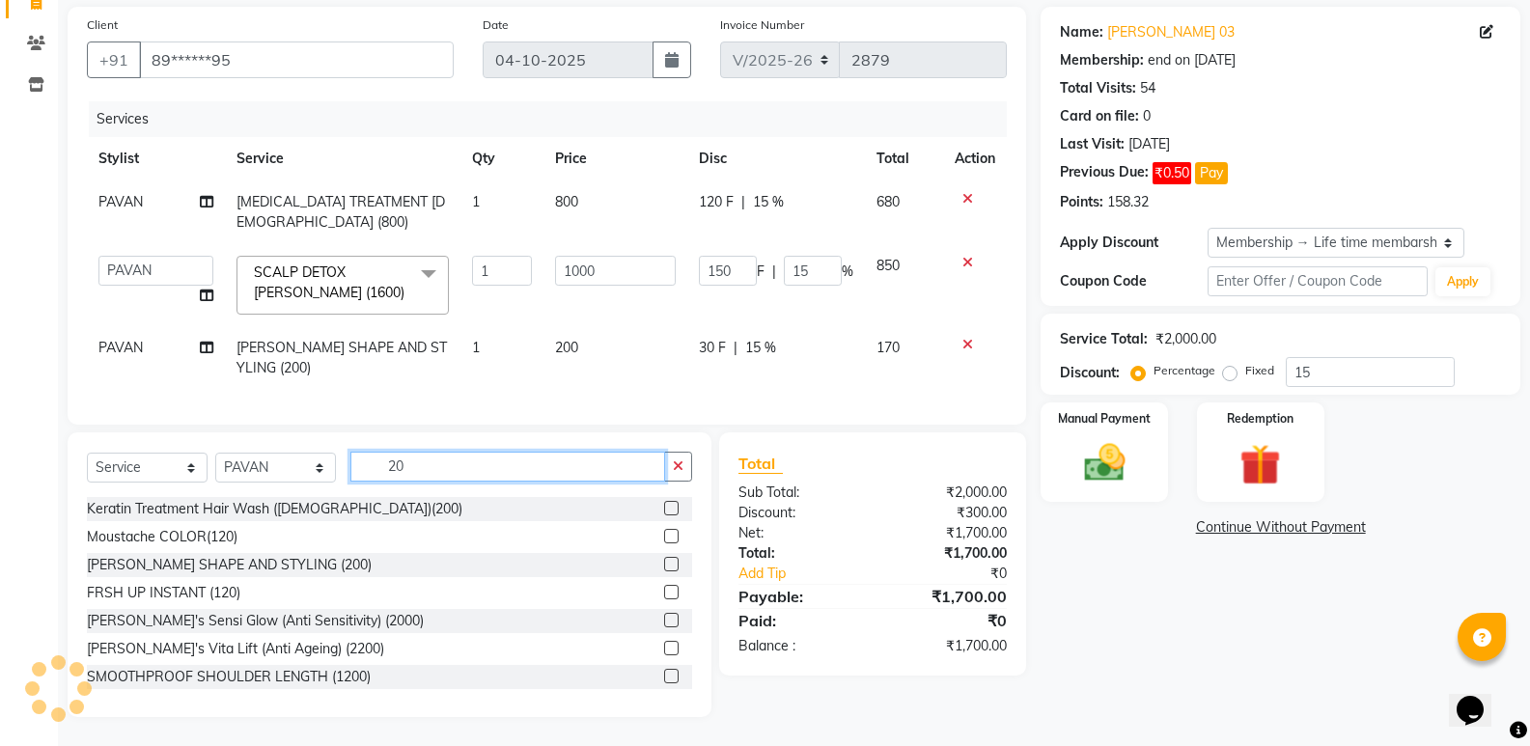
type input "2"
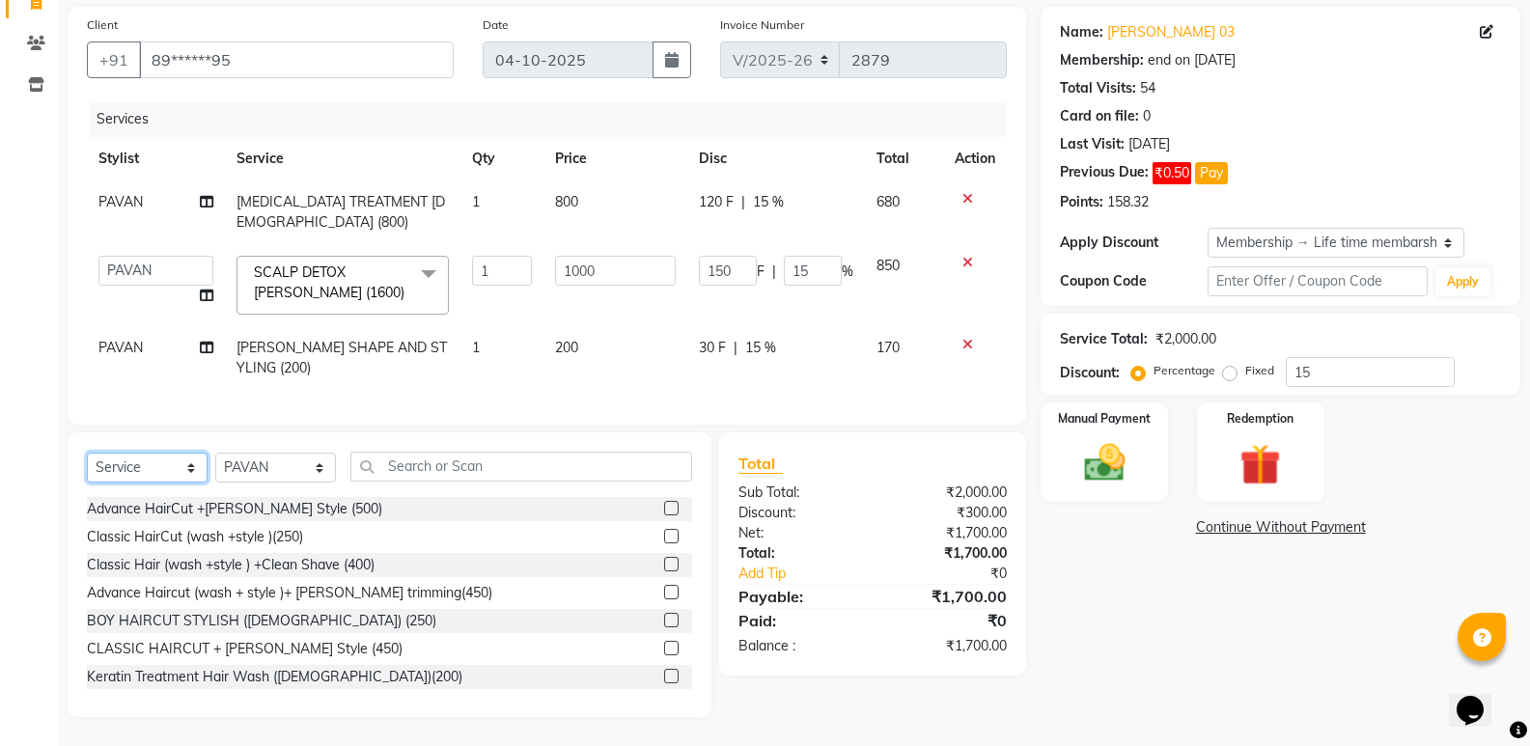
click at [194, 462] on select "Select Service Product Membership Package Voucher Prepaid Gift Card" at bounding box center [147, 468] width 121 height 30
select select "product"
click at [87, 453] on select "Select Service Product Membership Package Voucher Prepaid Gift Card" at bounding box center [147, 468] width 121 height 30
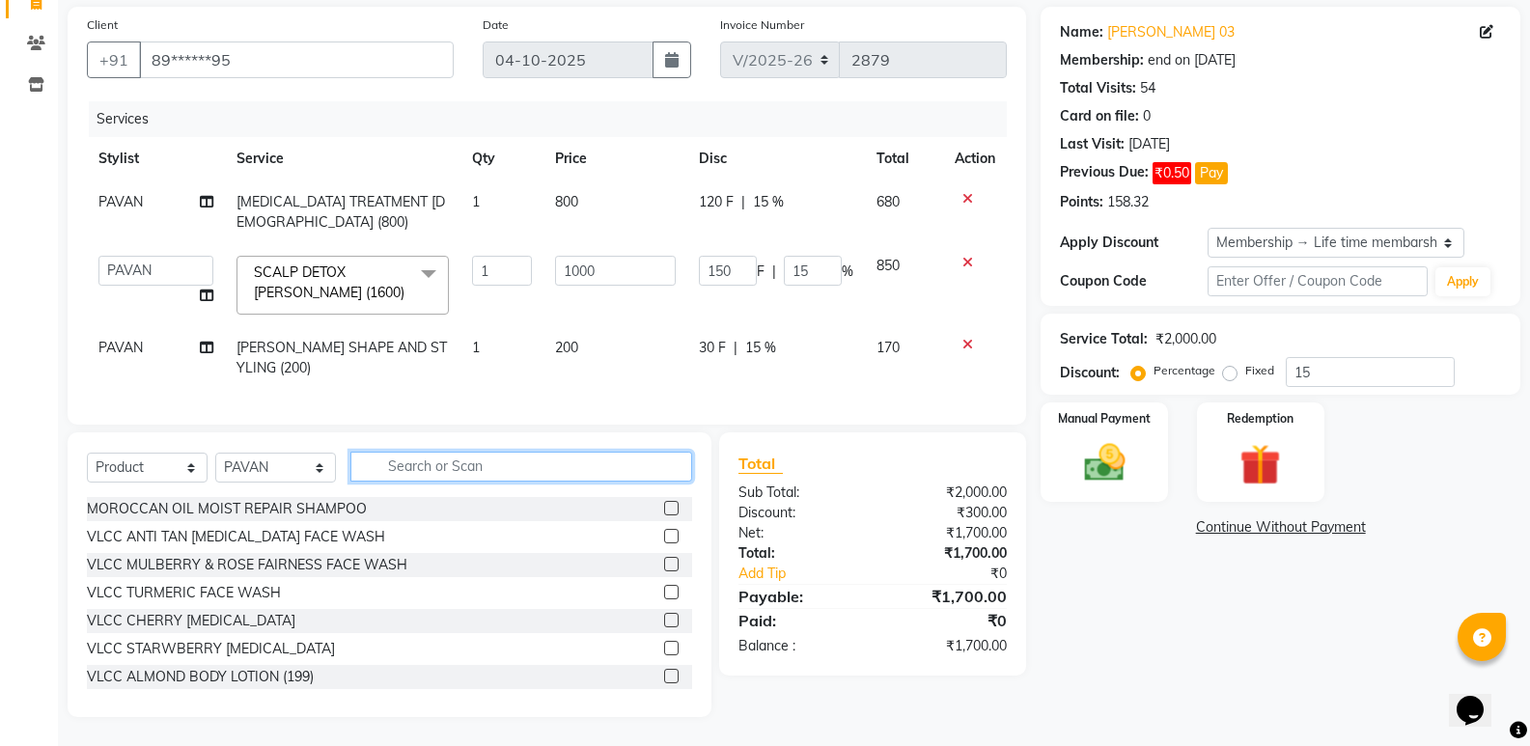
click at [419, 467] on input "text" at bounding box center [521, 467] width 342 height 30
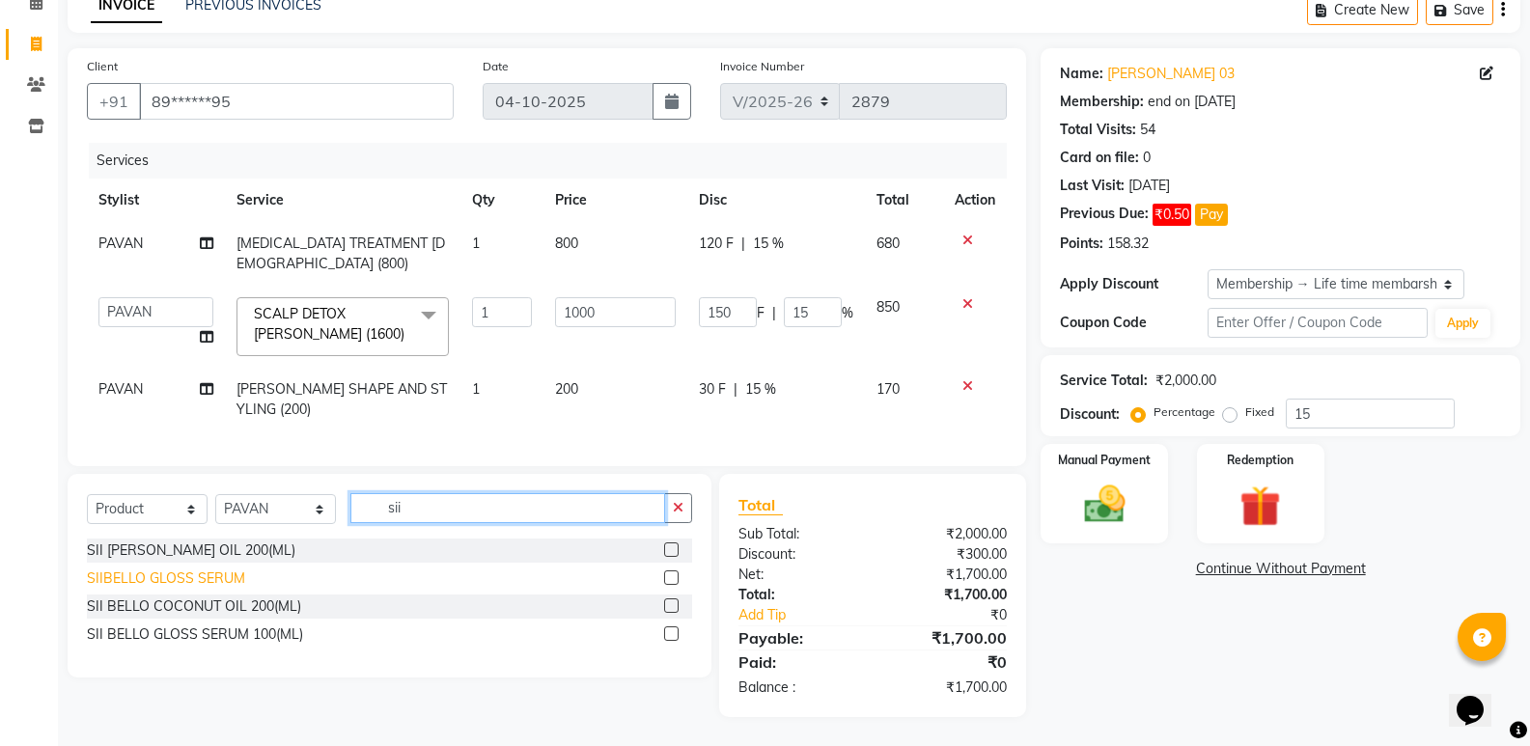
type input "sii"
click at [132, 574] on div "SIIBELLO GLOSS SERUM" at bounding box center [166, 579] width 158 height 20
checkbox input "false"
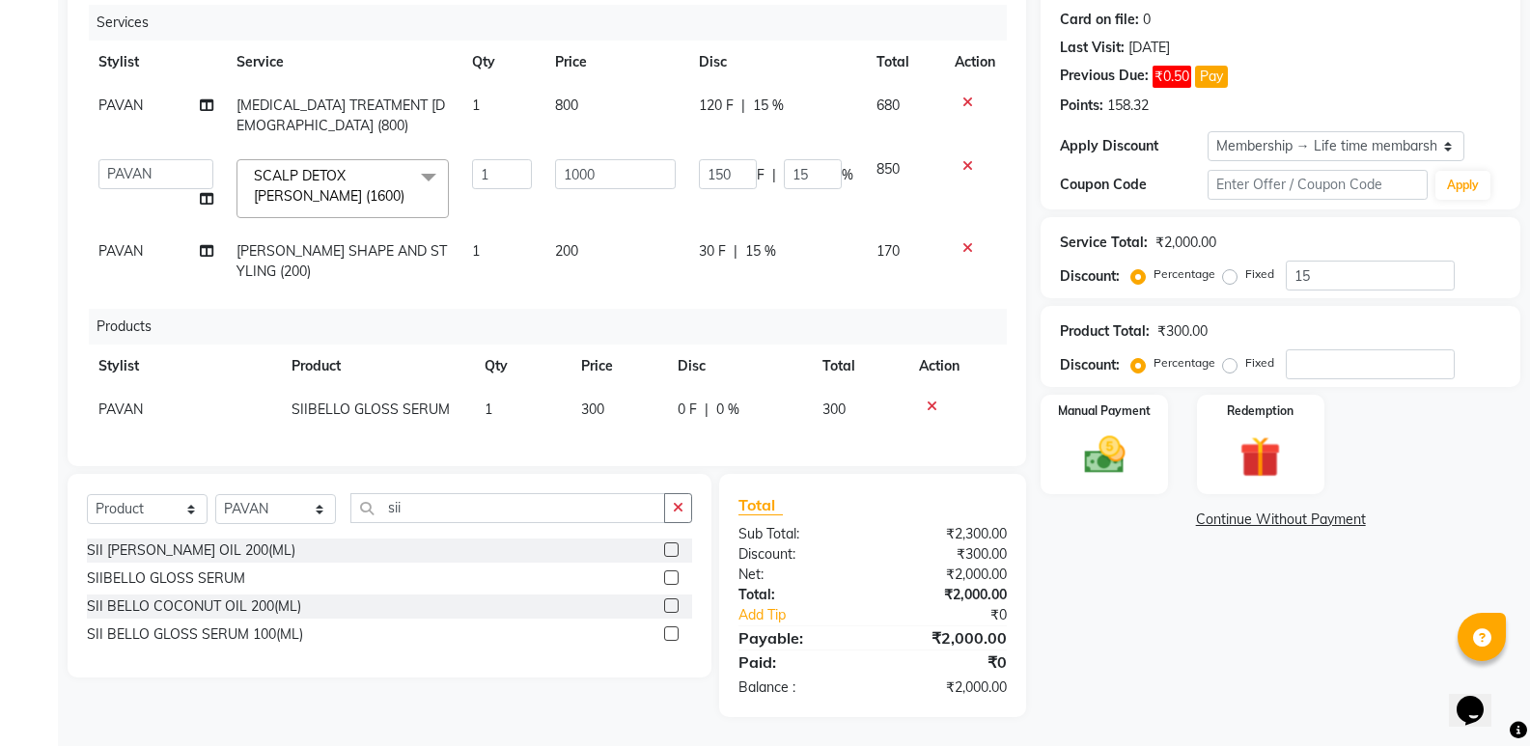
scroll to position [249, 0]
click at [1083, 445] on img at bounding box center [1104, 455] width 69 height 49
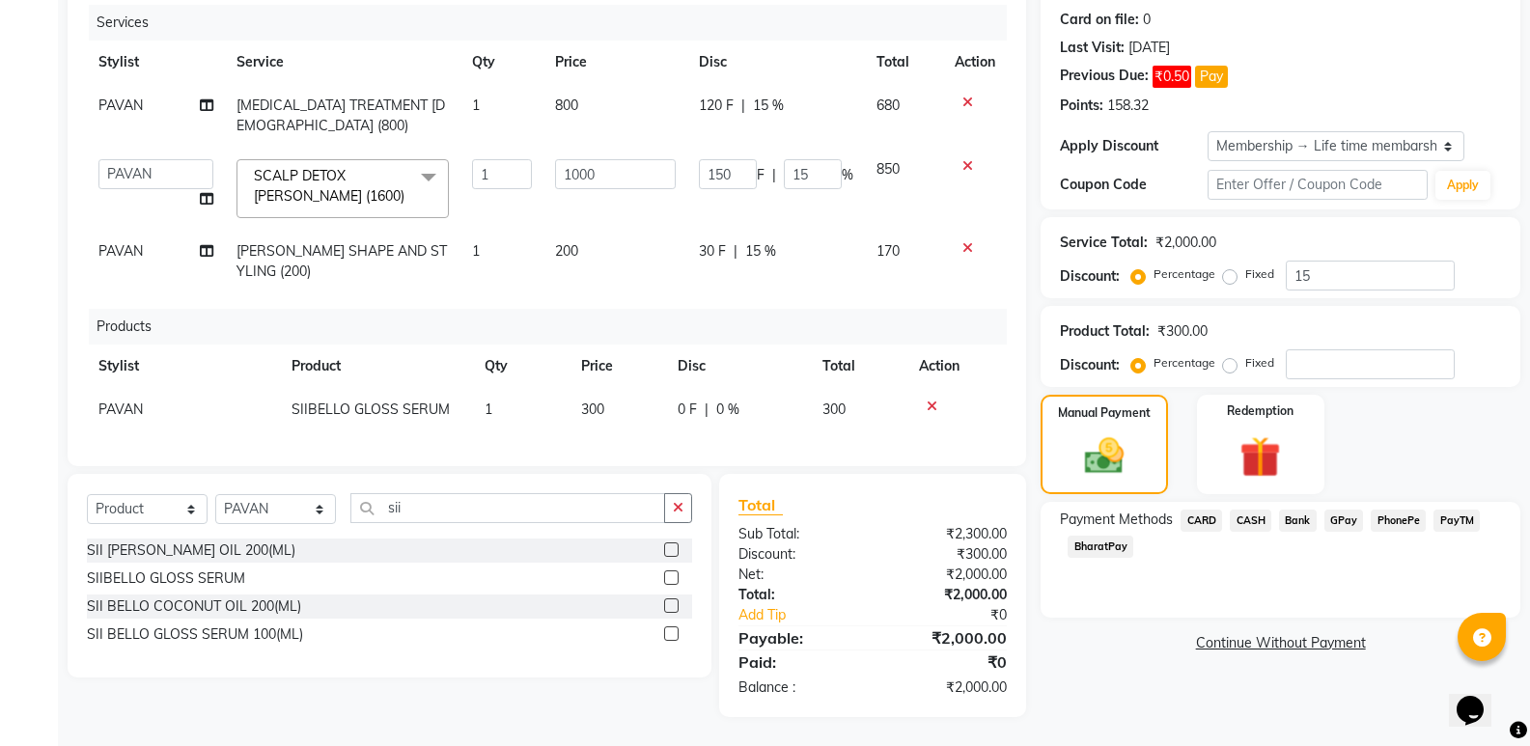
click at [1383, 510] on span "PhonePe" at bounding box center [1398, 521] width 55 height 22
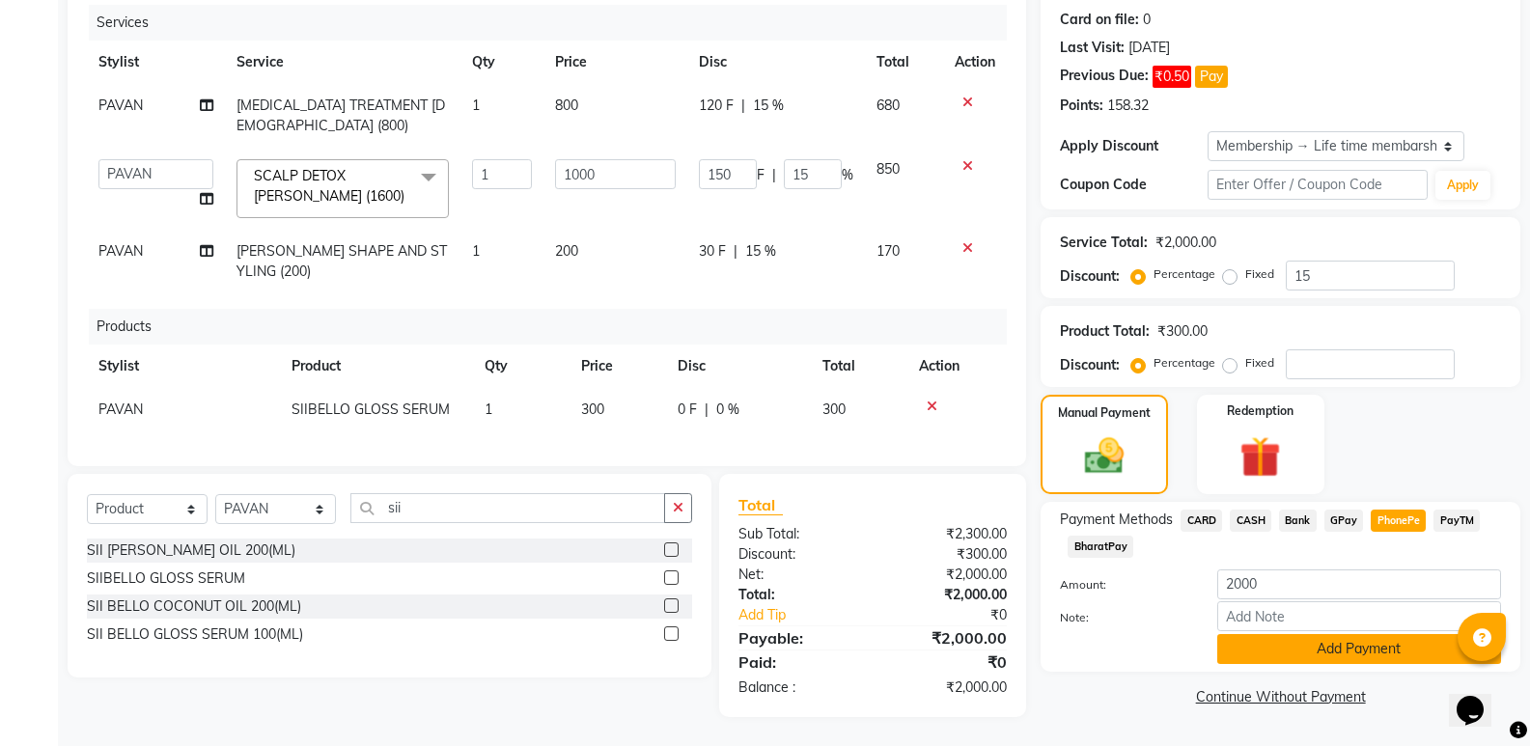
click at [1309, 634] on button "Add Payment" at bounding box center [1359, 649] width 284 height 30
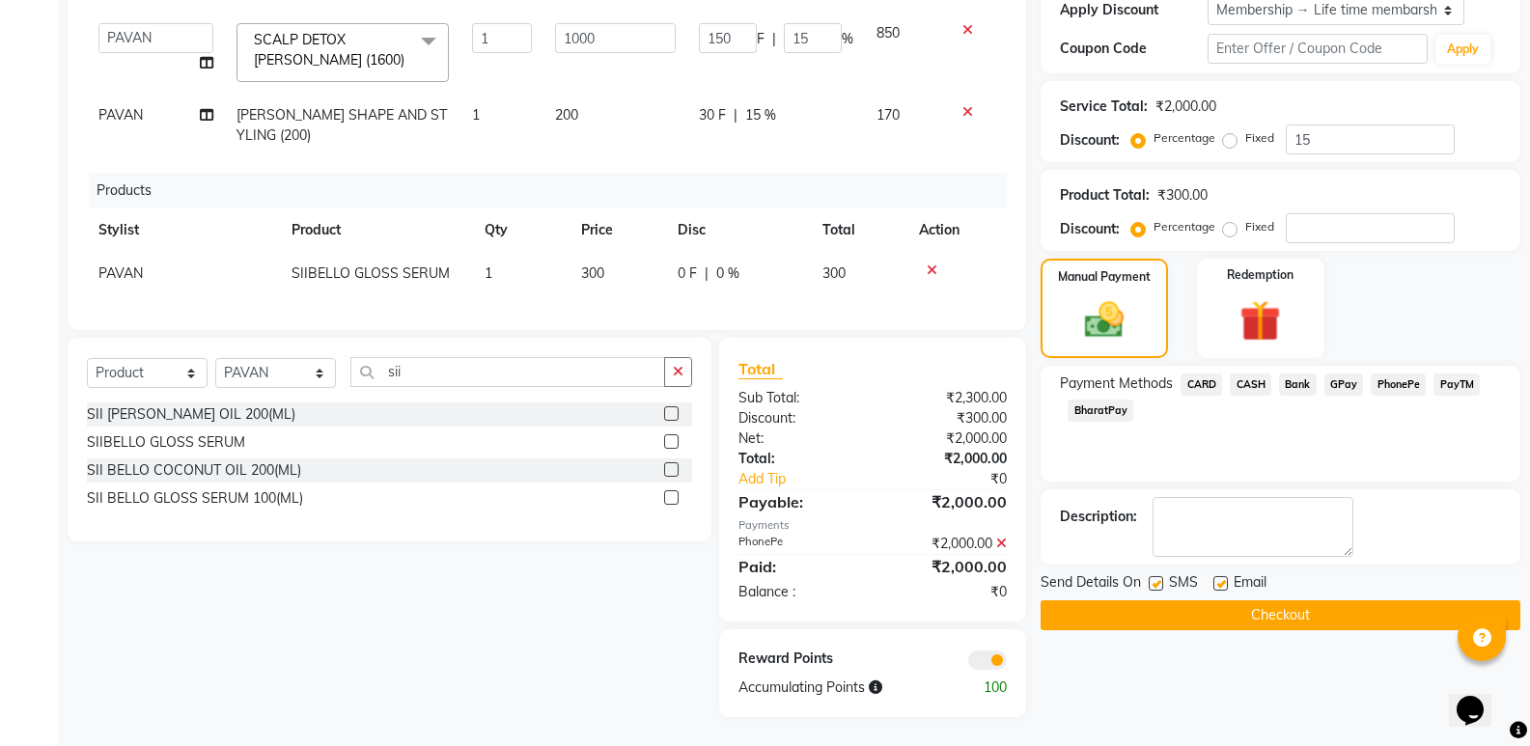
scroll to position [385, 0]
click at [1282, 603] on button "Checkout" at bounding box center [1281, 615] width 480 height 30
